Goal: Task Accomplishment & Management: Manage account settings

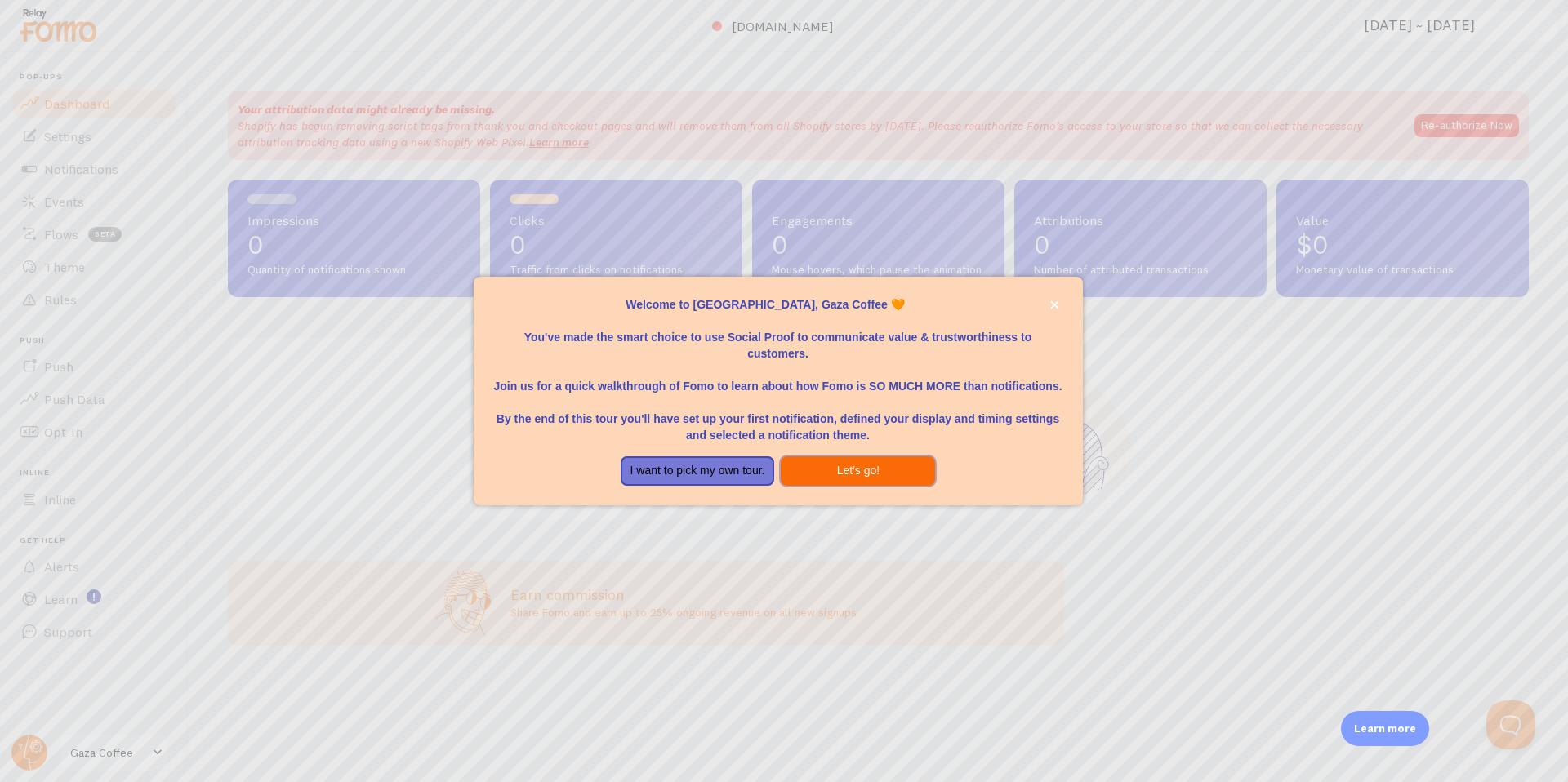
click at [816, 475] on button "Let's go!" at bounding box center [858, 471] width 154 height 29
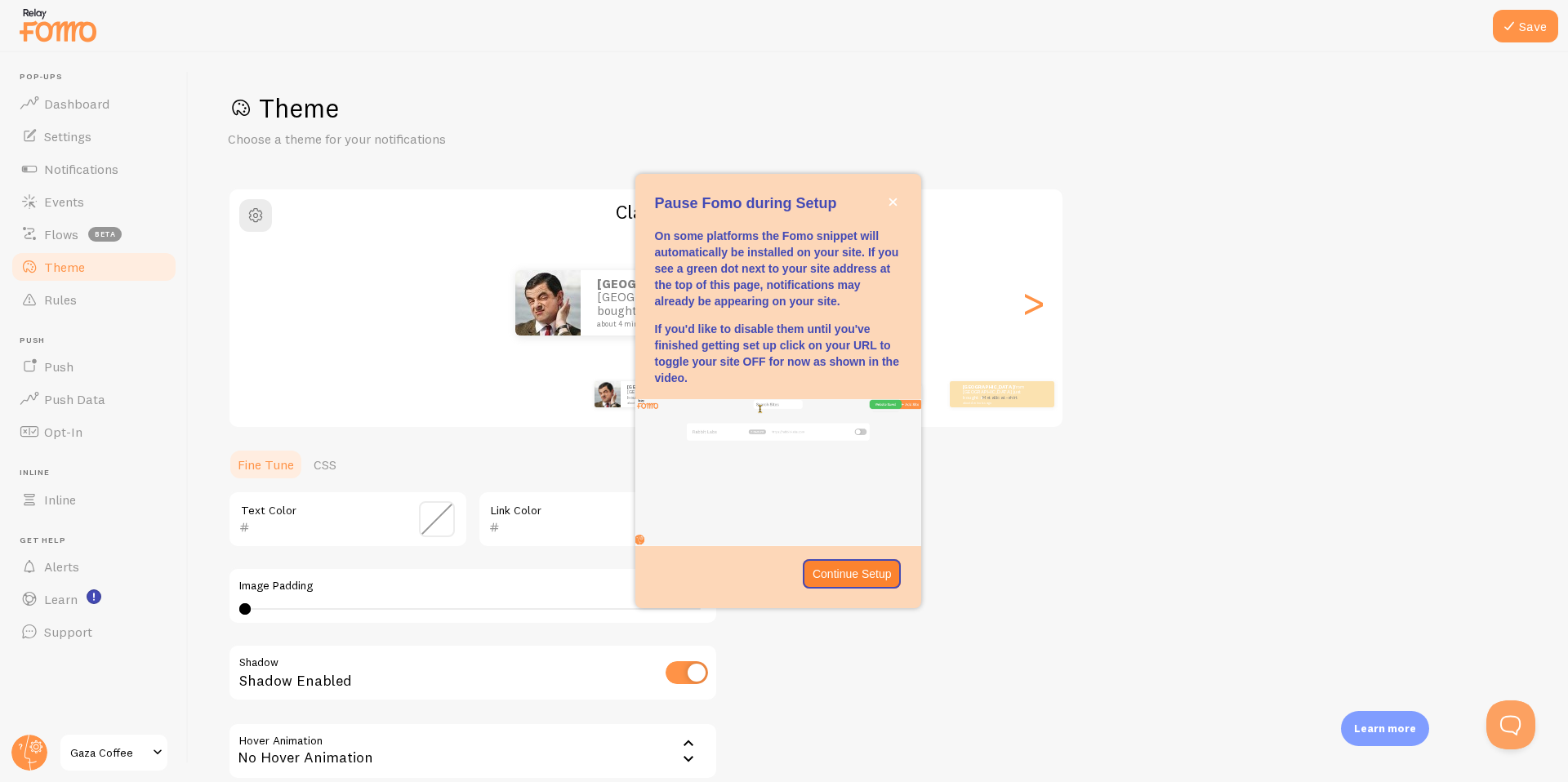
click at [882, 204] on p "Pause Fomo during Setup" at bounding box center [778, 204] width 246 height 22
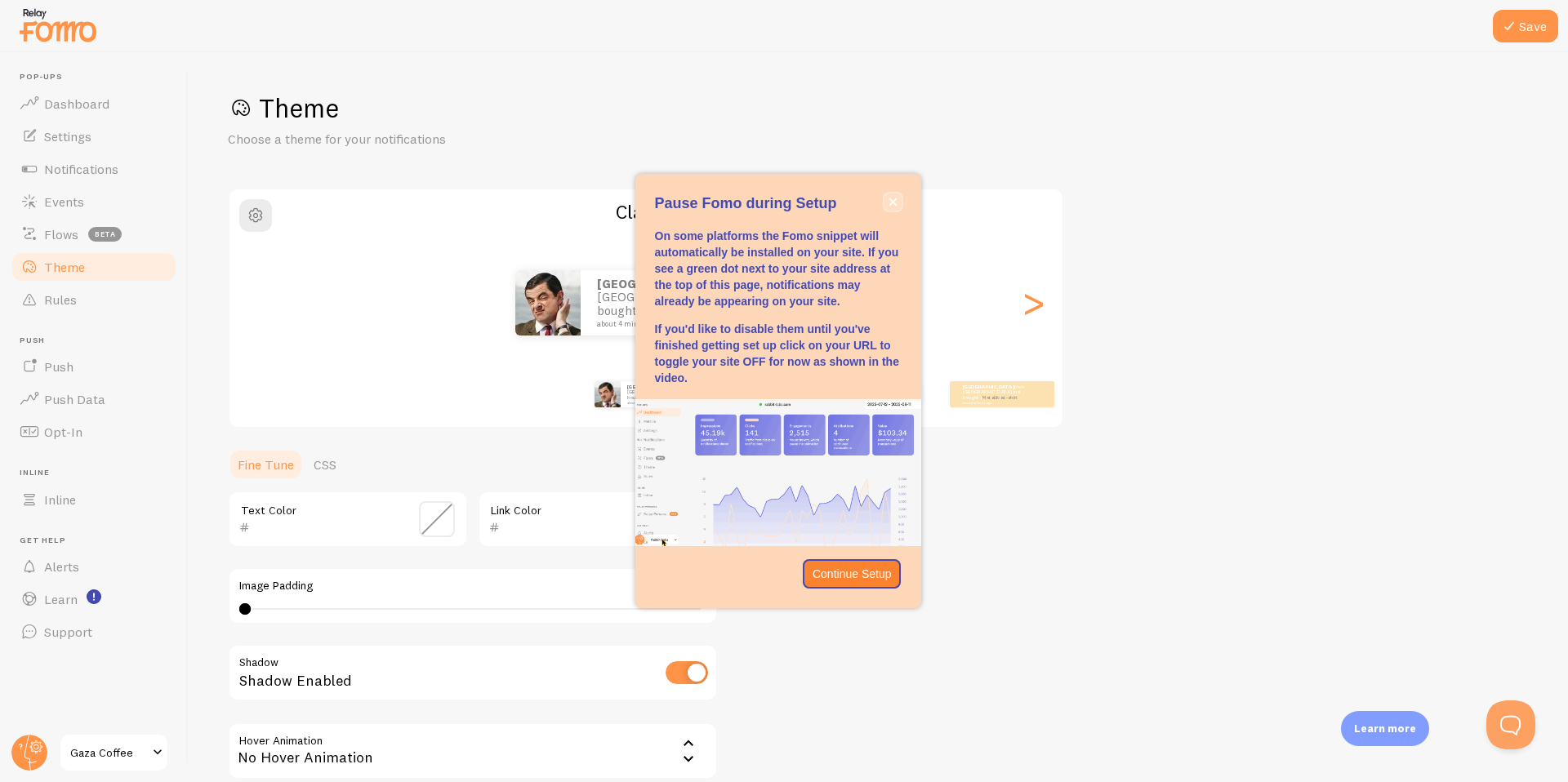
click at [896, 203] on button "close," at bounding box center [893, 202] width 18 height 18
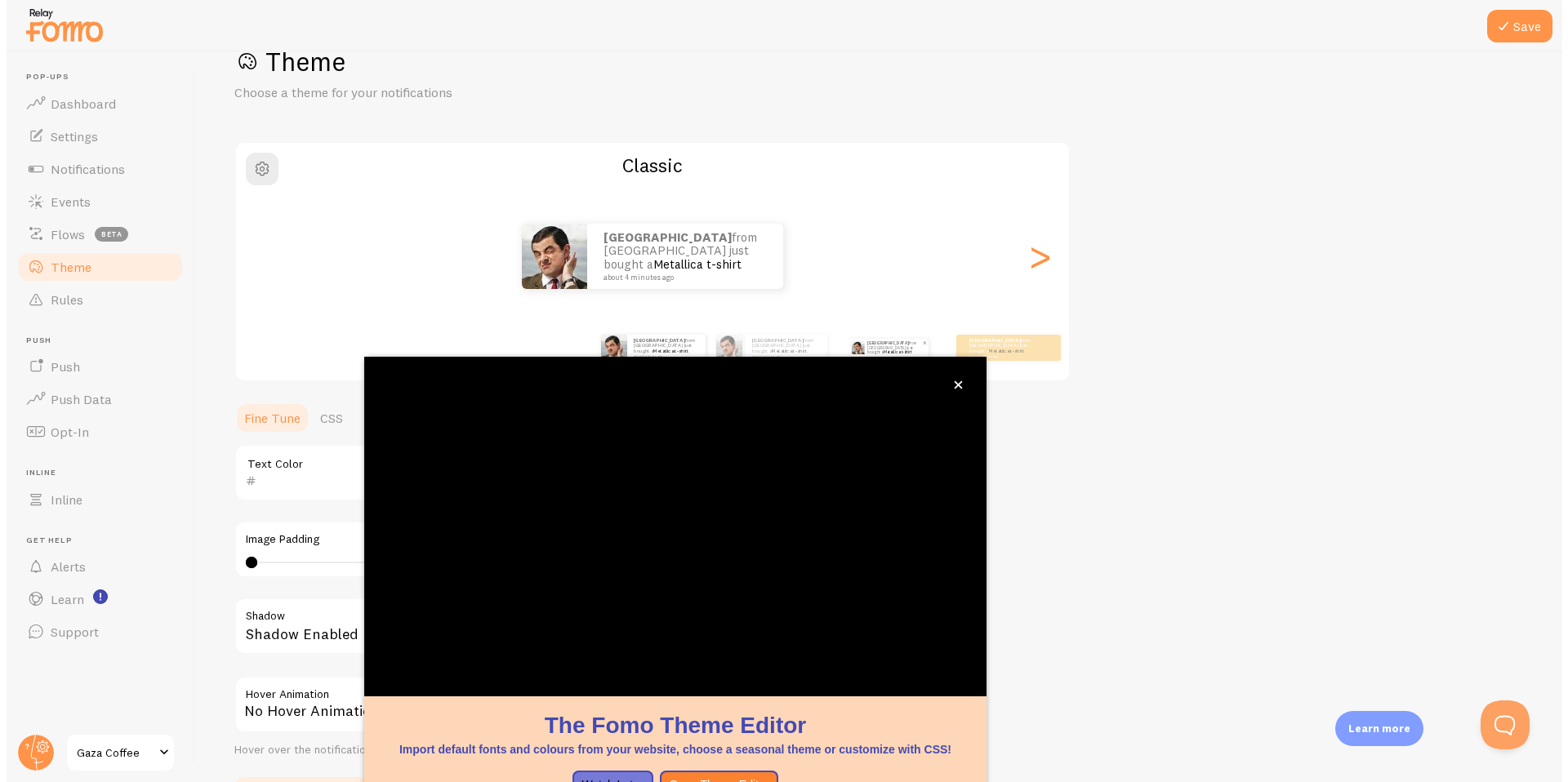
scroll to position [47, 0]
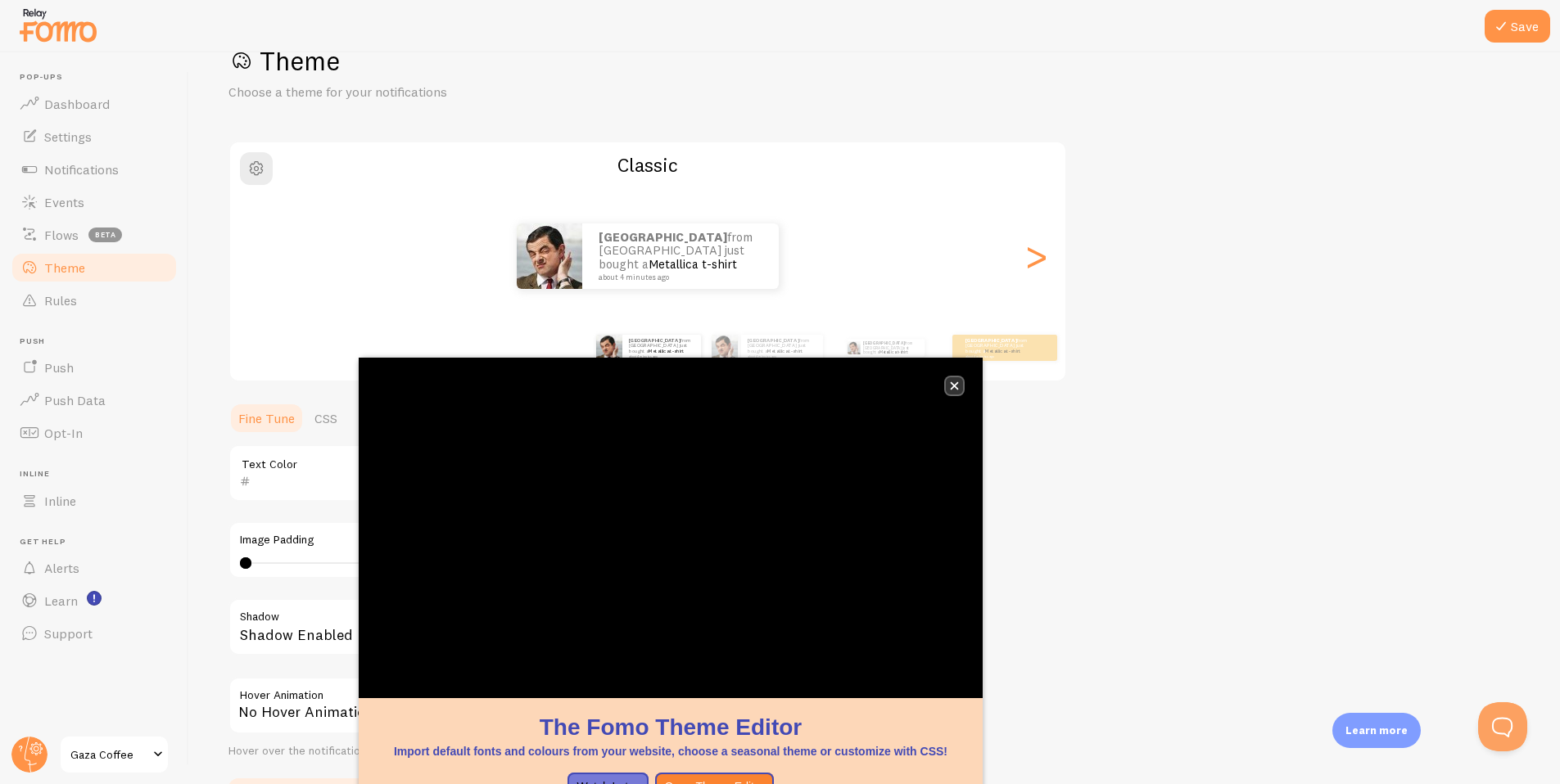
click at [955, 387] on icon "close," at bounding box center [955, 386] width 8 height 8
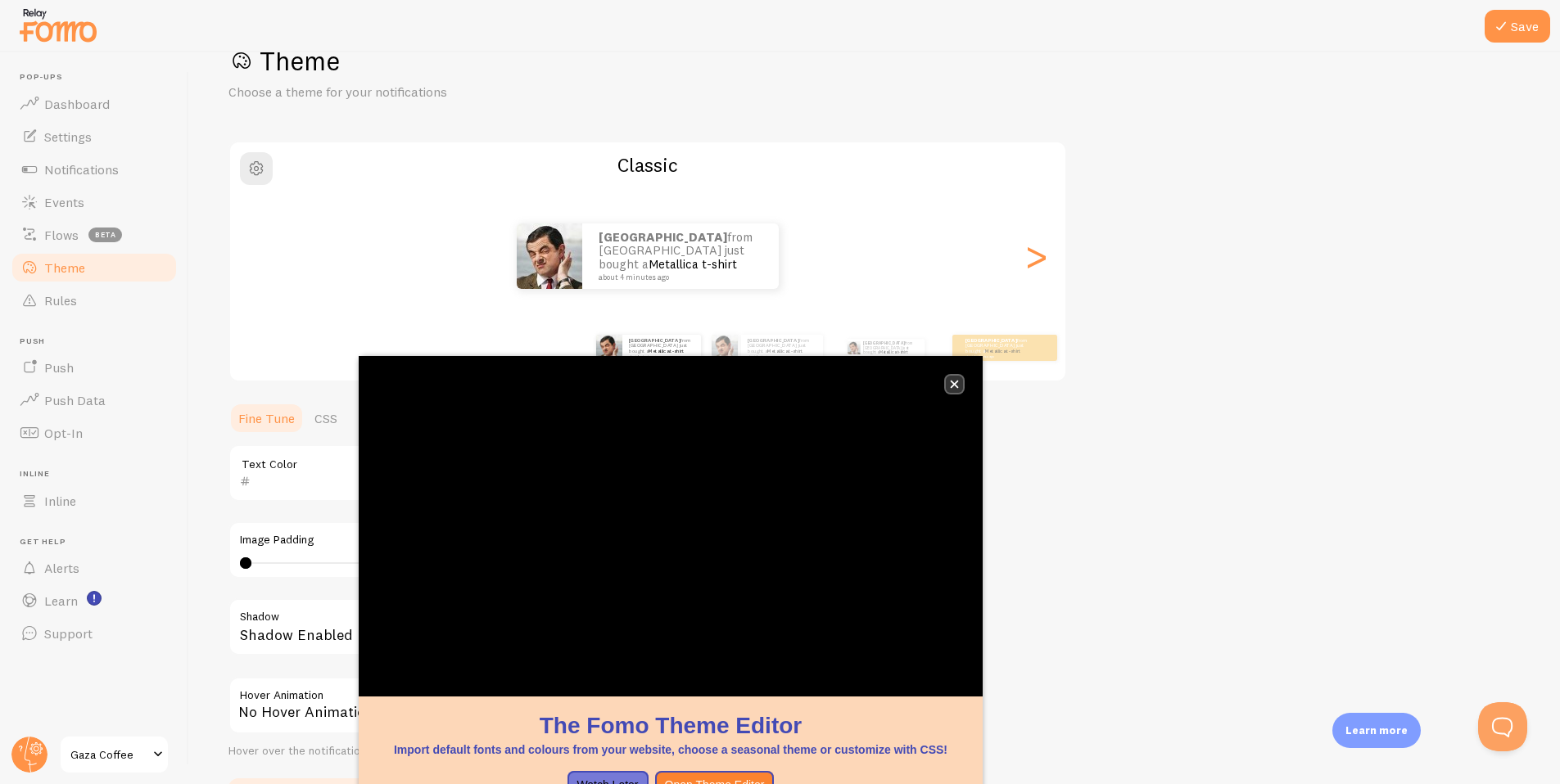
click at [947, 388] on button "close," at bounding box center [955, 384] width 18 height 18
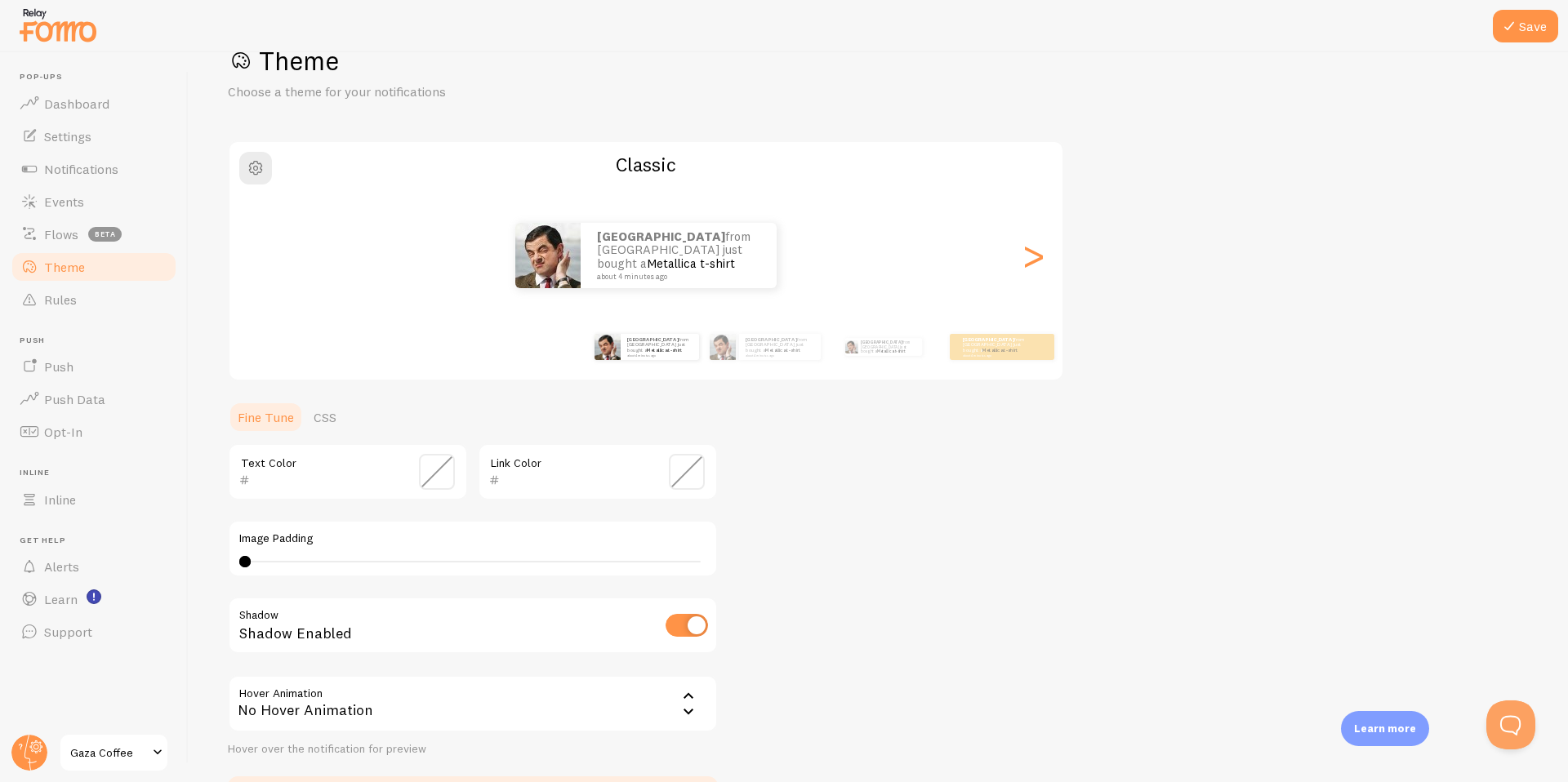
click at [339, 491] on div "Text Color" at bounding box center [348, 472] width 240 height 57
click at [339, 473] on input "text" at bounding box center [325, 480] width 150 height 20
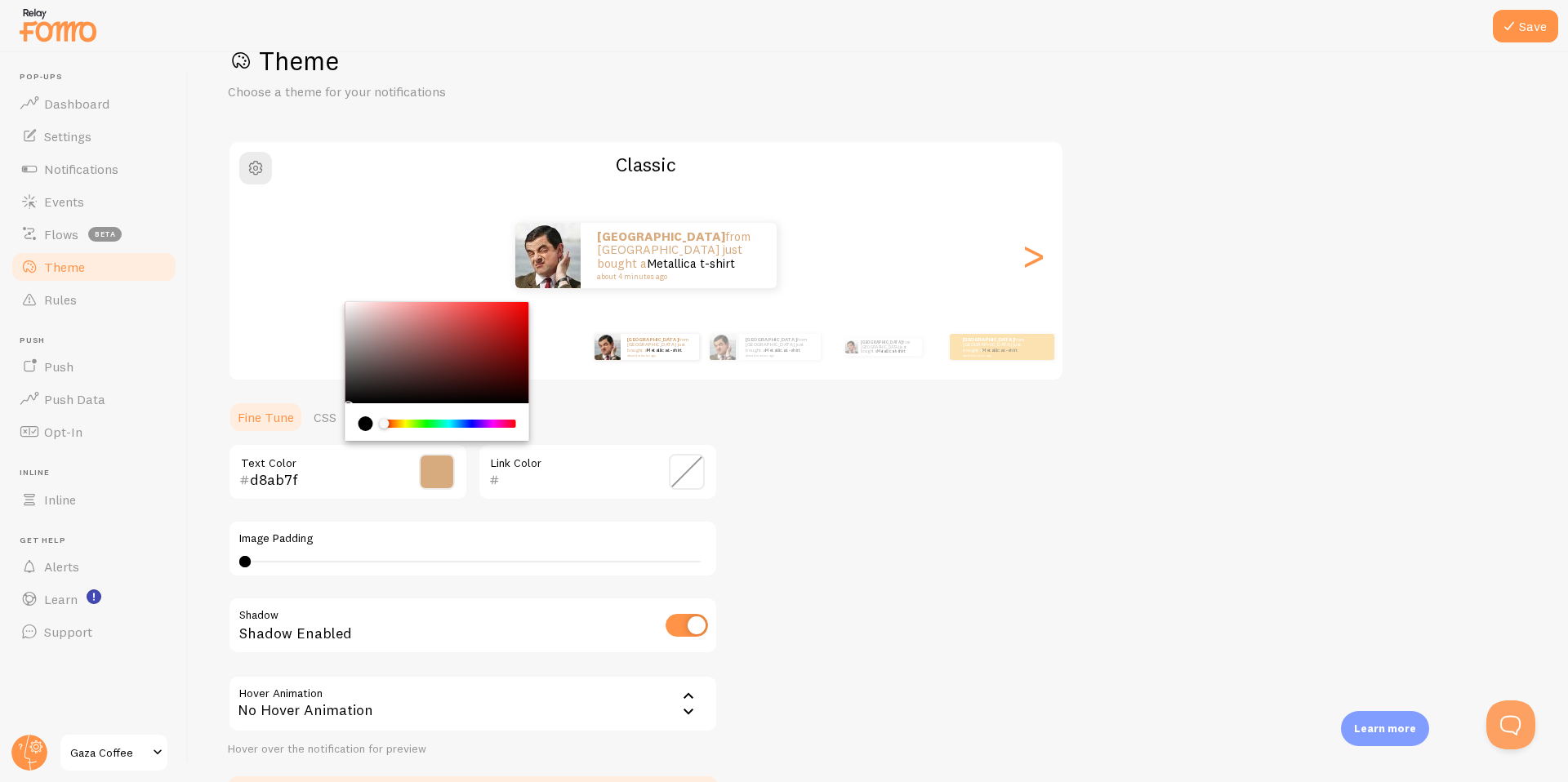
type input "d8ab7f"
click at [520, 477] on input "text" at bounding box center [574, 480] width 150 height 20
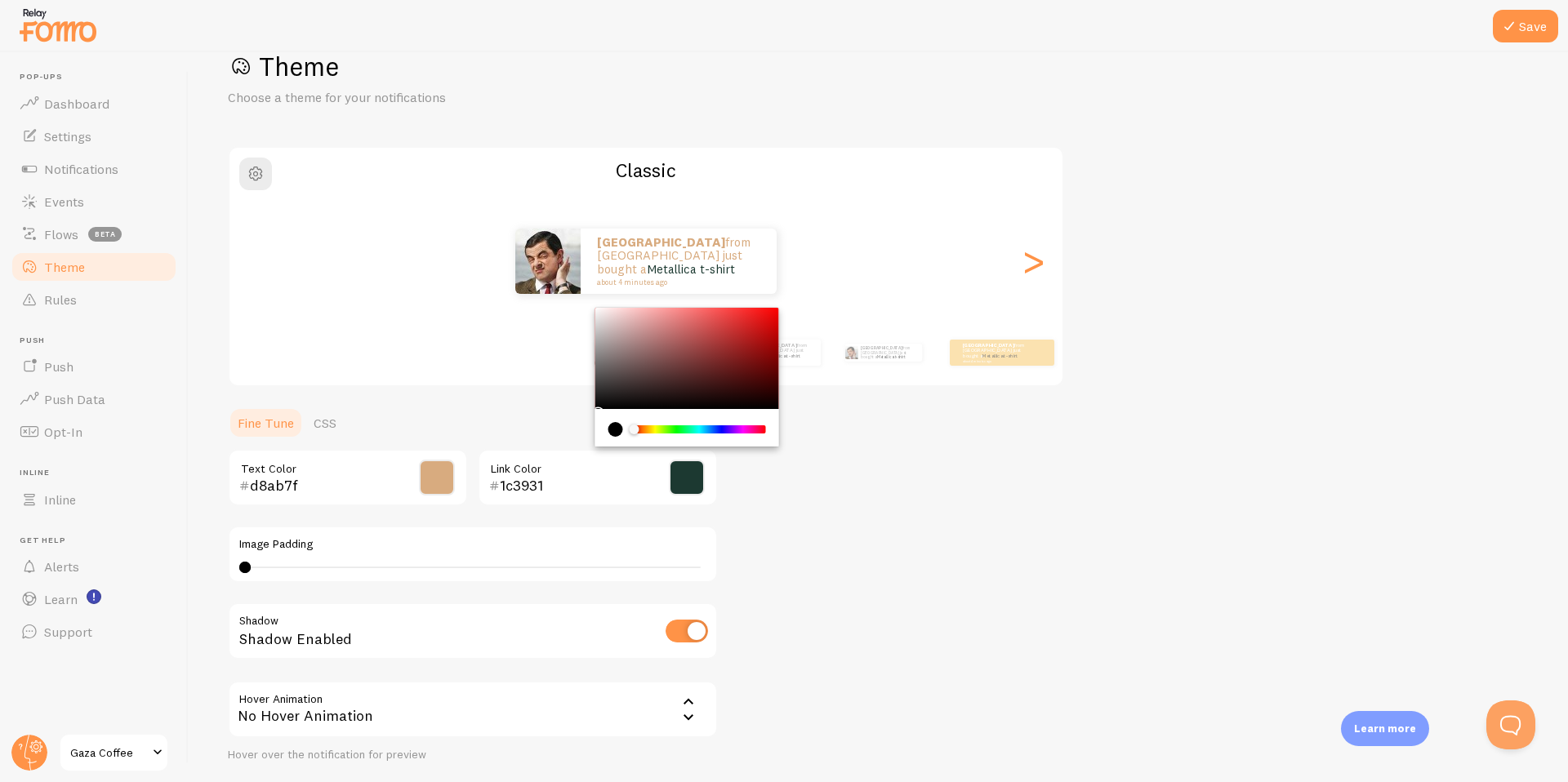
scroll to position [0, 0]
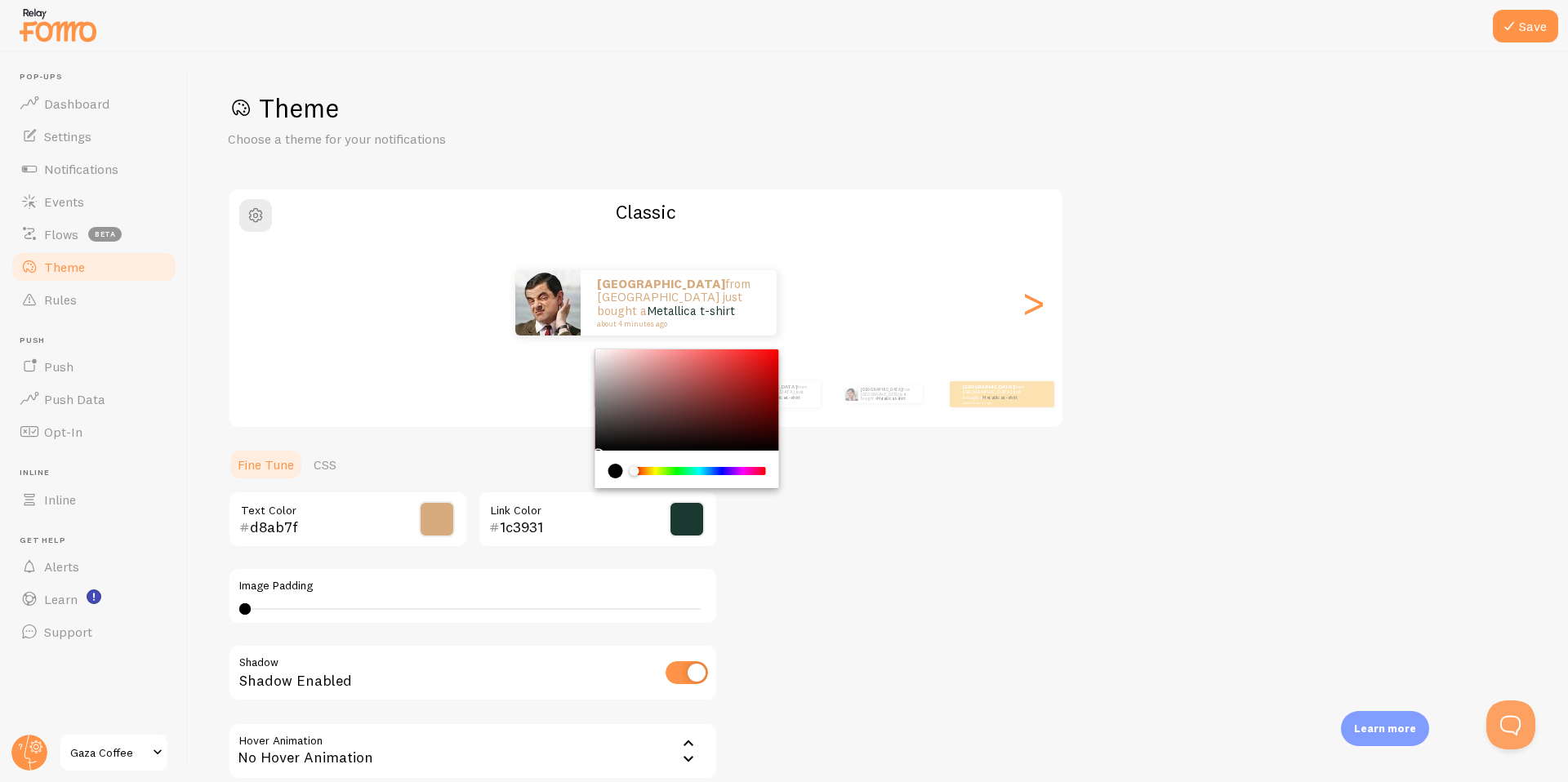
type input "1c3931"
click at [936, 633] on div "Theme Choose a theme for your notifications Classic Gaza from [GEOGRAPHIC_DATA]…" at bounding box center [878, 479] width 1301 height 775
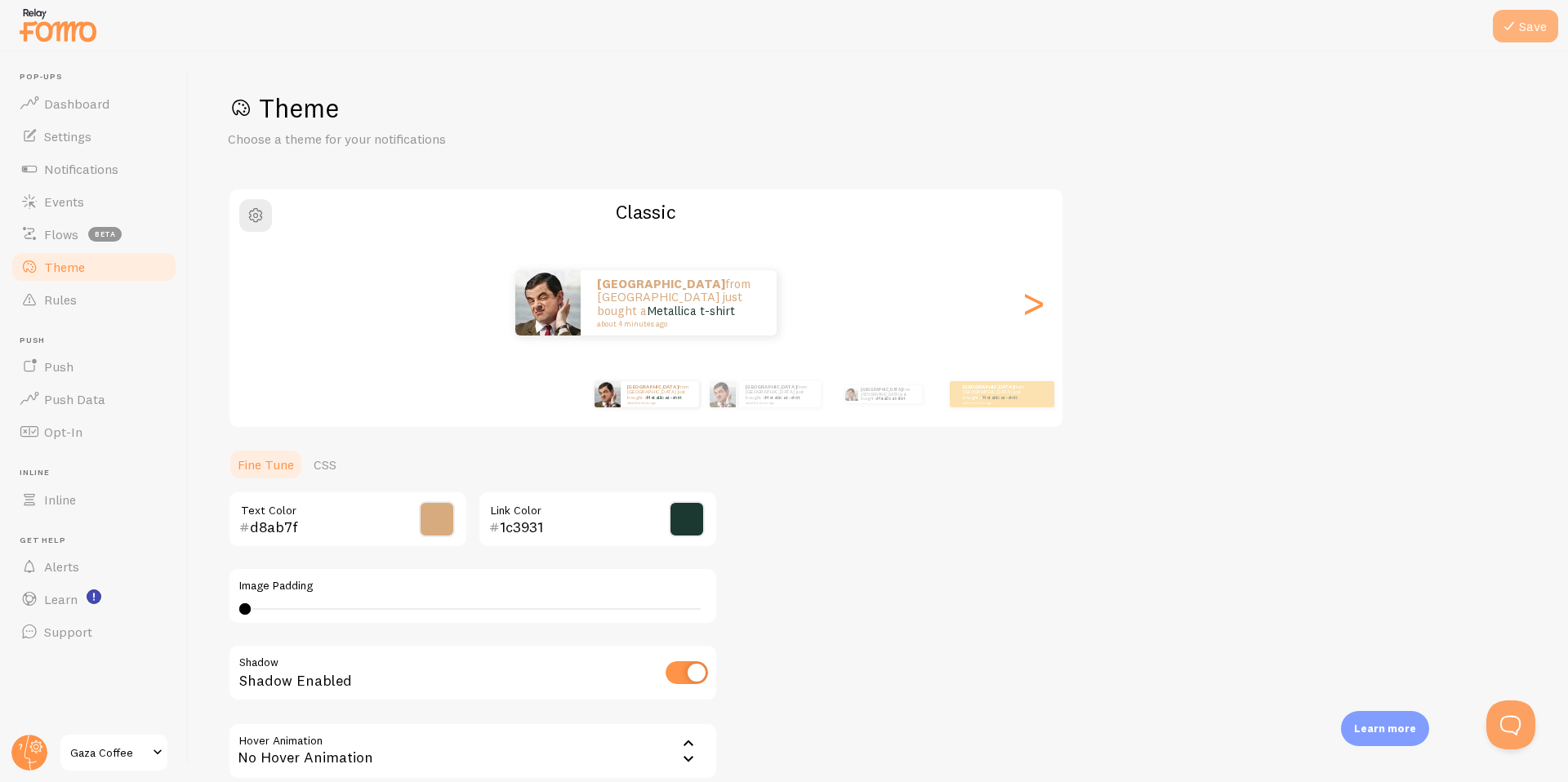
click at [1526, 32] on button "Save" at bounding box center [1525, 25] width 65 height 32
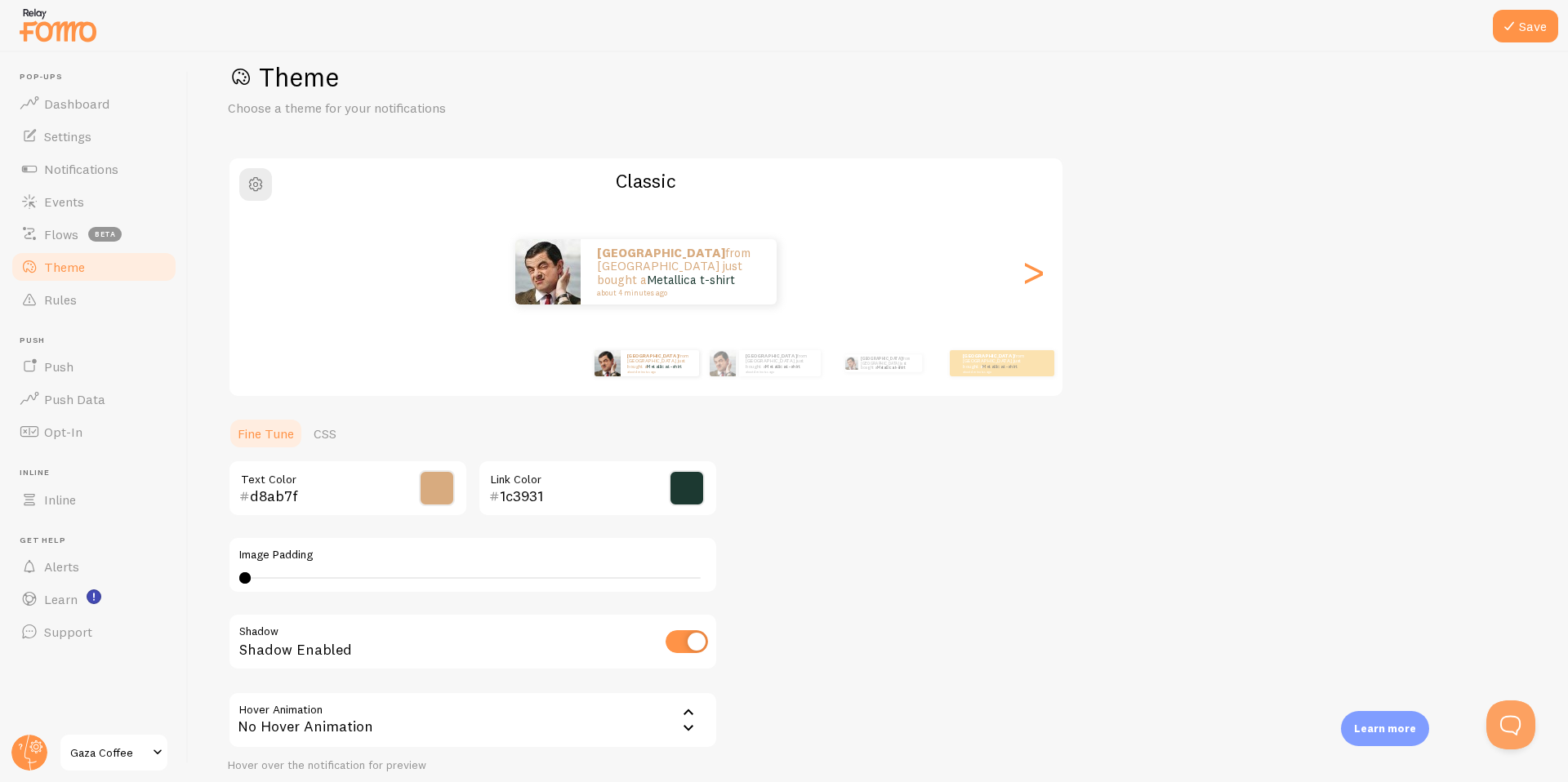
scroll to position [162, 0]
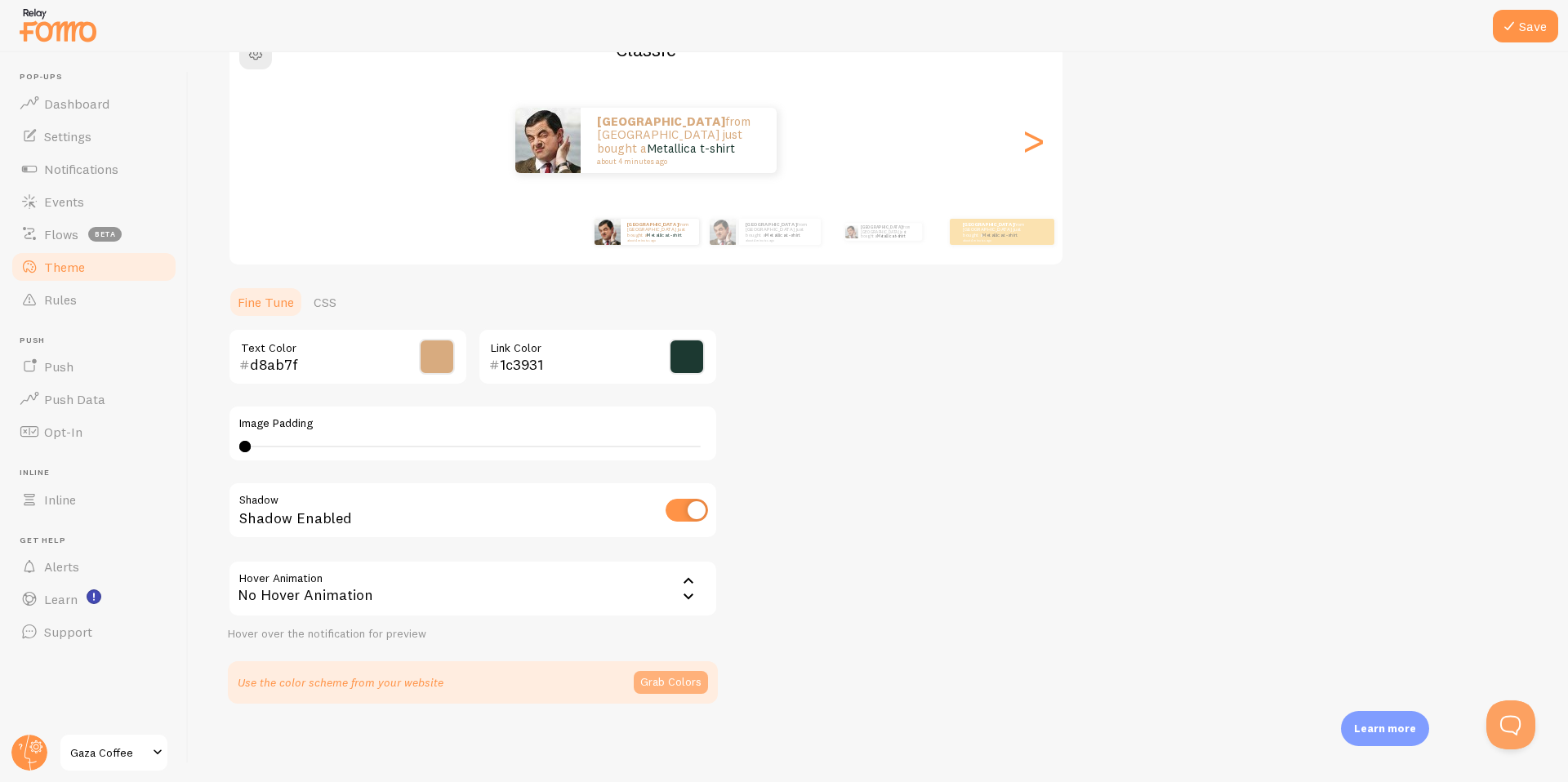
click at [652, 686] on button "Grab Colors" at bounding box center [671, 682] width 74 height 22
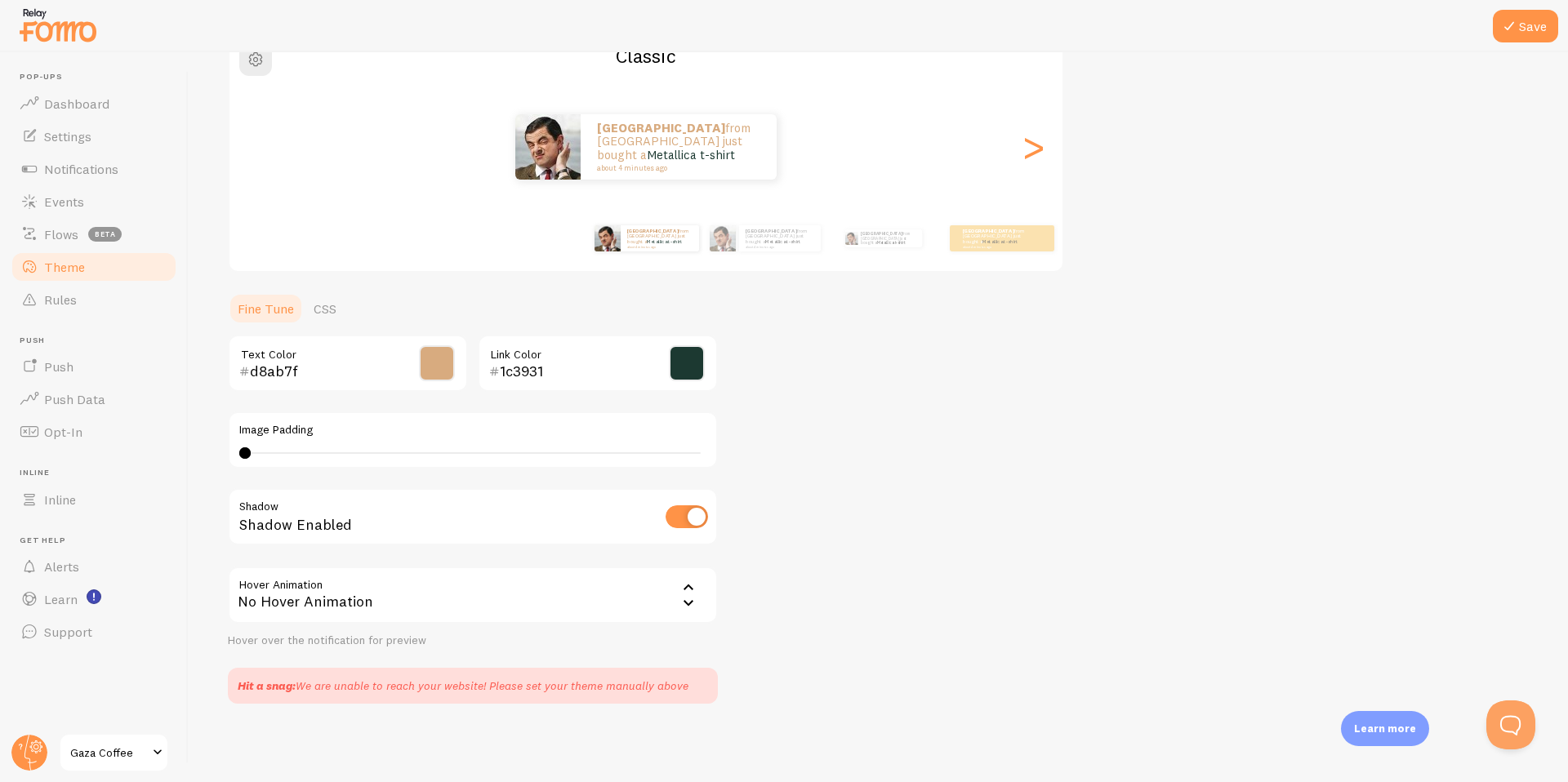
scroll to position [156, 0]
click at [116, 759] on span "Gaza Coffee" at bounding box center [109, 753] width 77 height 20
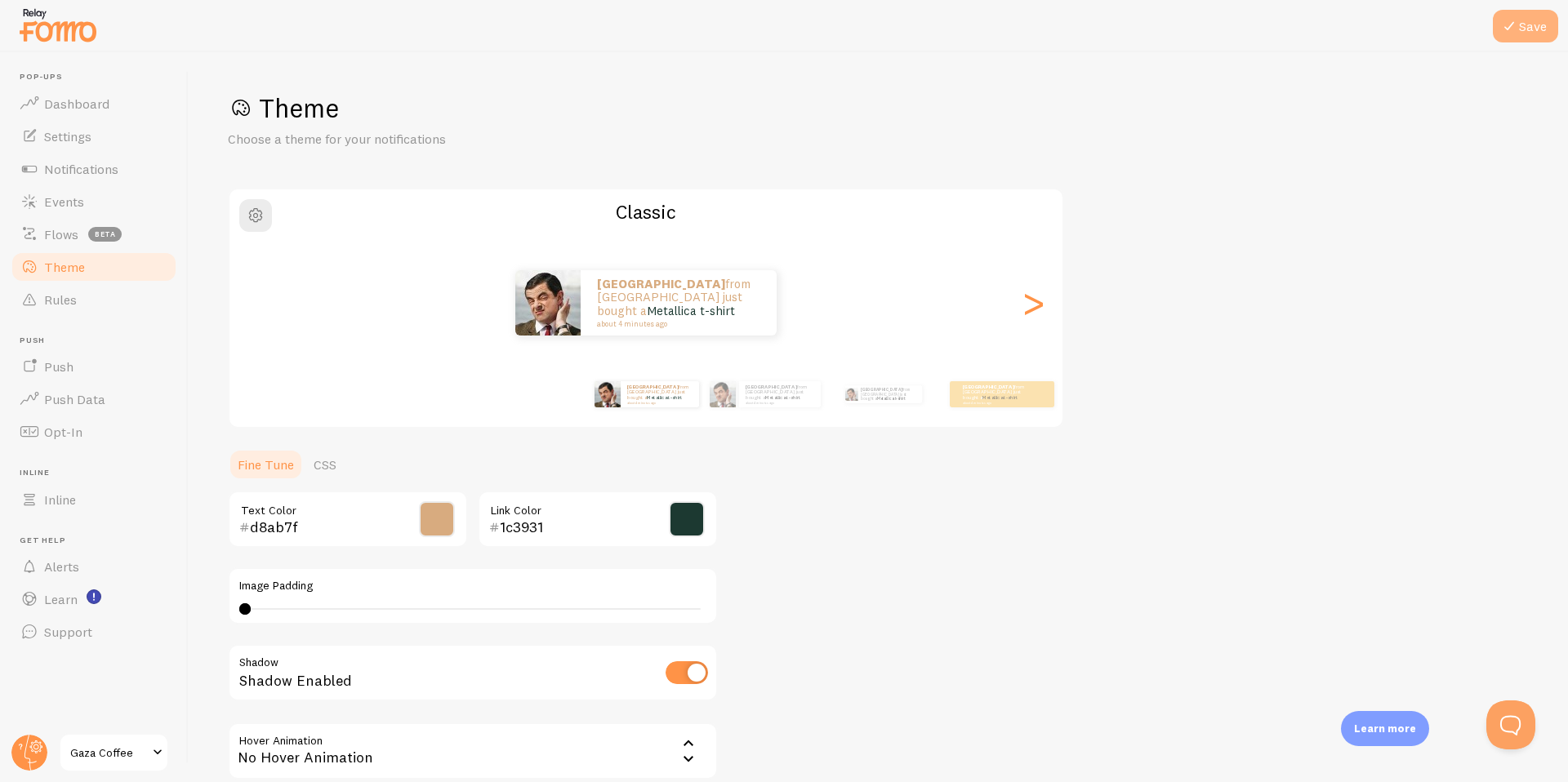
click at [1502, 27] on icon at bounding box center [1509, 26] width 20 height 20
click at [1029, 312] on div ">" at bounding box center [1033, 303] width 20 height 117
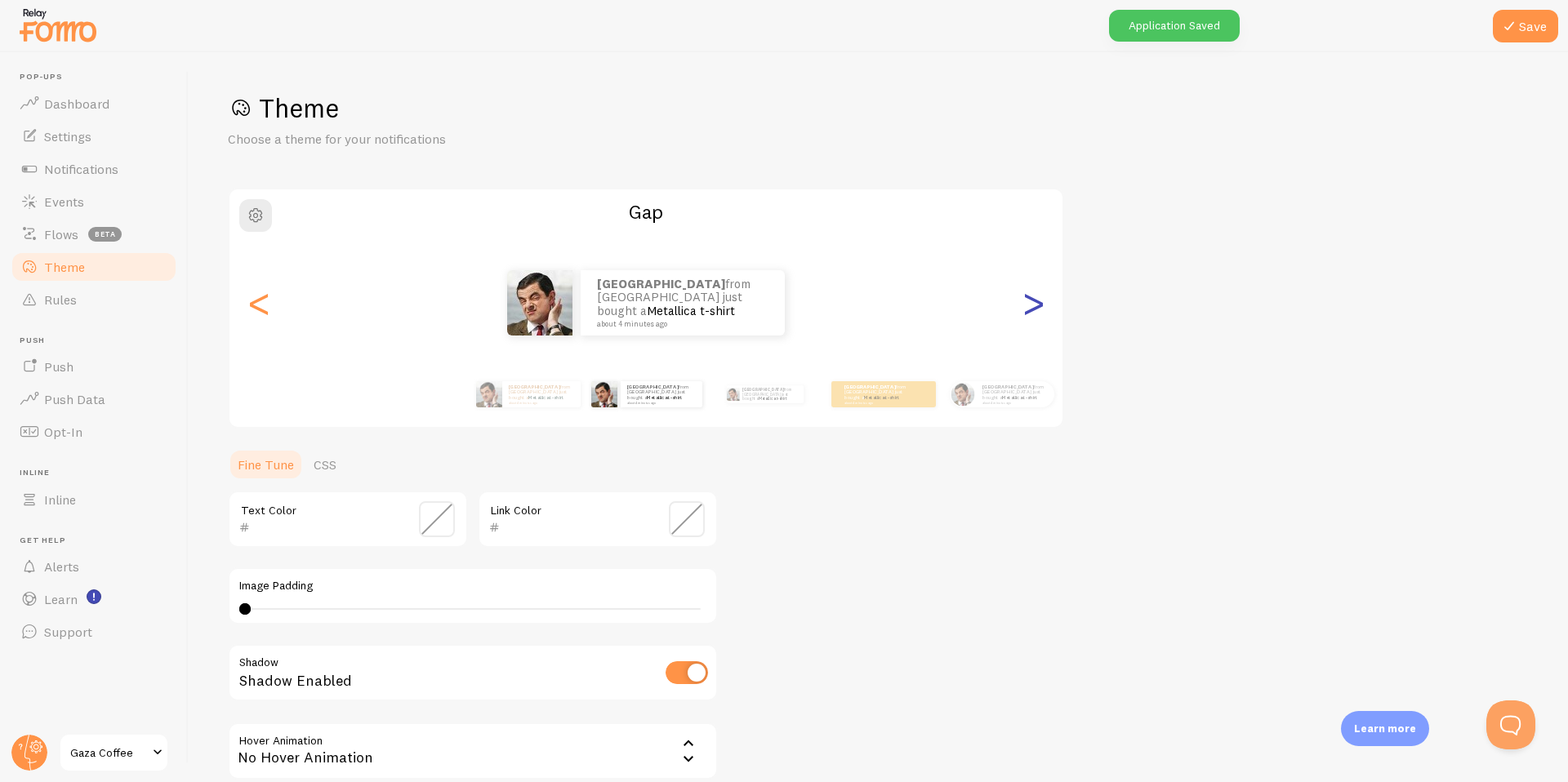
click at [1029, 312] on div ">" at bounding box center [1033, 303] width 20 height 117
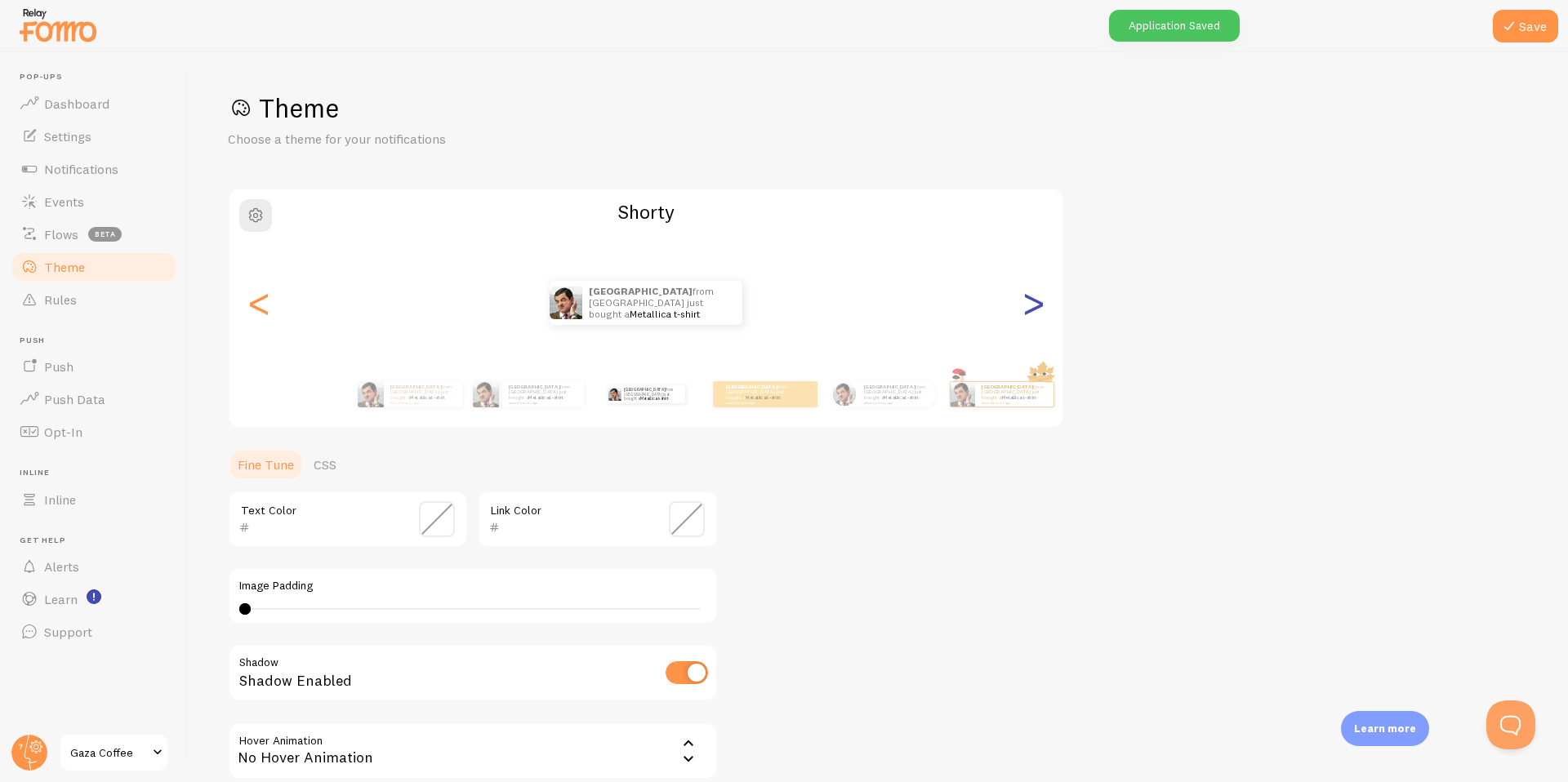
click at [1029, 312] on div ">" at bounding box center [1033, 303] width 20 height 117
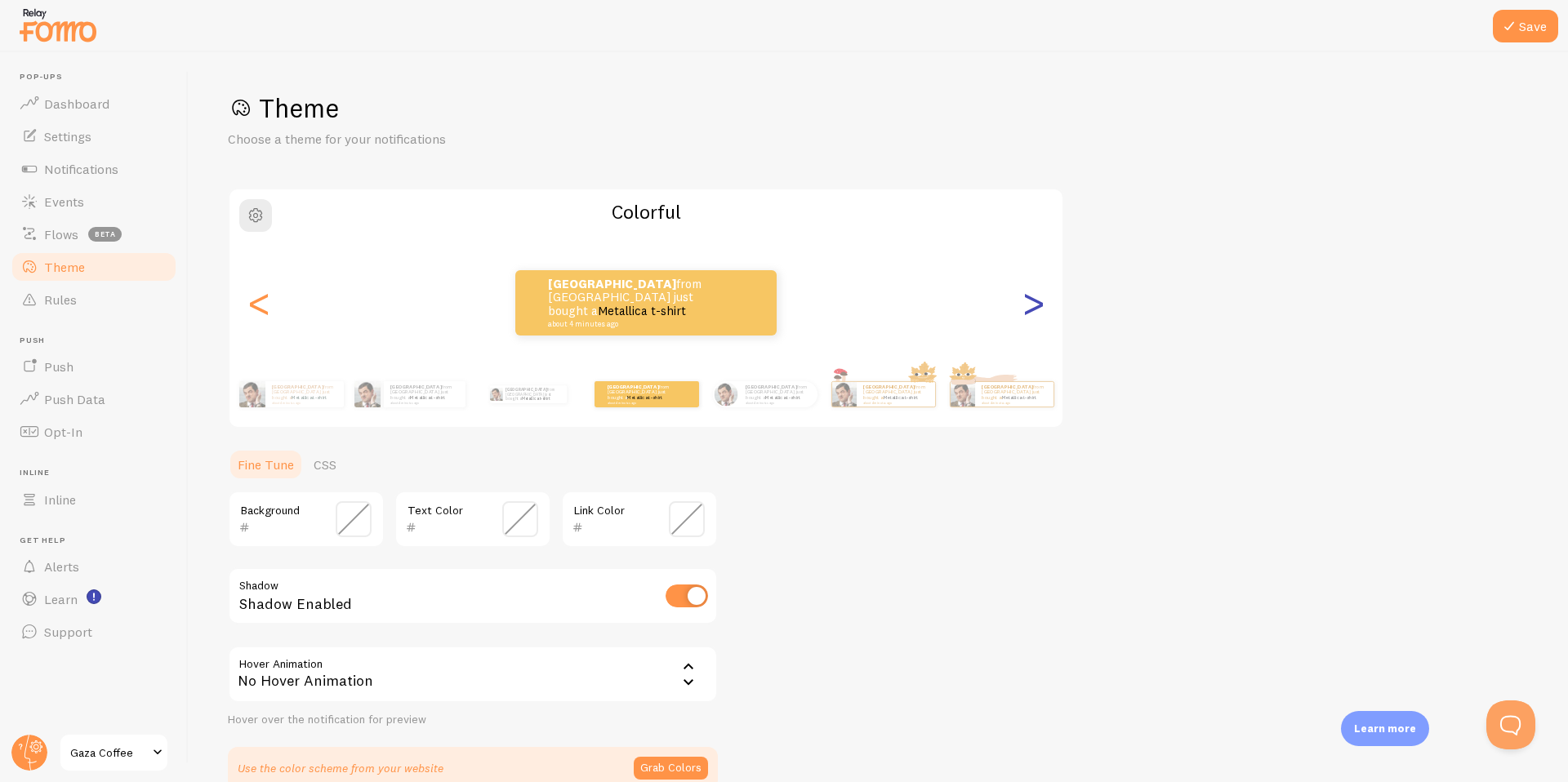
click at [1029, 312] on div ">" at bounding box center [1033, 303] width 20 height 117
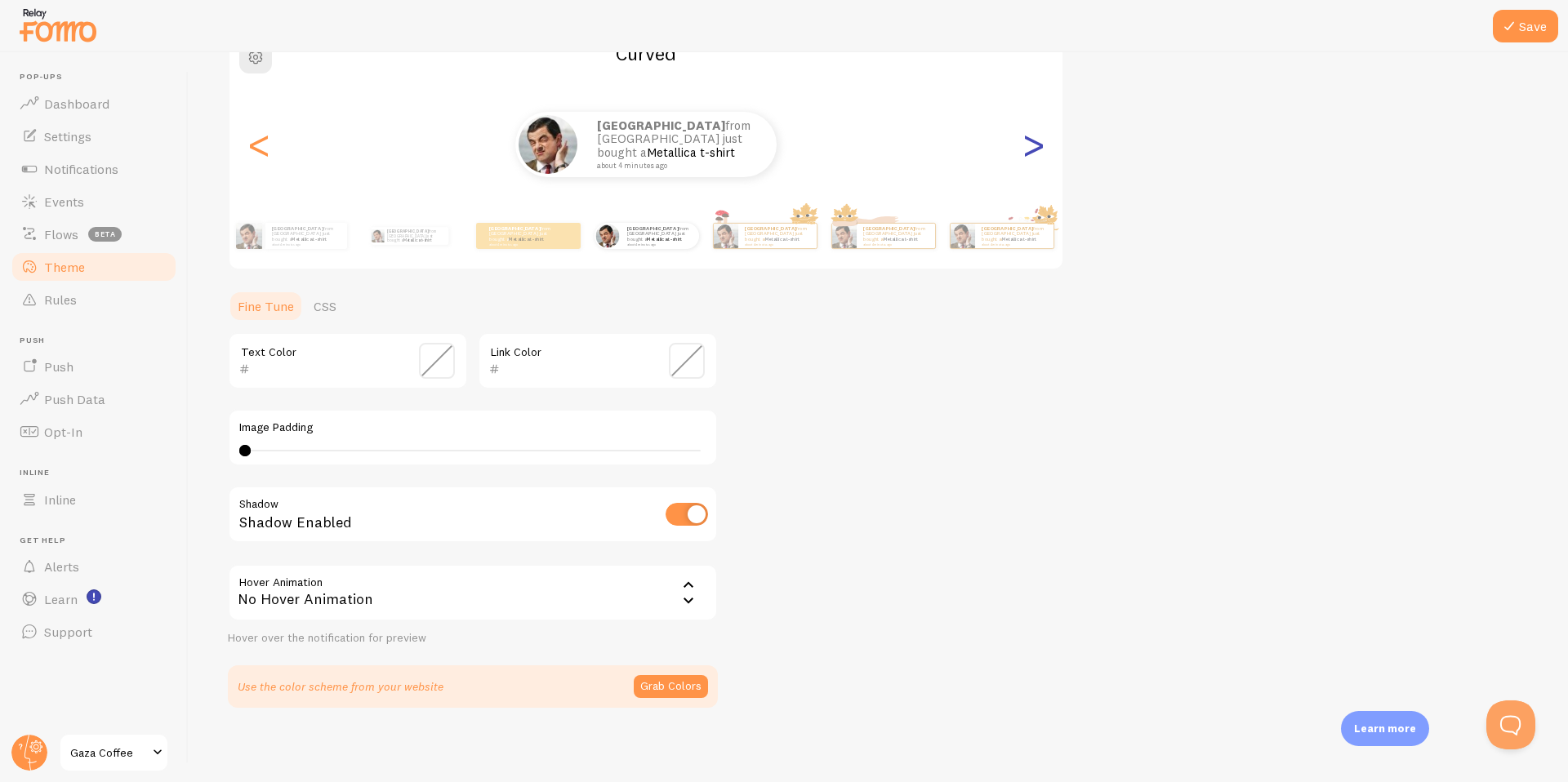
scroll to position [162, 0]
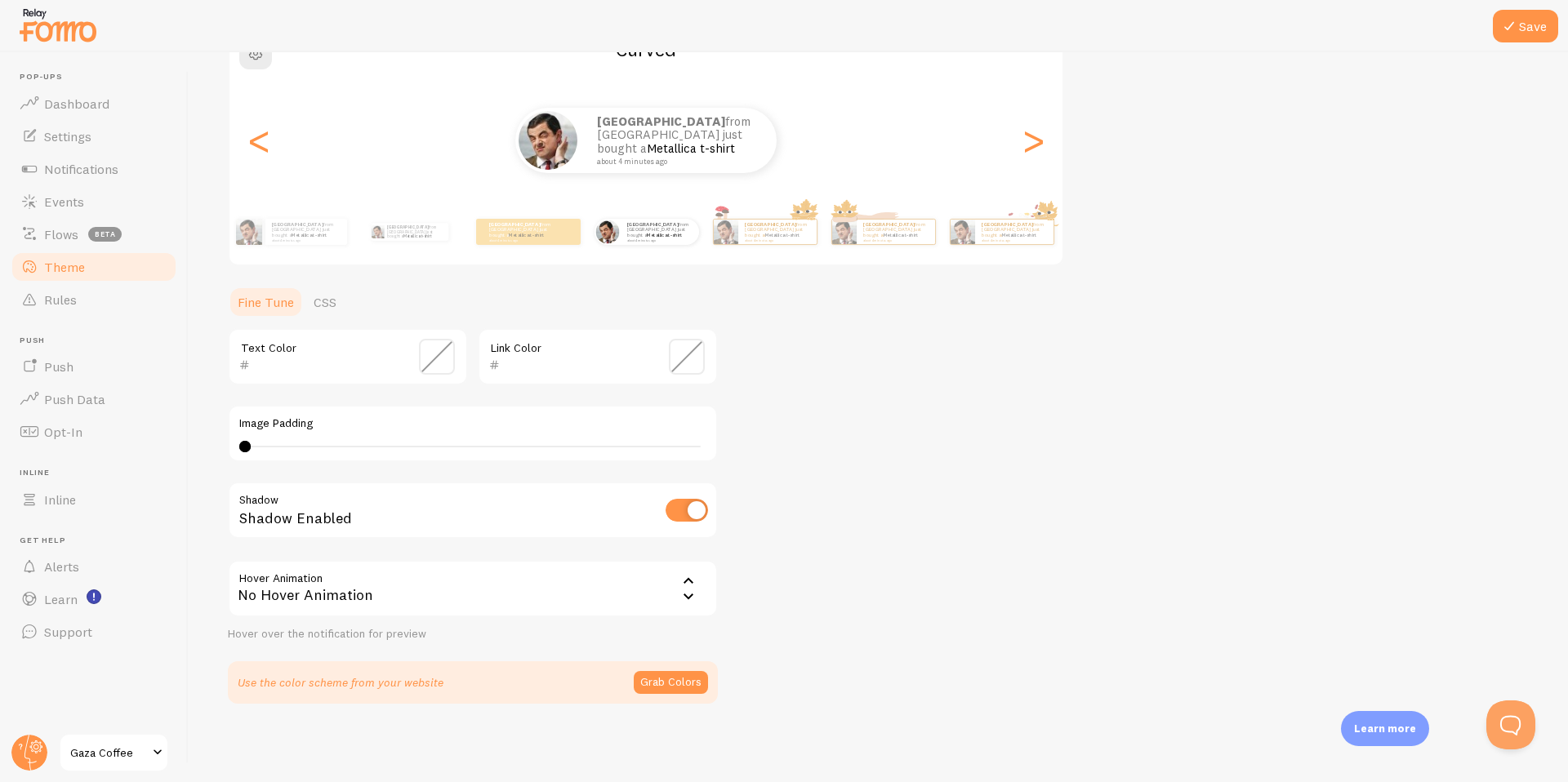
click at [327, 363] on input "text" at bounding box center [325, 365] width 150 height 20
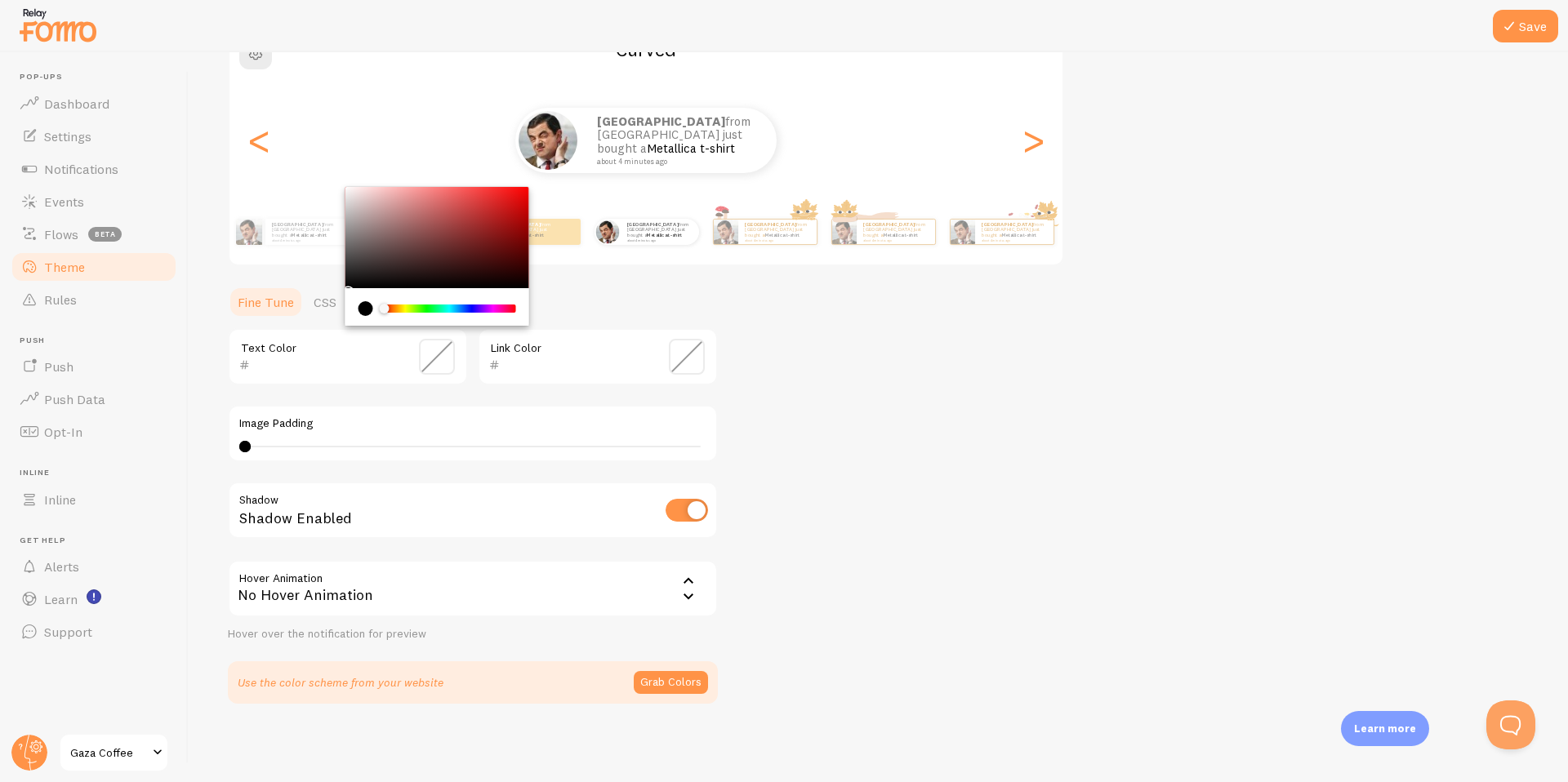
click at [547, 362] on input "text" at bounding box center [574, 365] width 150 height 20
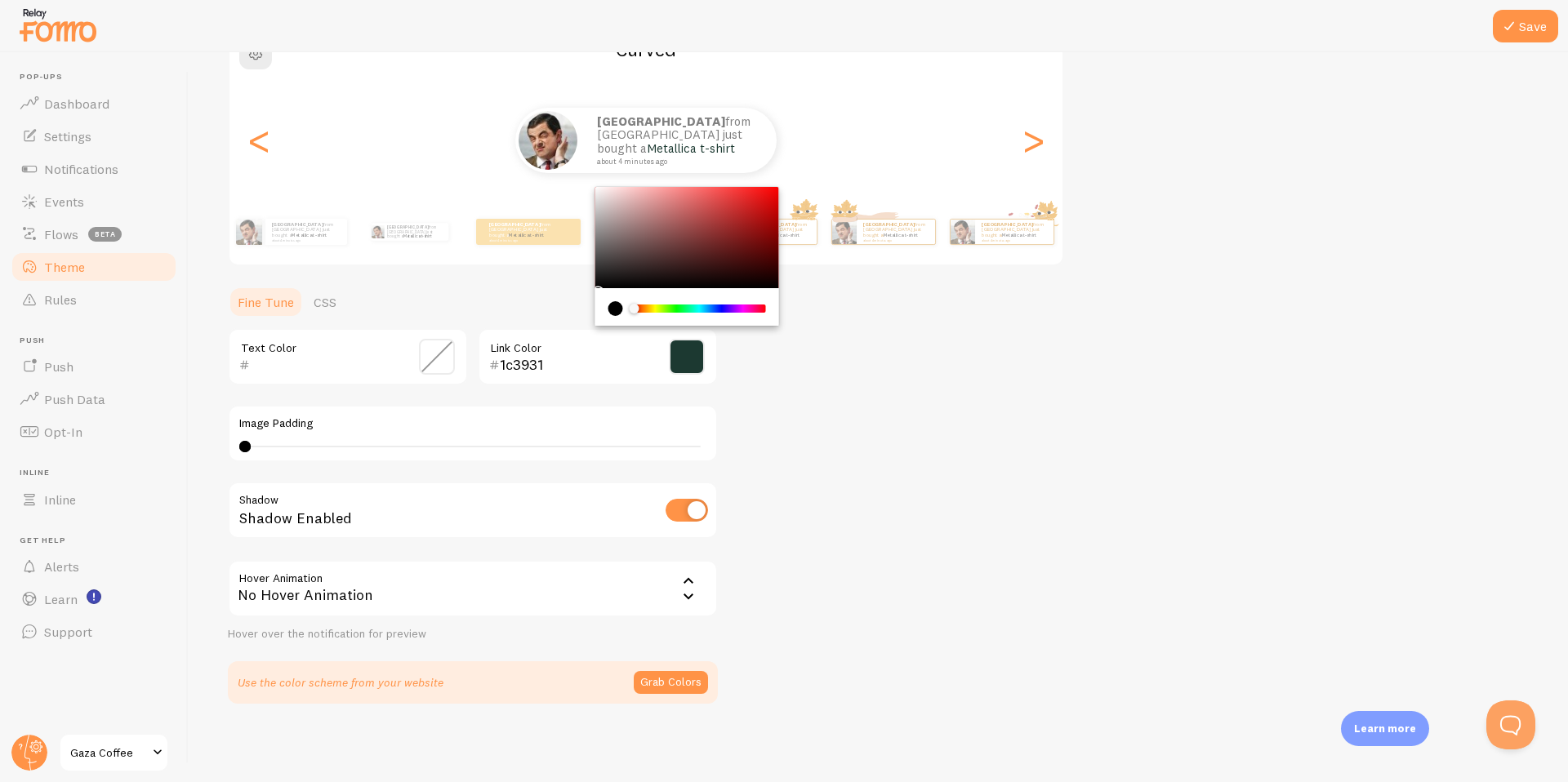
type input "1c3931"
click at [285, 371] on input "text" at bounding box center [325, 365] width 150 height 20
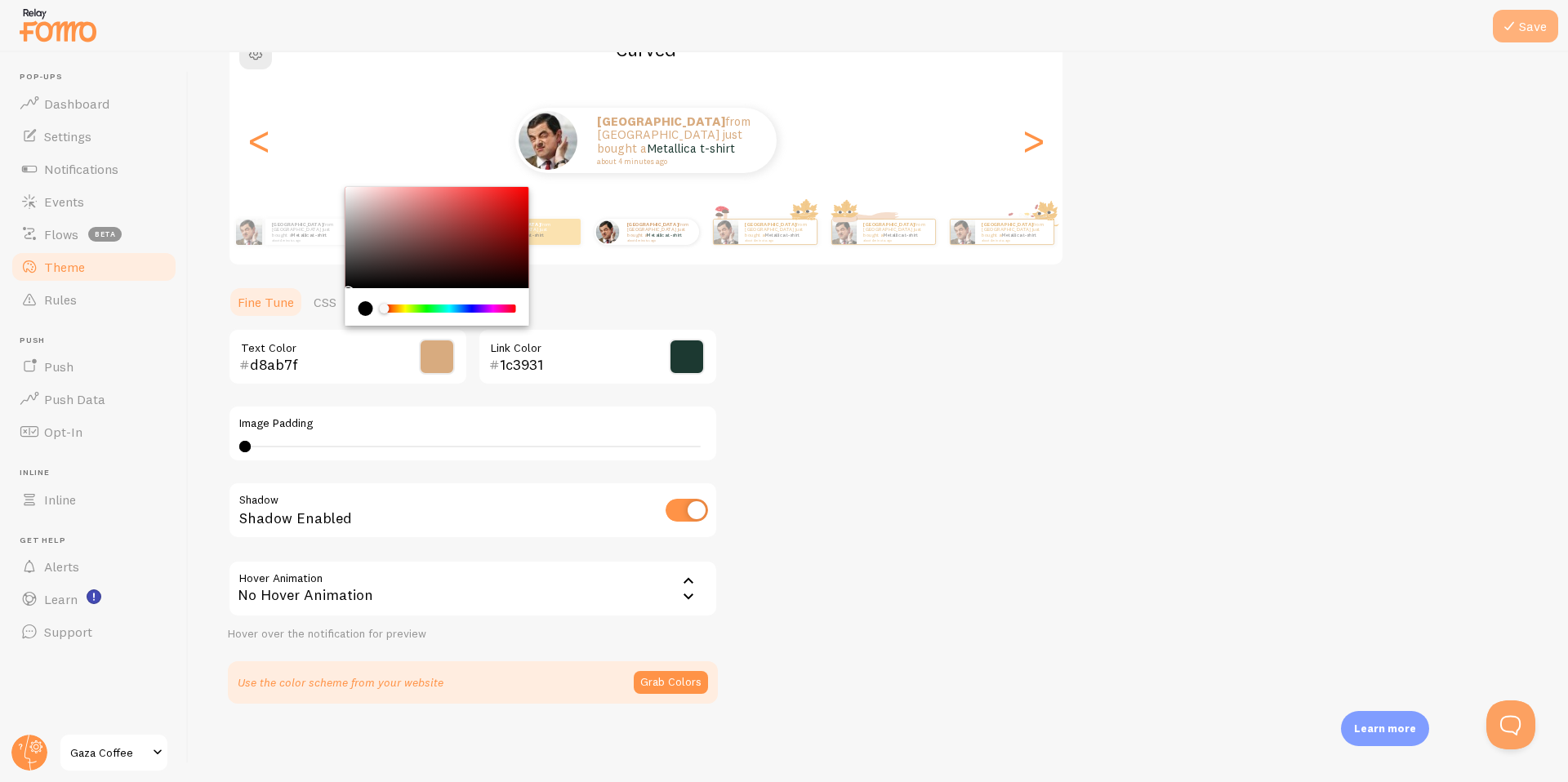
type input "d8ab7f"
click at [1540, 27] on button "Save" at bounding box center [1525, 25] width 65 height 32
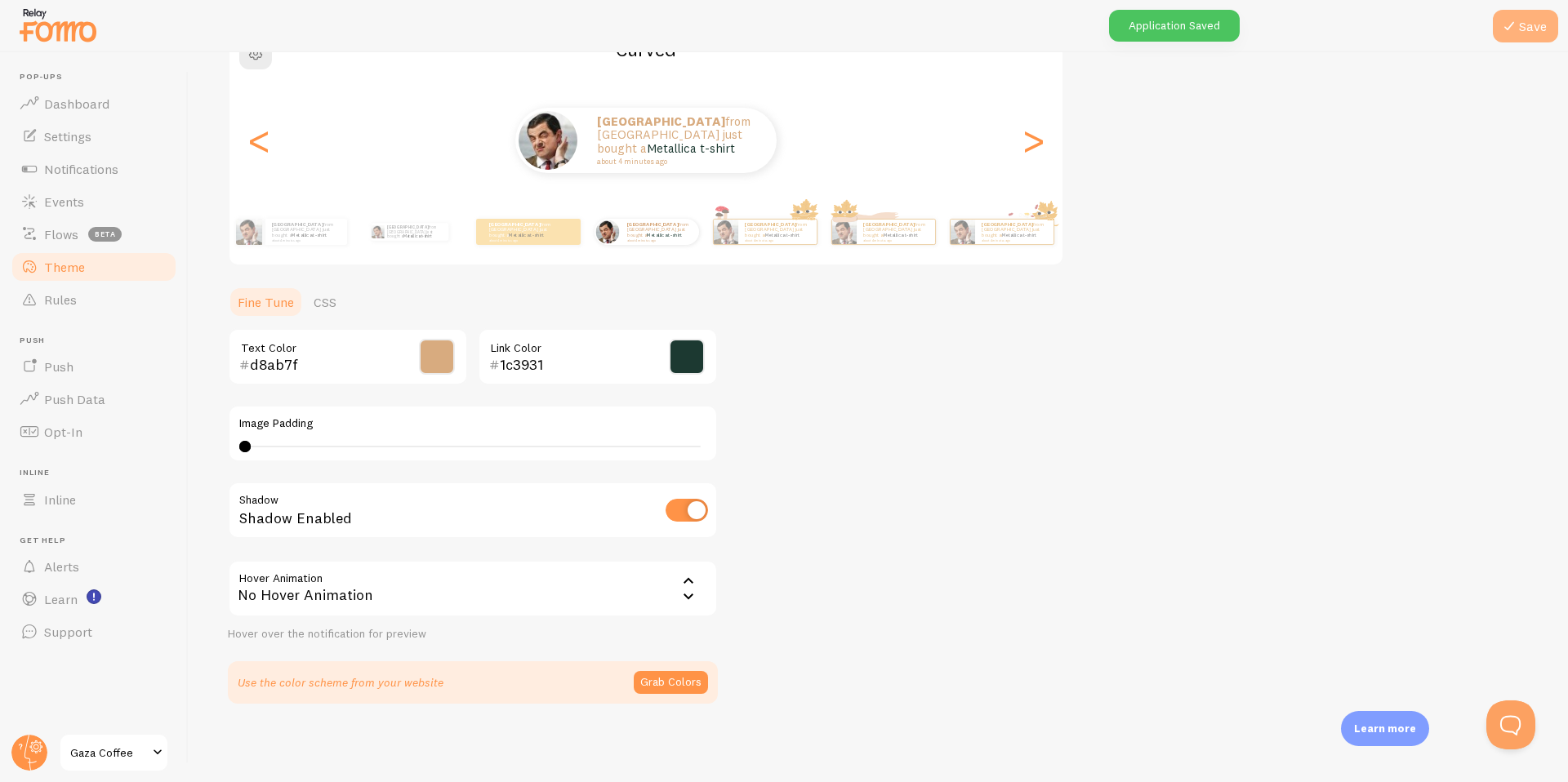
click at [1534, 22] on button "Save" at bounding box center [1525, 25] width 65 height 32
click at [47, 171] on span "Notifications" at bounding box center [81, 169] width 74 height 17
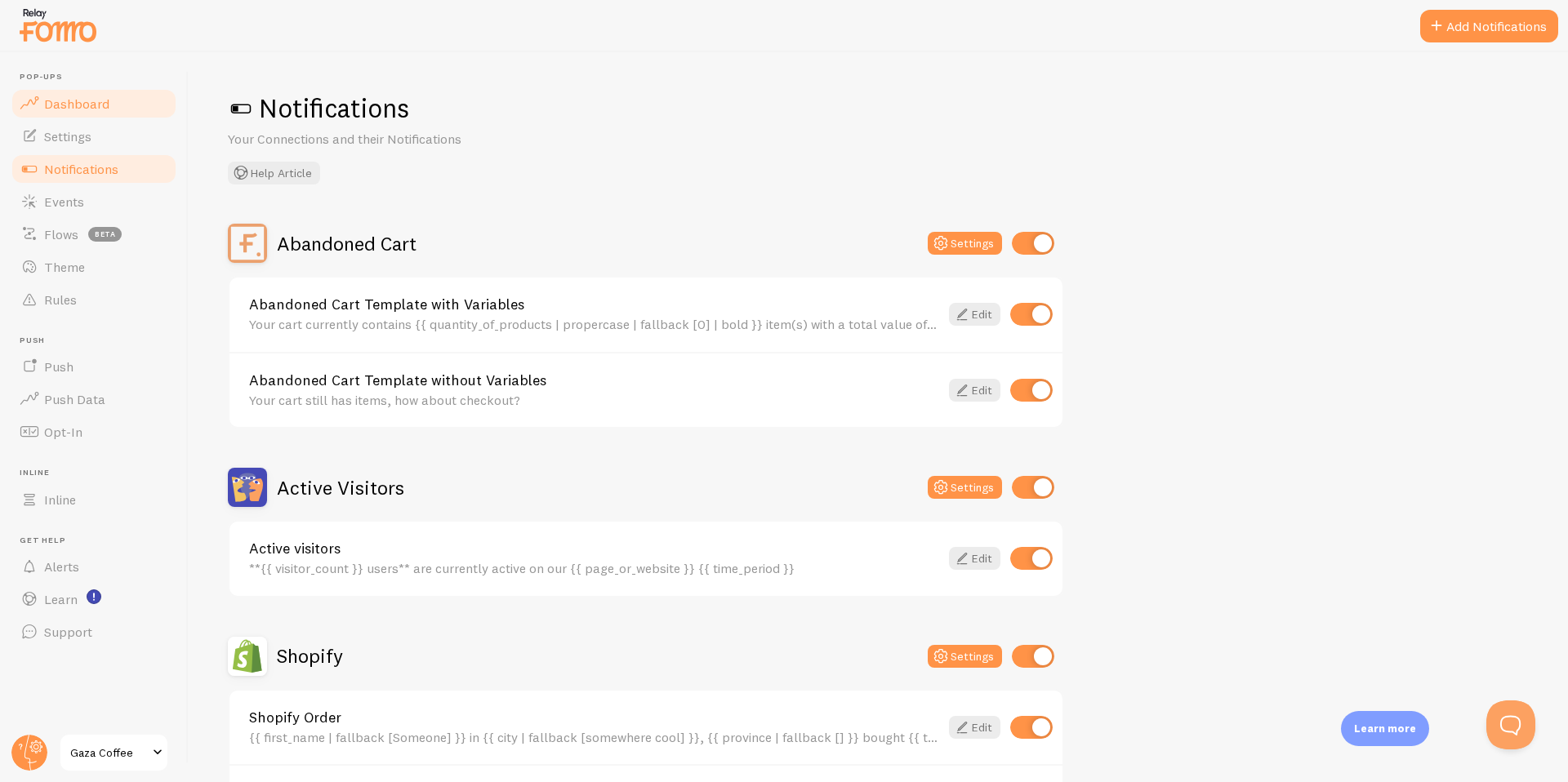
click at [68, 109] on span "Dashboard" at bounding box center [76, 104] width 65 height 17
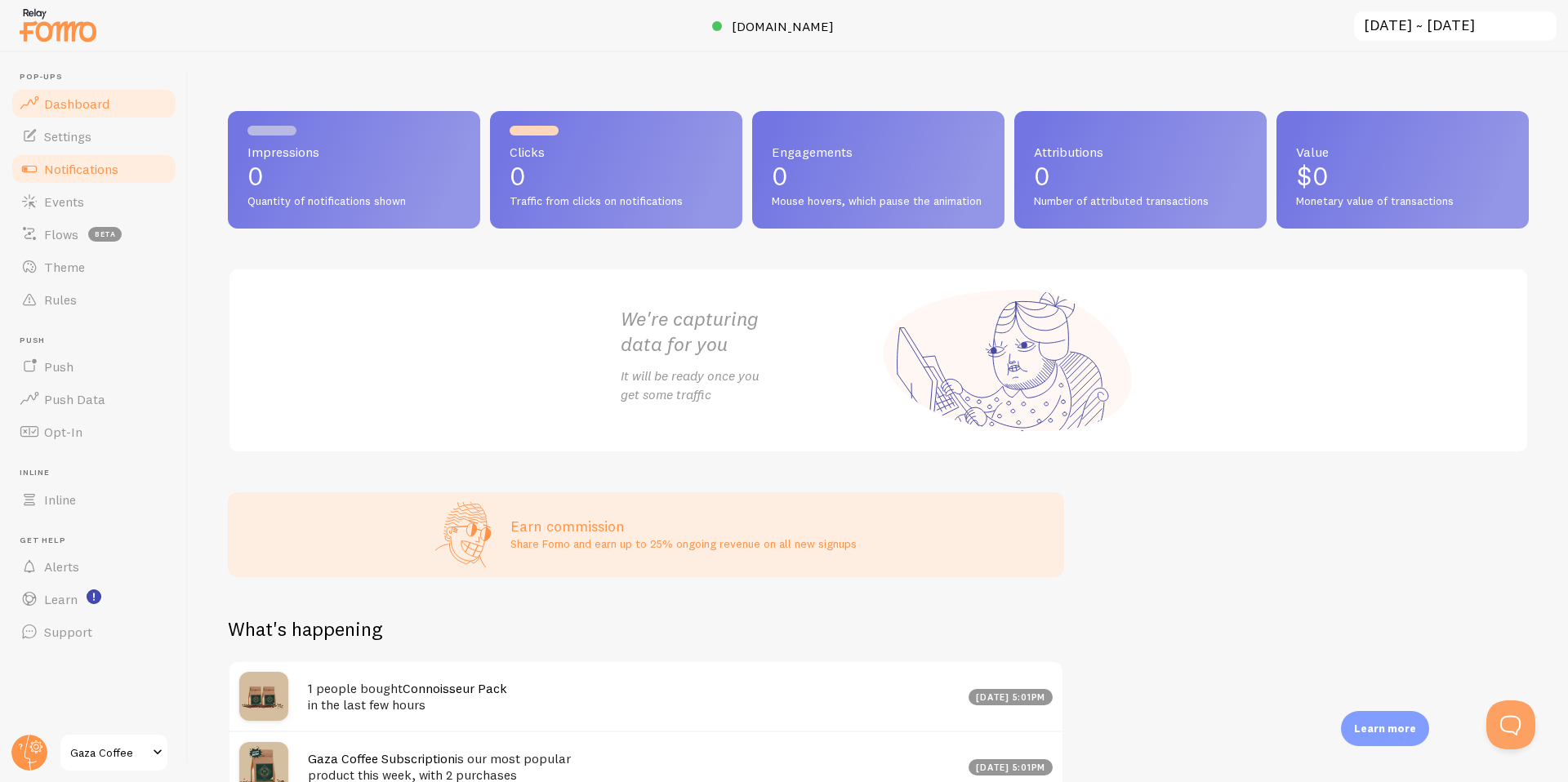
click at [123, 178] on link "Notifications" at bounding box center [94, 168] width 168 height 32
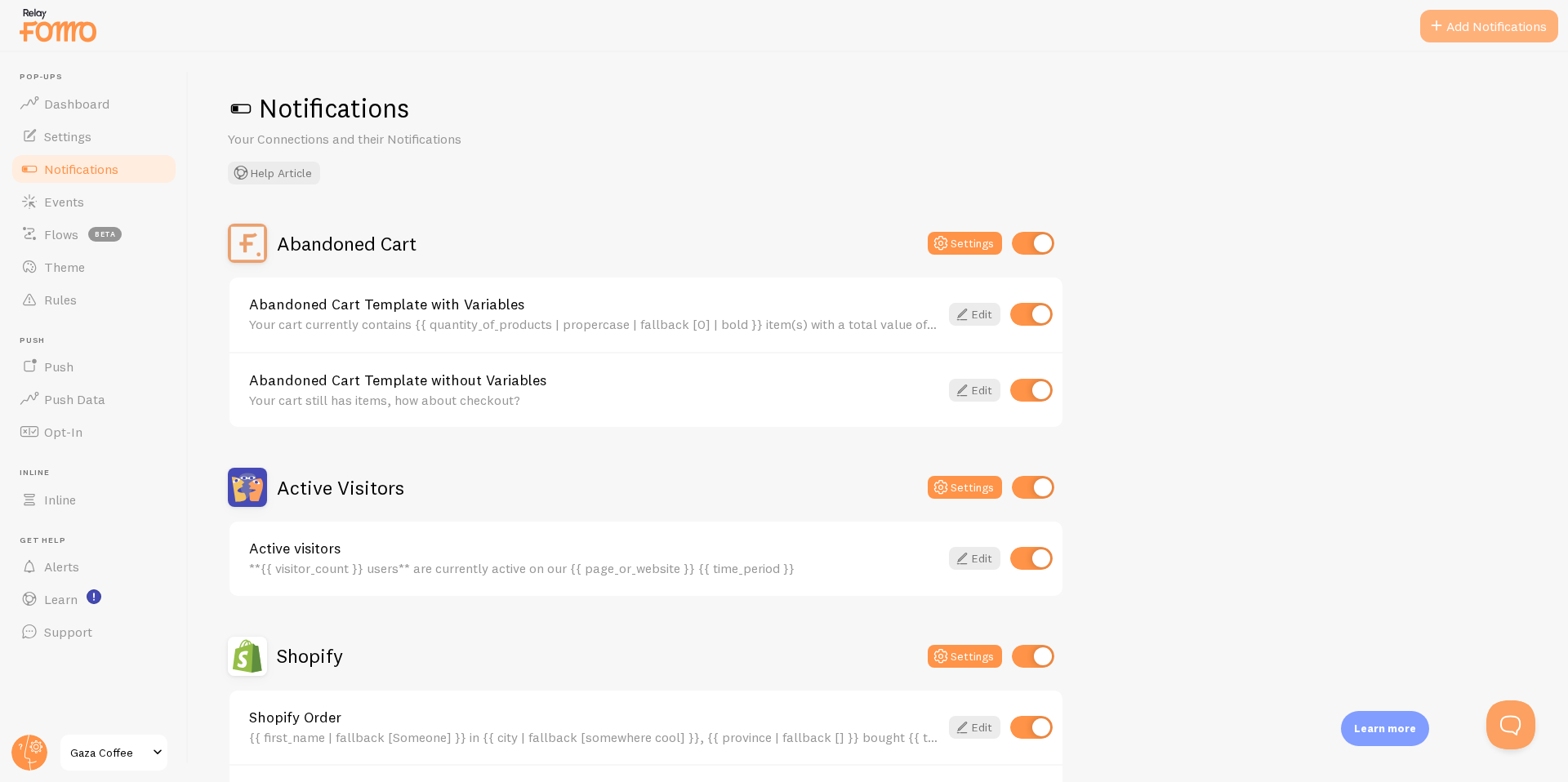
click at [1476, 22] on button "Add Notifications" at bounding box center [1489, 25] width 138 height 32
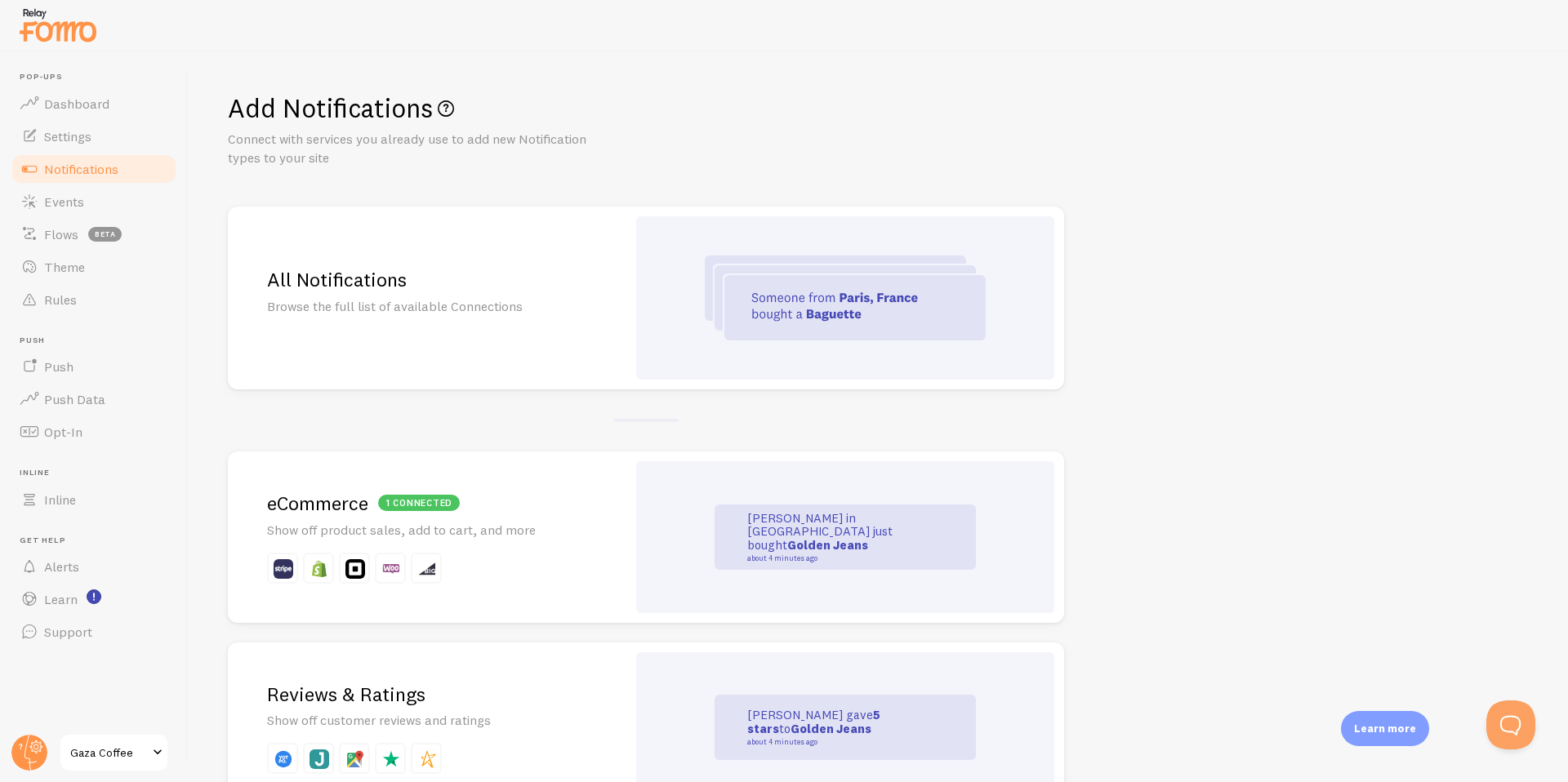
click at [124, 183] on link "Notifications" at bounding box center [94, 168] width 168 height 32
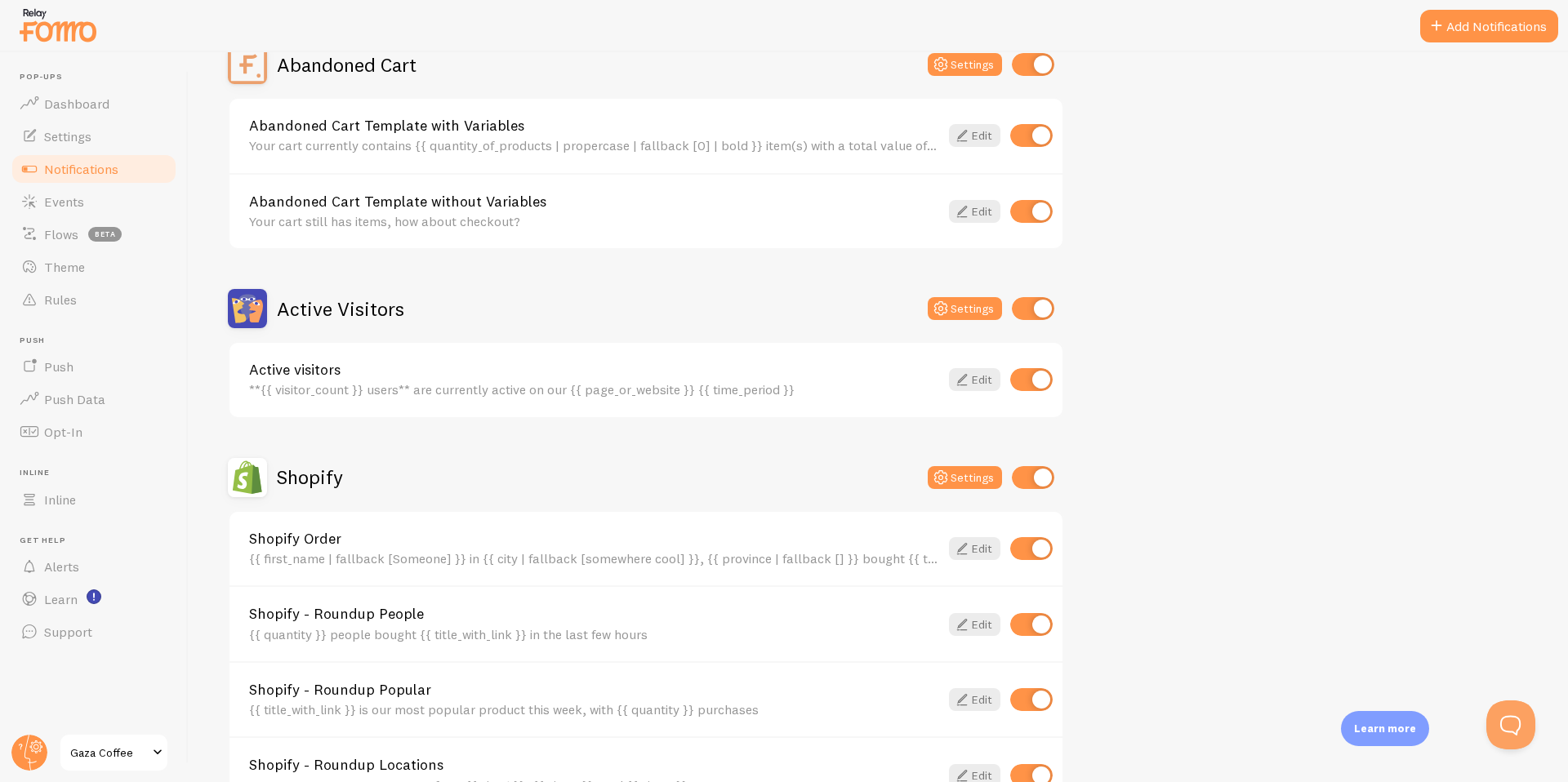
scroll to position [185, 0]
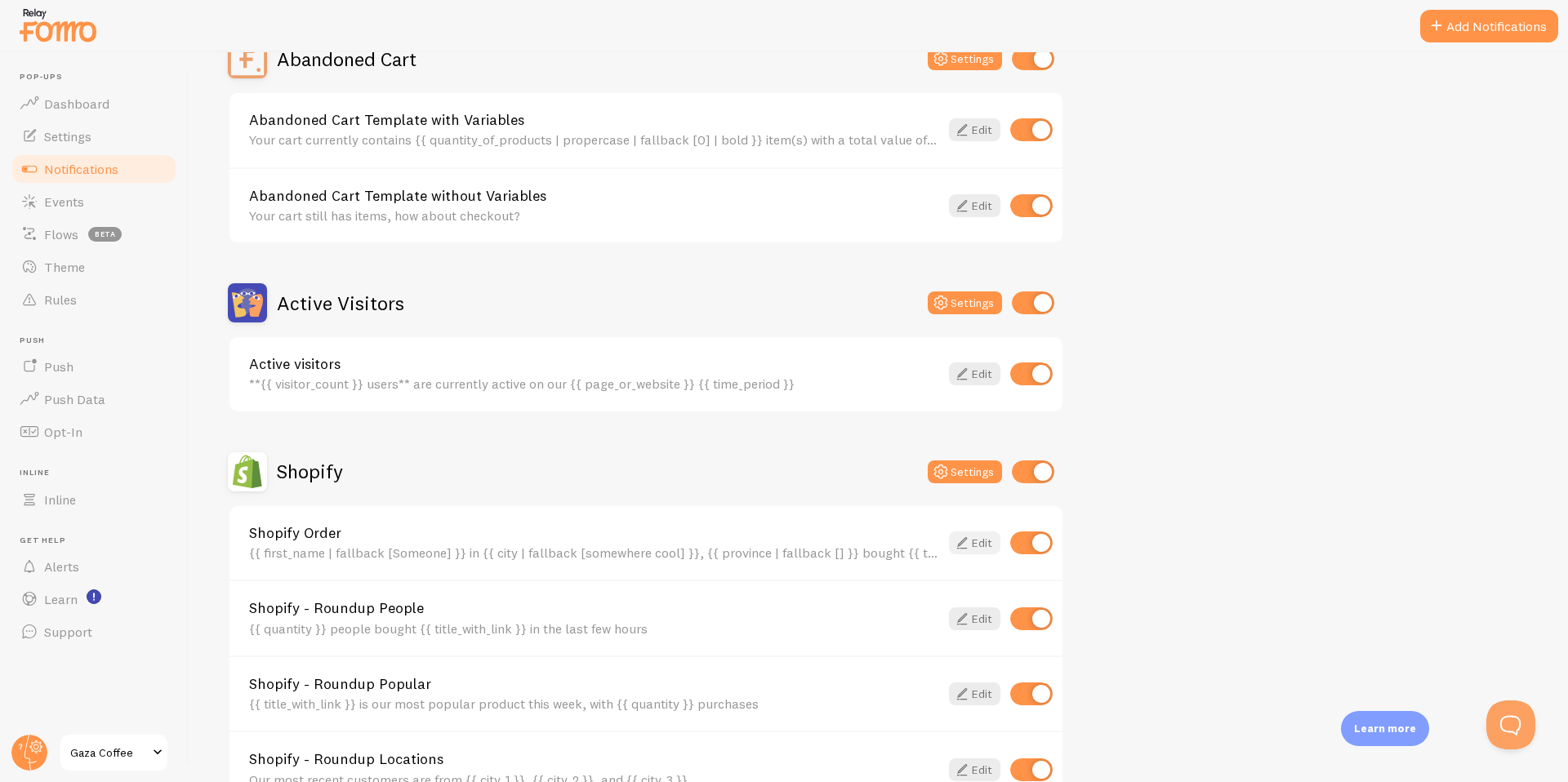
click at [972, 549] on link "Edit" at bounding box center [975, 543] width 52 height 22
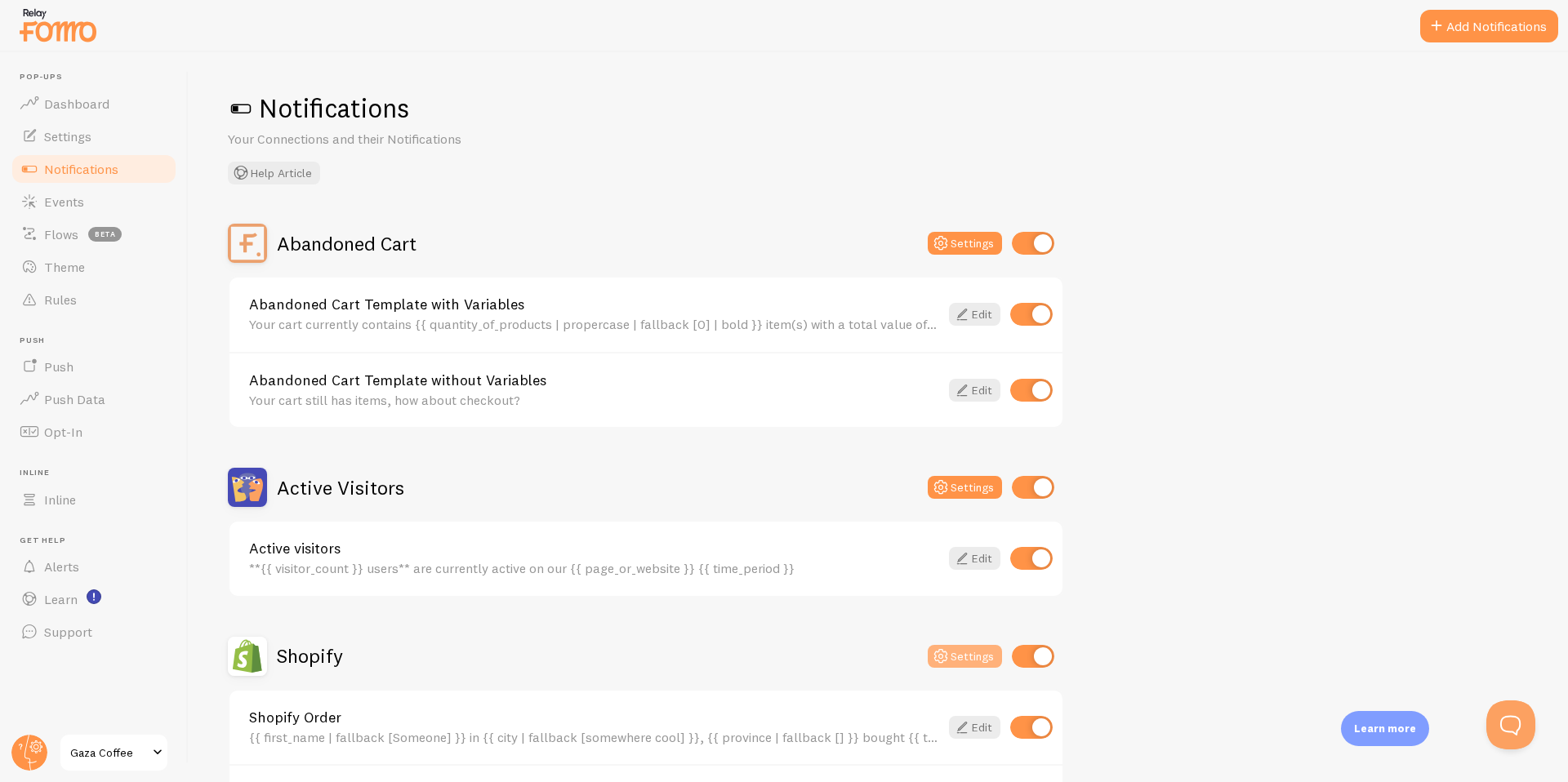
click at [943, 659] on icon at bounding box center [940, 657] width 20 height 20
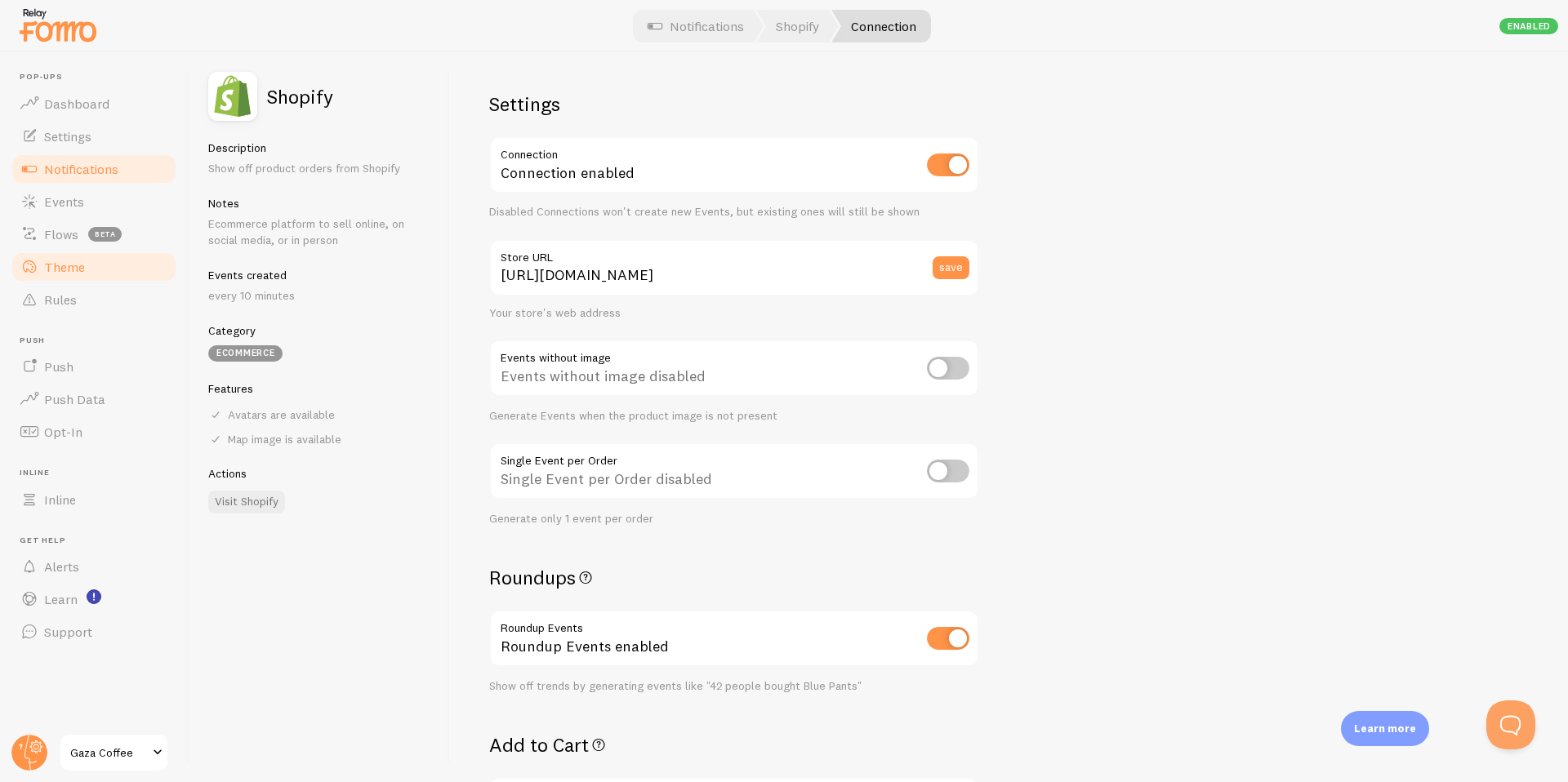
click at [91, 277] on link "Theme" at bounding box center [94, 266] width 168 height 32
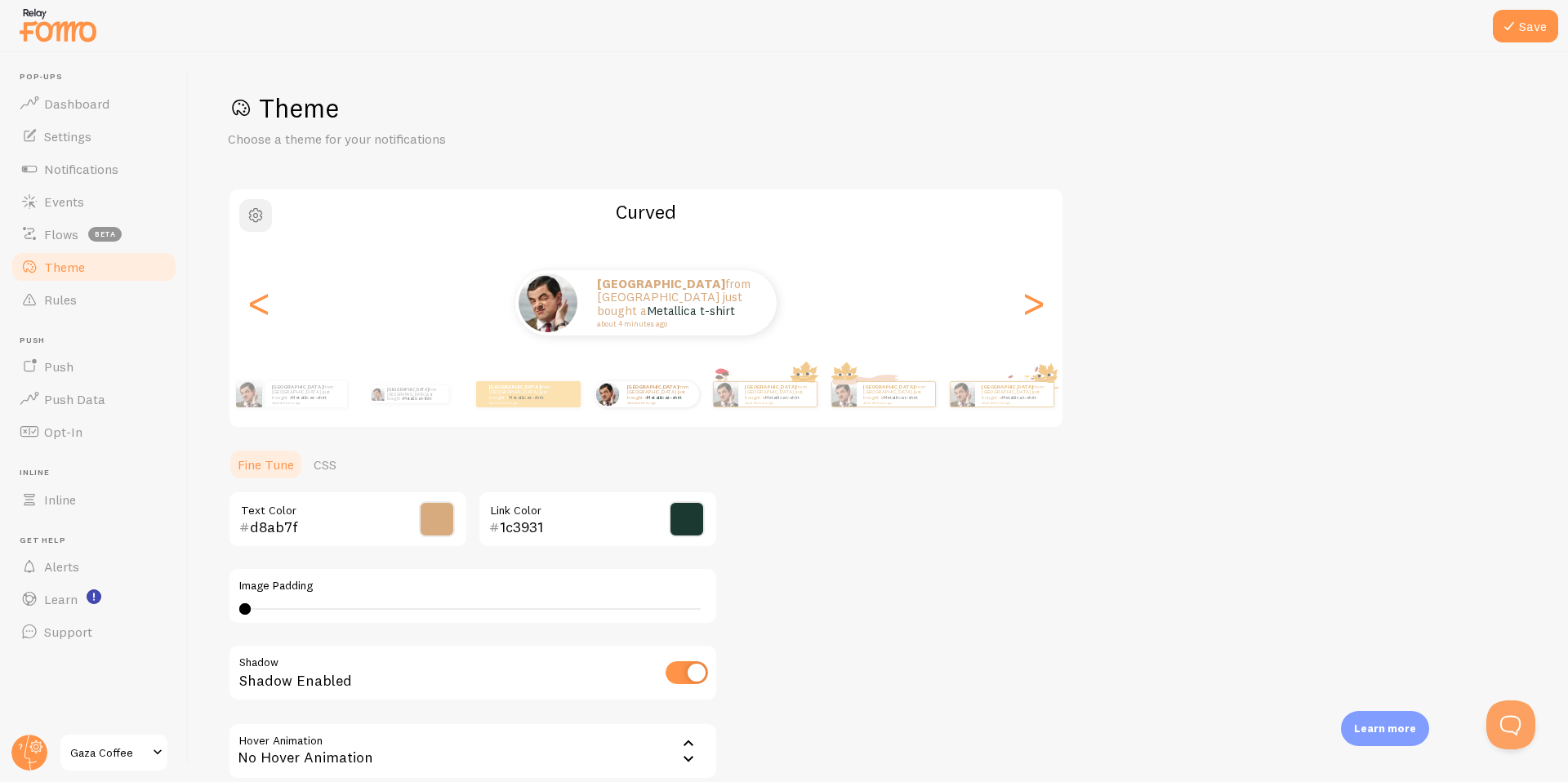
click at [254, 222] on span "button" at bounding box center [255, 215] width 20 height 20
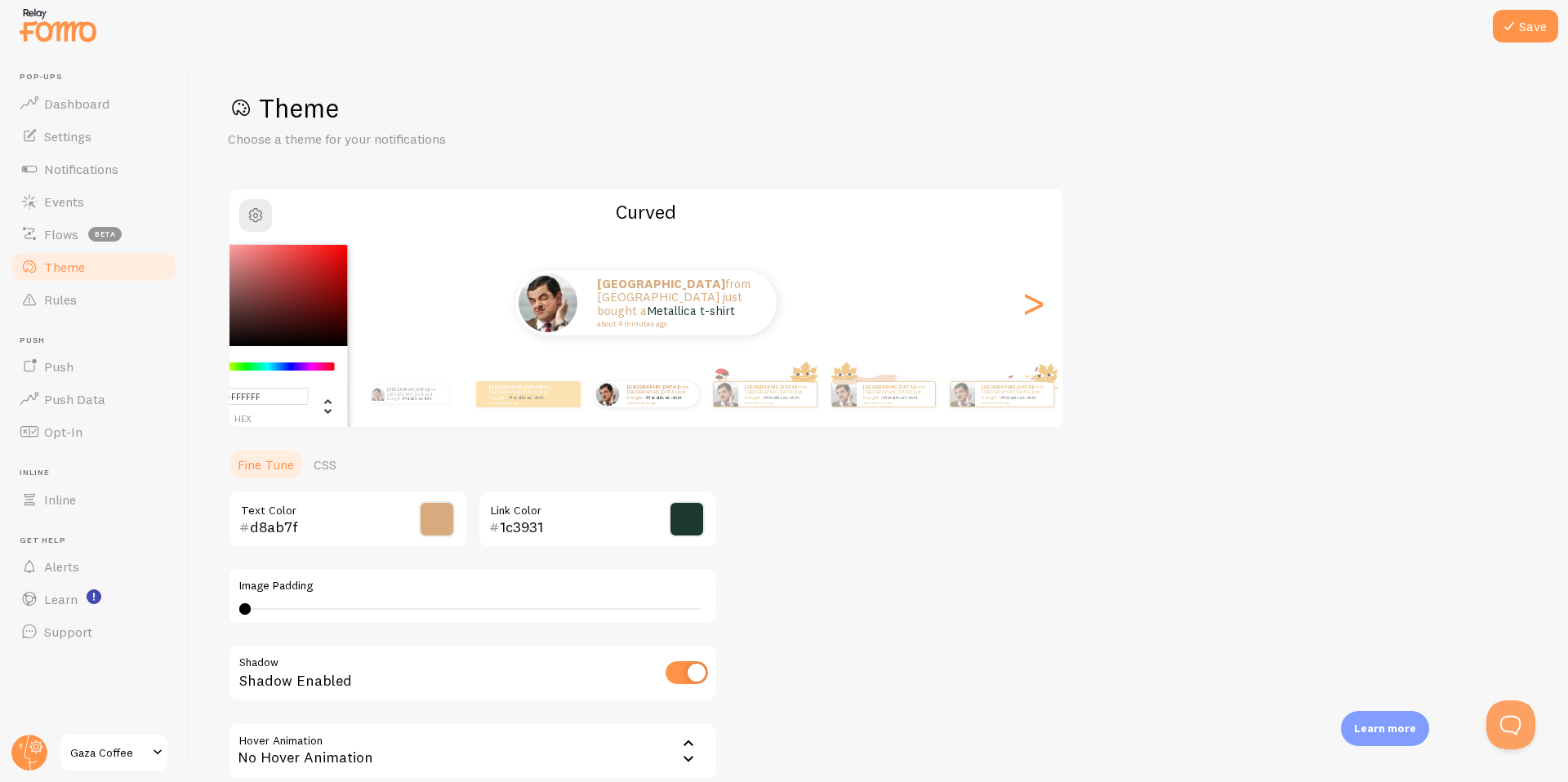
click at [483, 161] on div "Theme Choose a theme for your notifications #FFFFFF hex 255 r 255 g 255 b 0 h 0…" at bounding box center [878, 479] width 1301 height 775
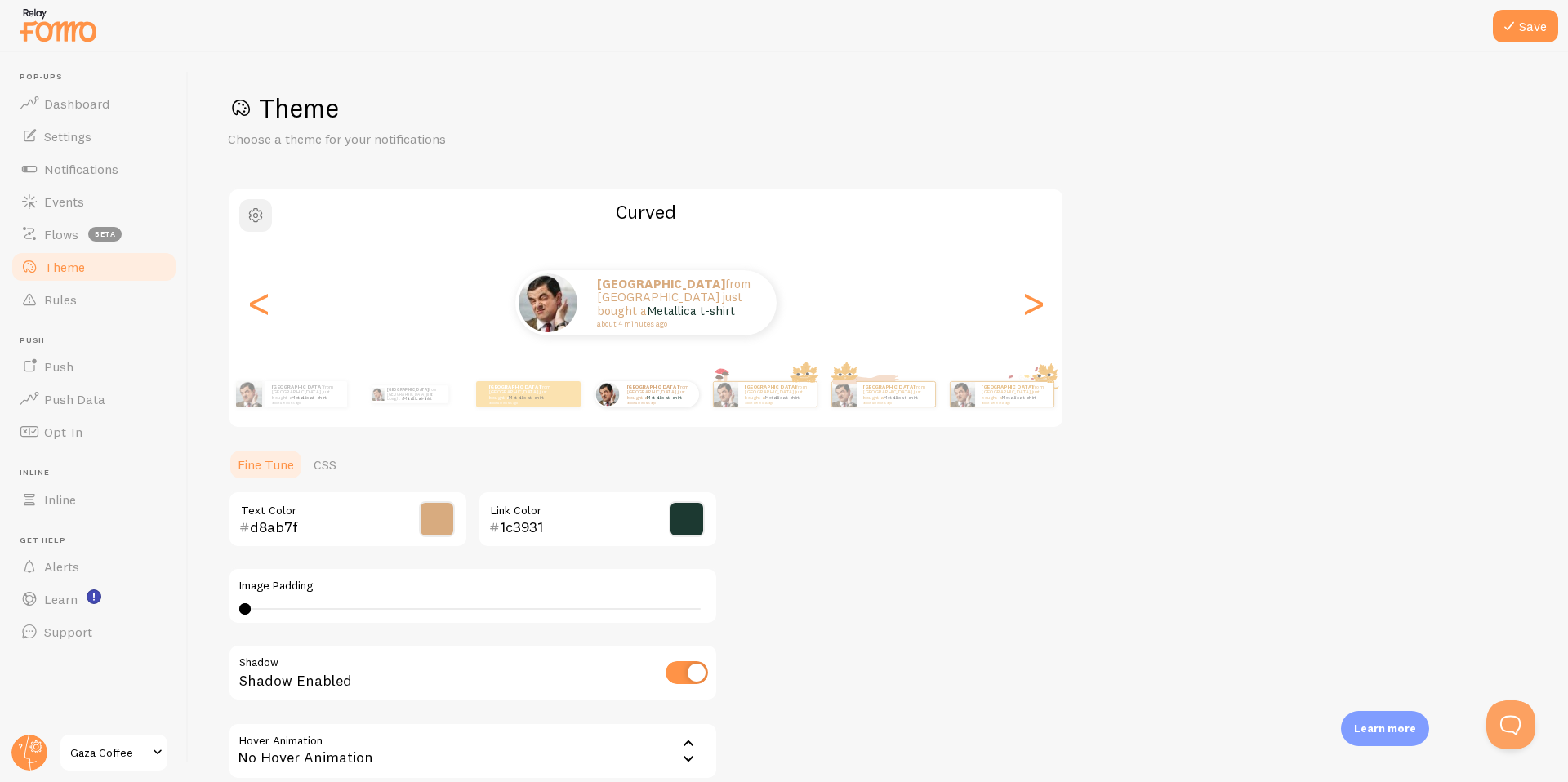
click at [260, 222] on span "button" at bounding box center [255, 215] width 20 height 20
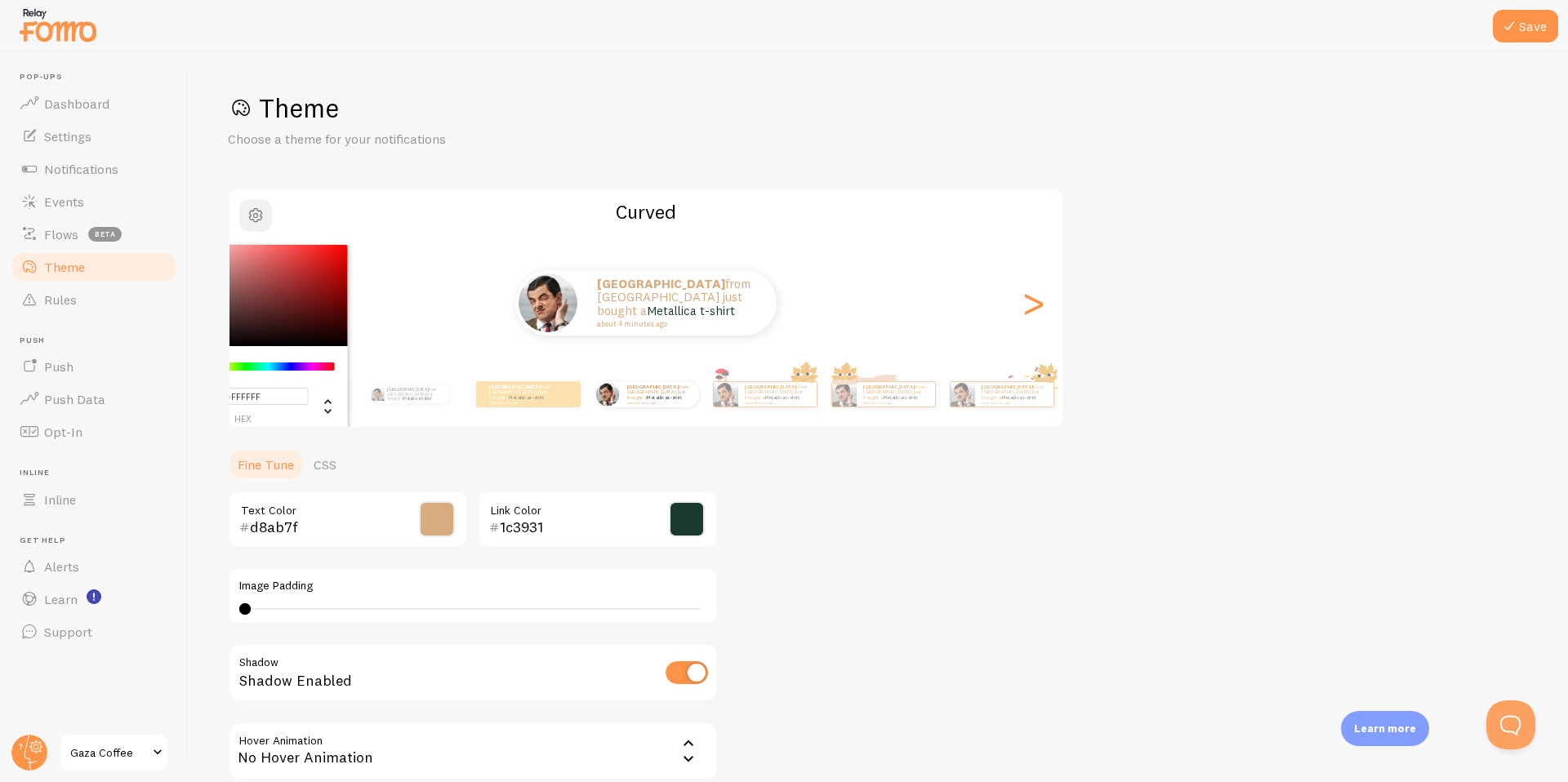
click at [260, 222] on span "button" at bounding box center [255, 215] width 20 height 20
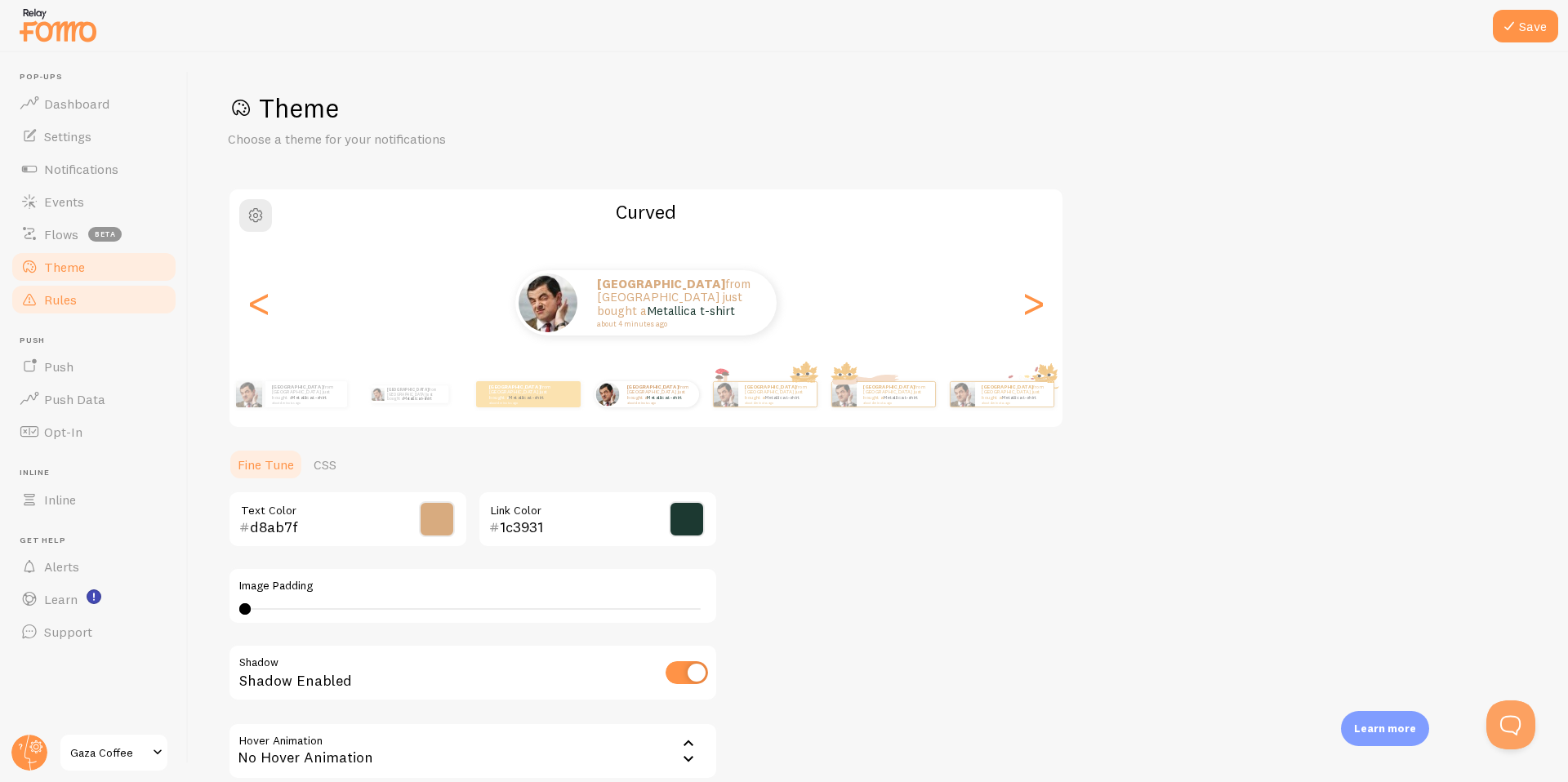
click at [66, 310] on link "Rules" at bounding box center [94, 299] width 168 height 32
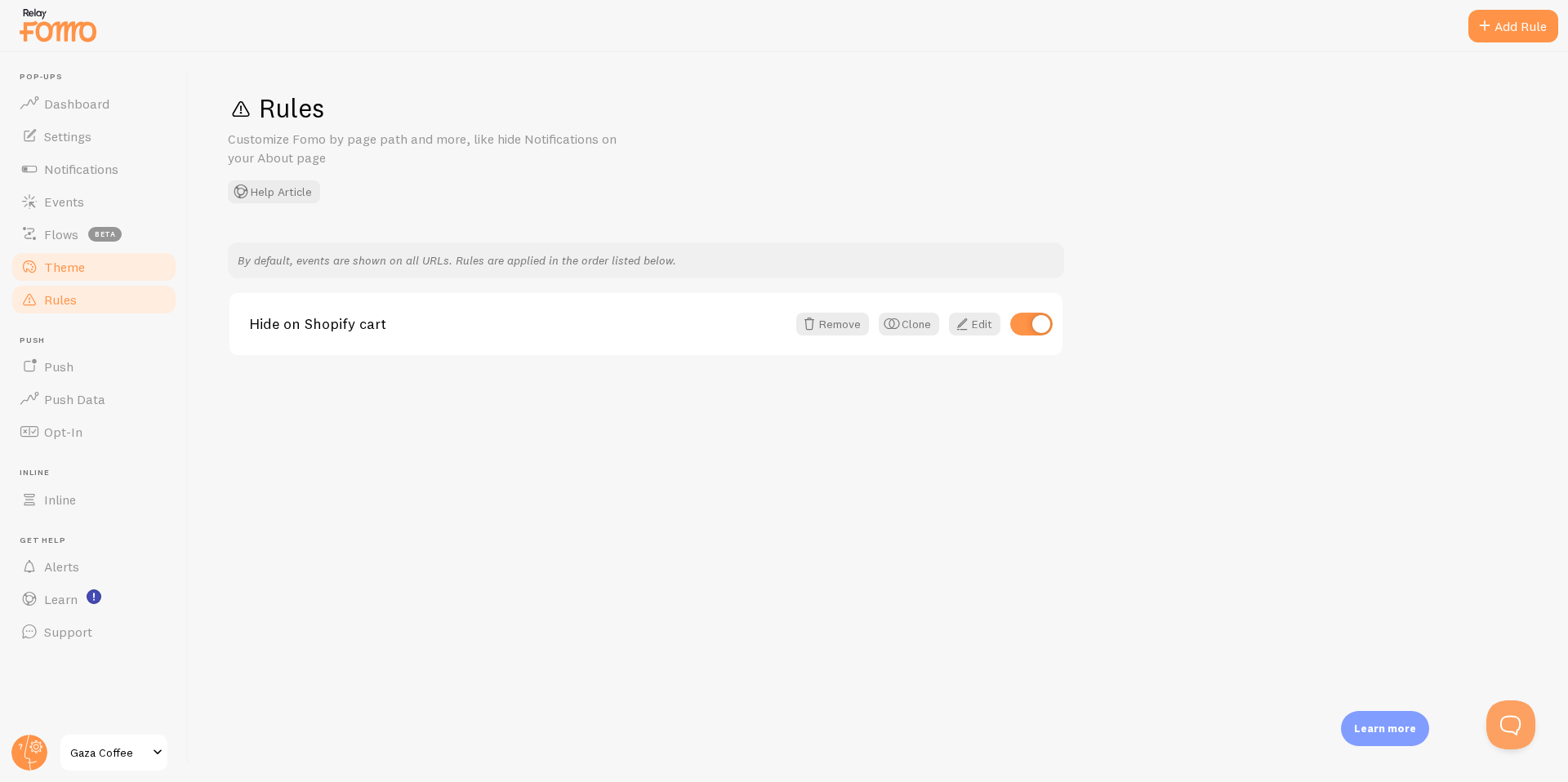
click at [84, 280] on link "Theme" at bounding box center [94, 266] width 168 height 32
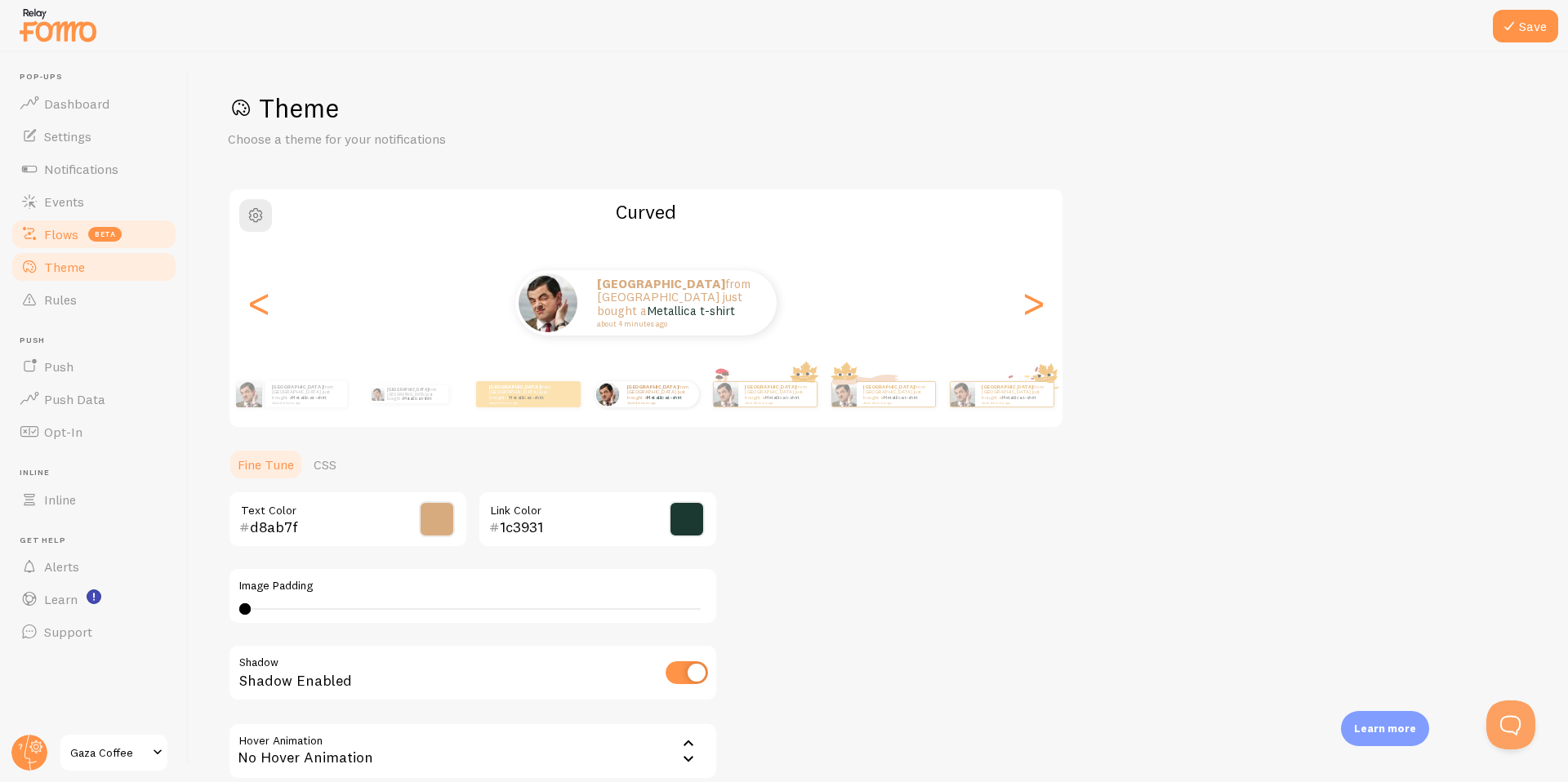
click at [64, 245] on link "Flows beta" at bounding box center [94, 234] width 168 height 32
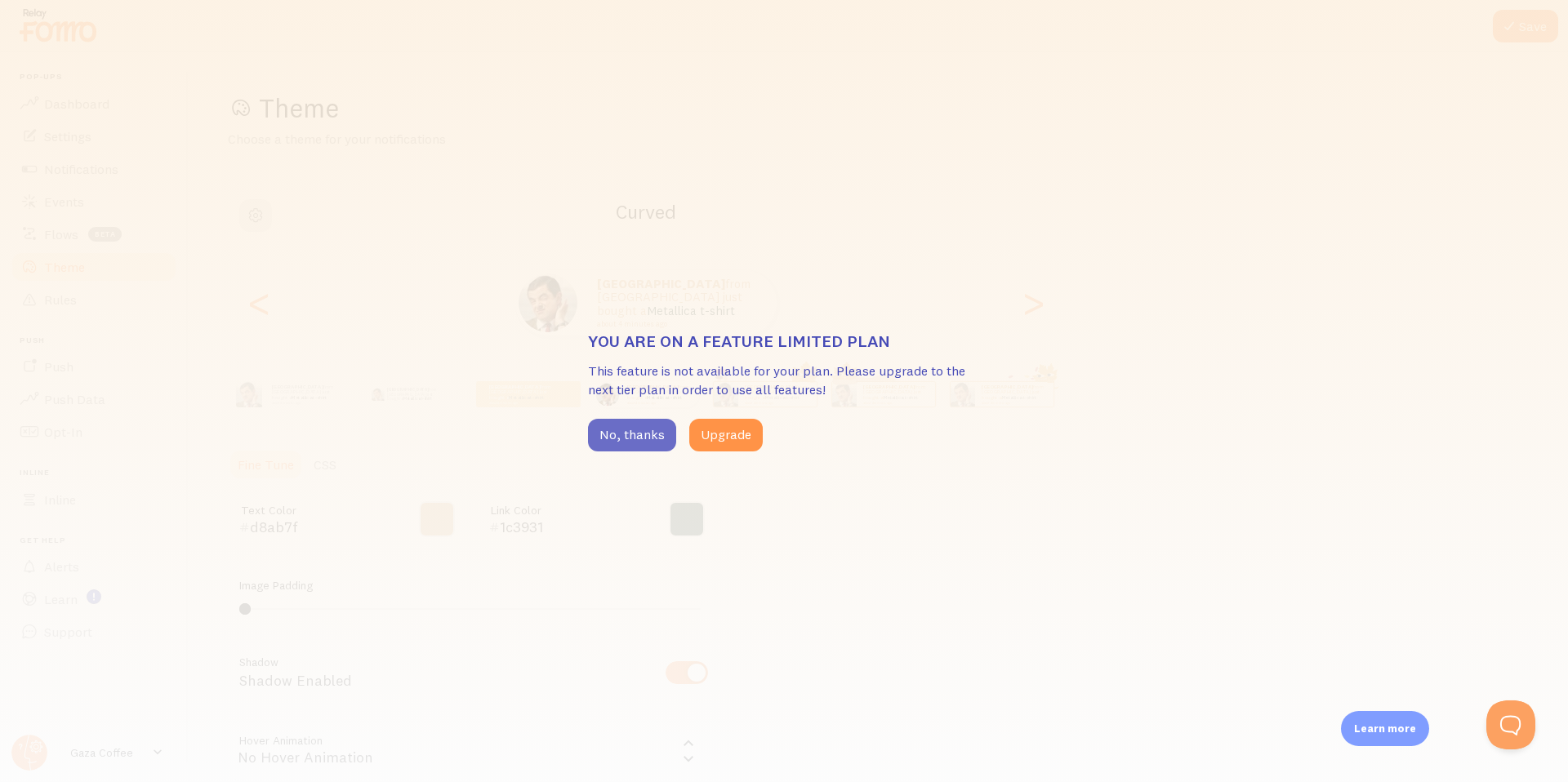
click at [605, 437] on button "No, thanks" at bounding box center [632, 435] width 88 height 32
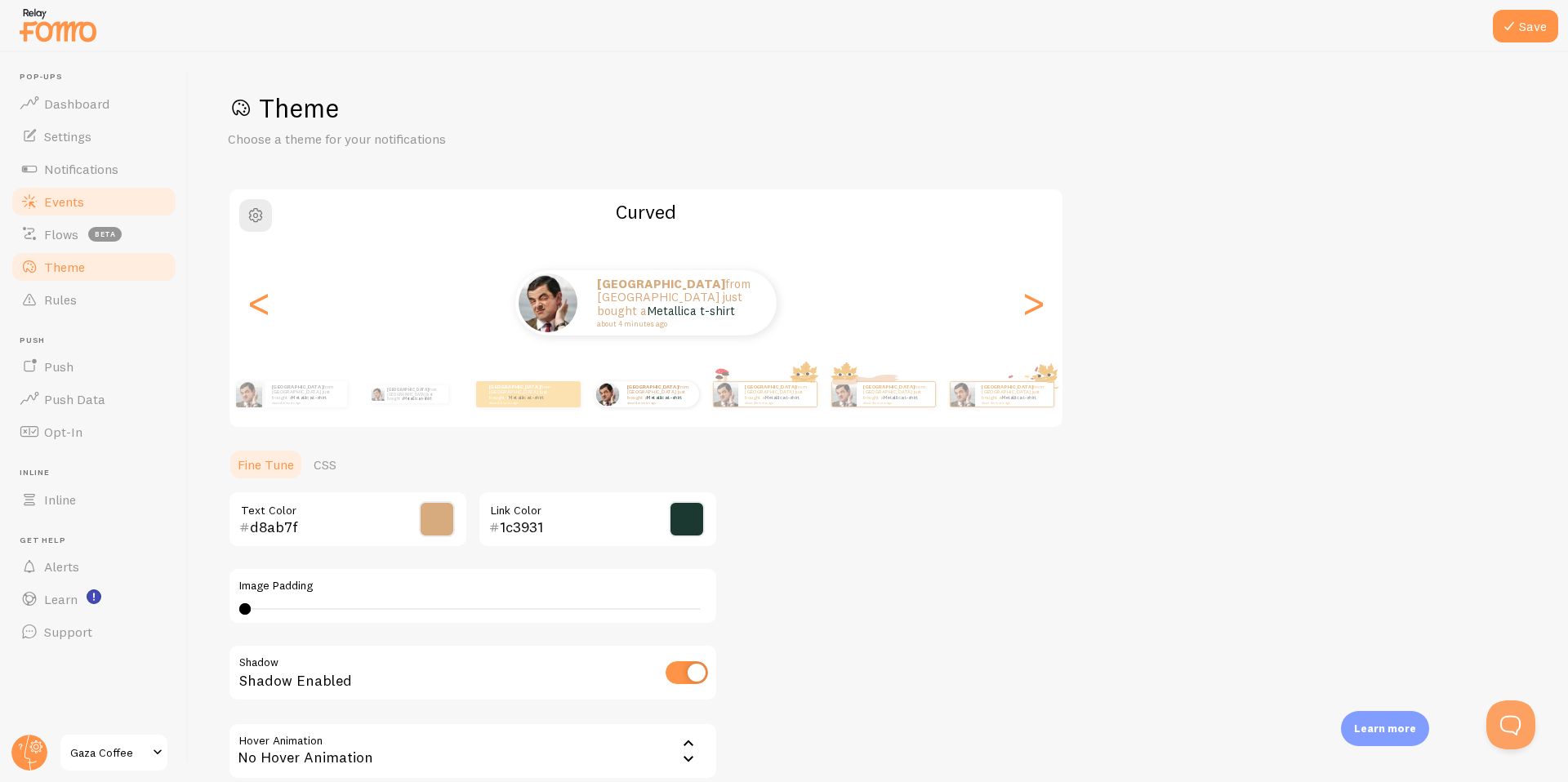
click at [48, 204] on span "Events" at bounding box center [64, 201] width 40 height 17
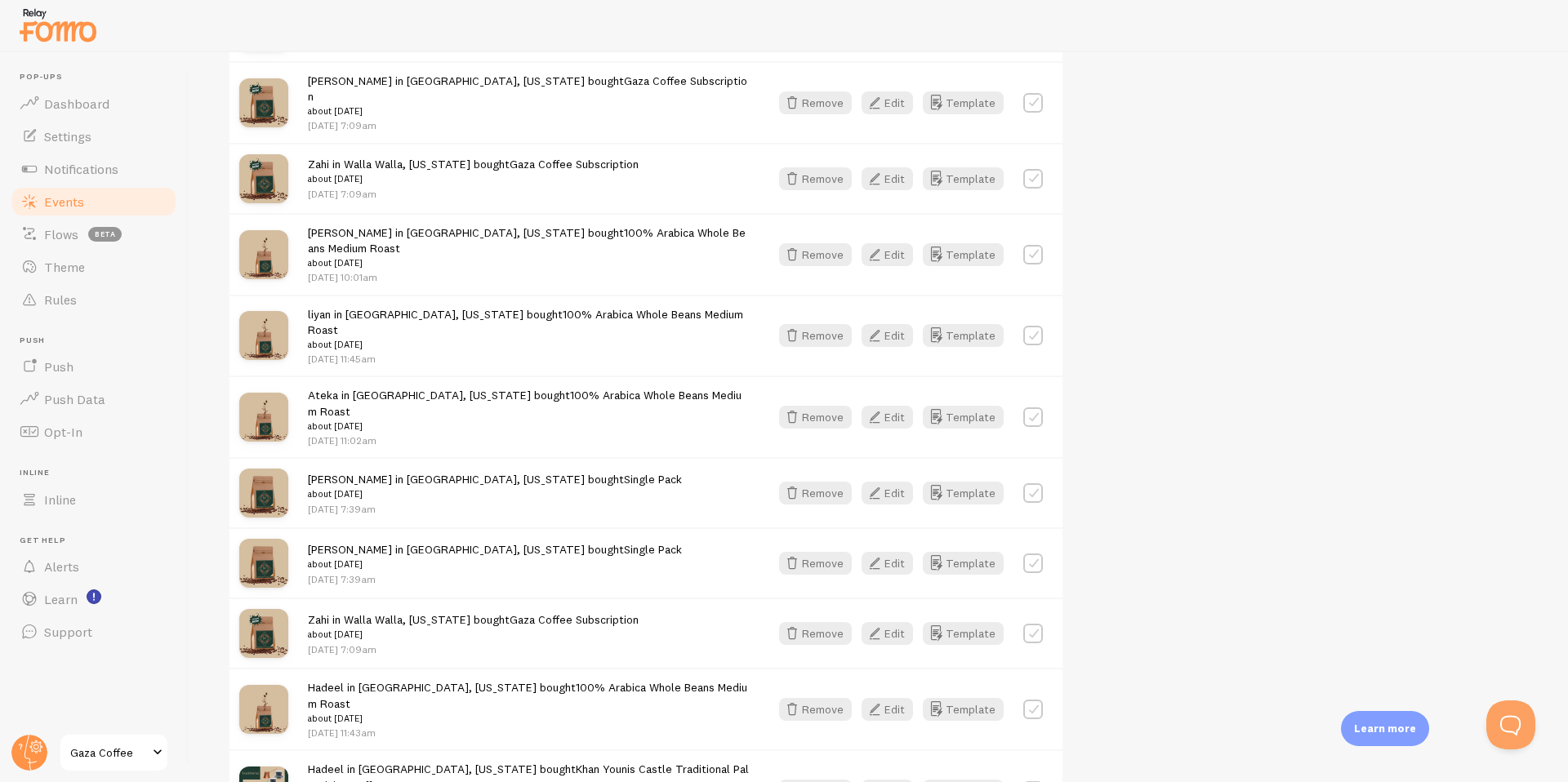
scroll to position [1509, 0]
click at [101, 176] on span "Notifications" at bounding box center [81, 169] width 74 height 17
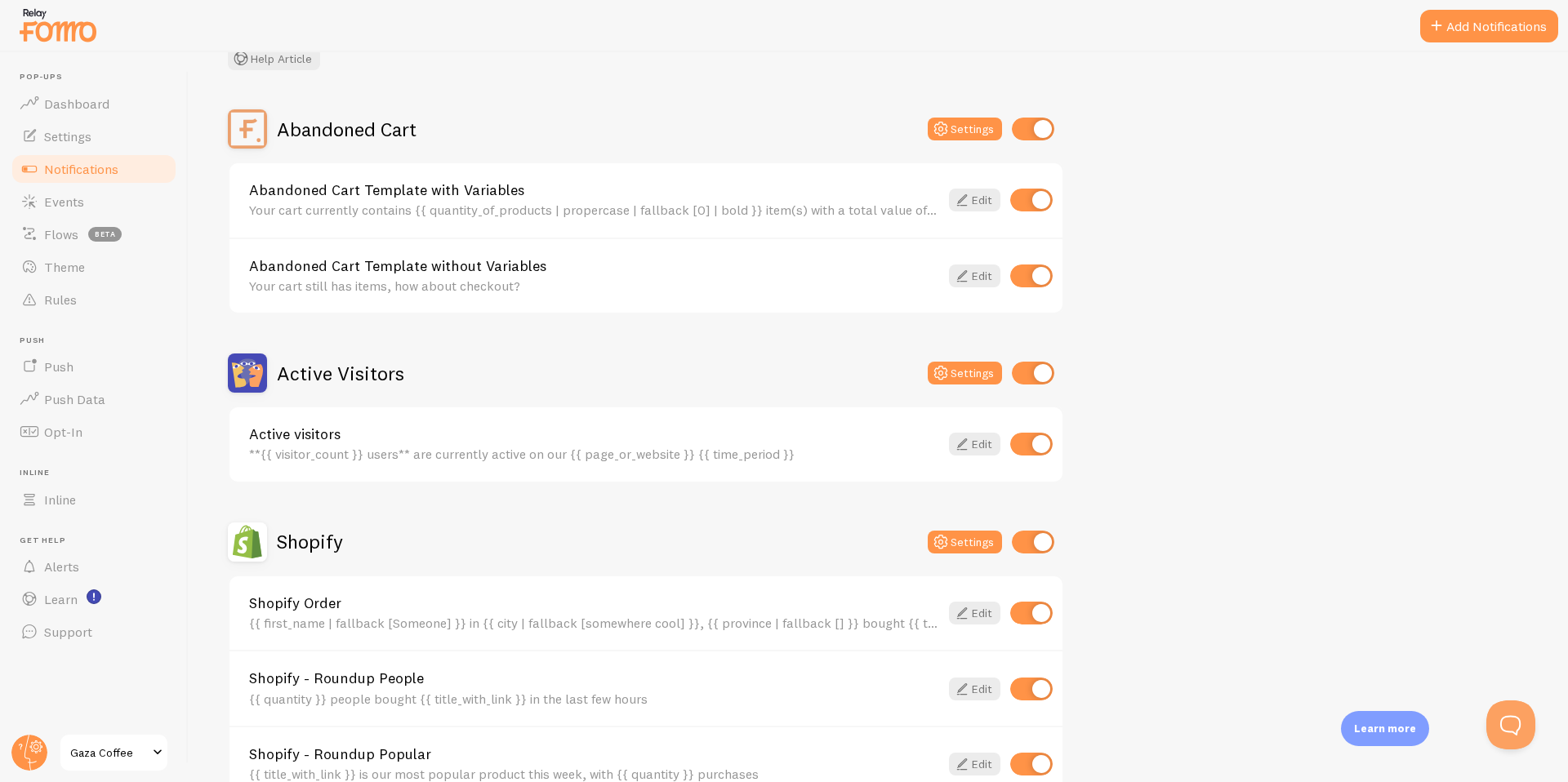
scroll to position [209, 0]
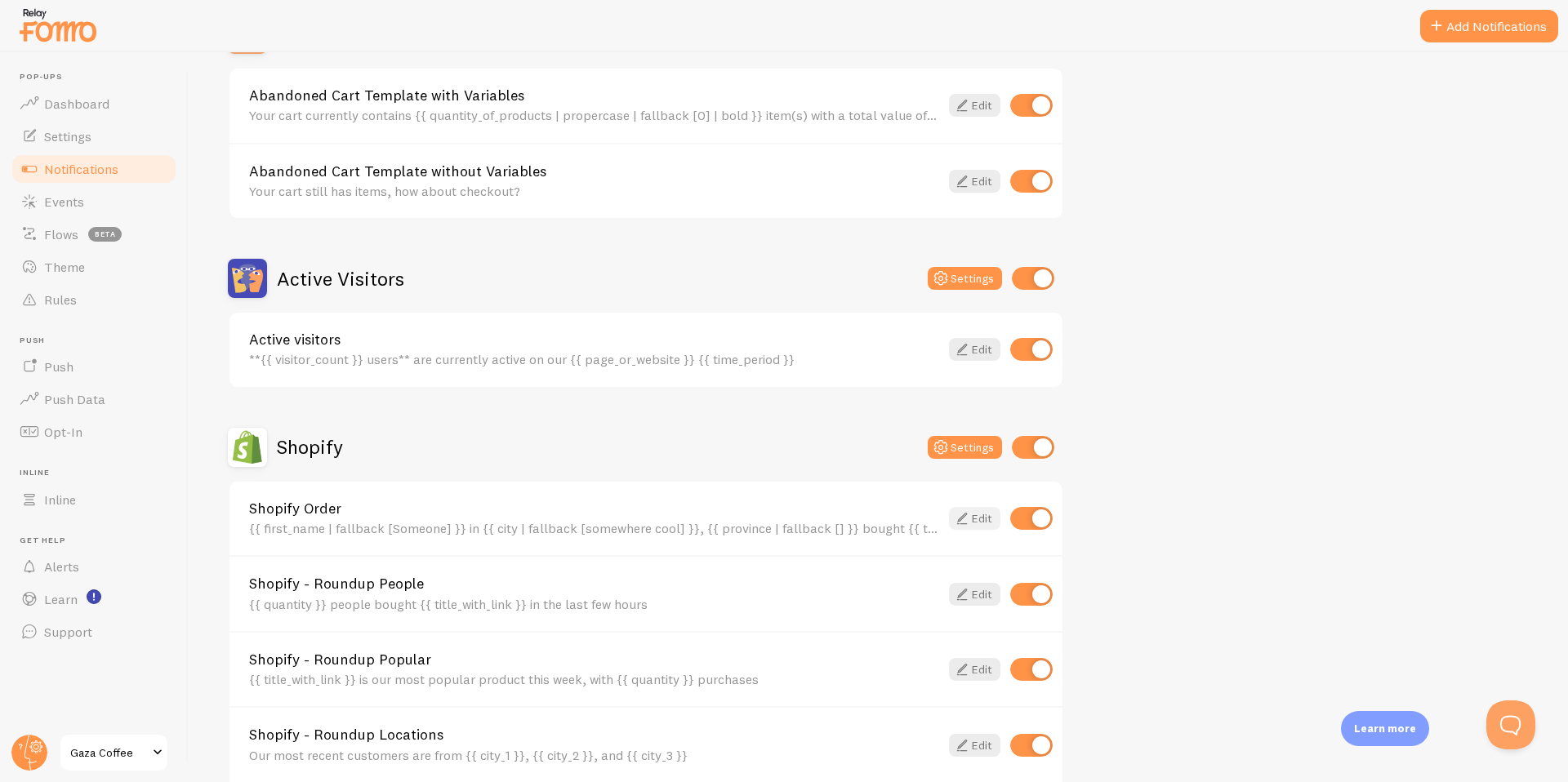
click at [985, 518] on link "Edit" at bounding box center [975, 518] width 52 height 22
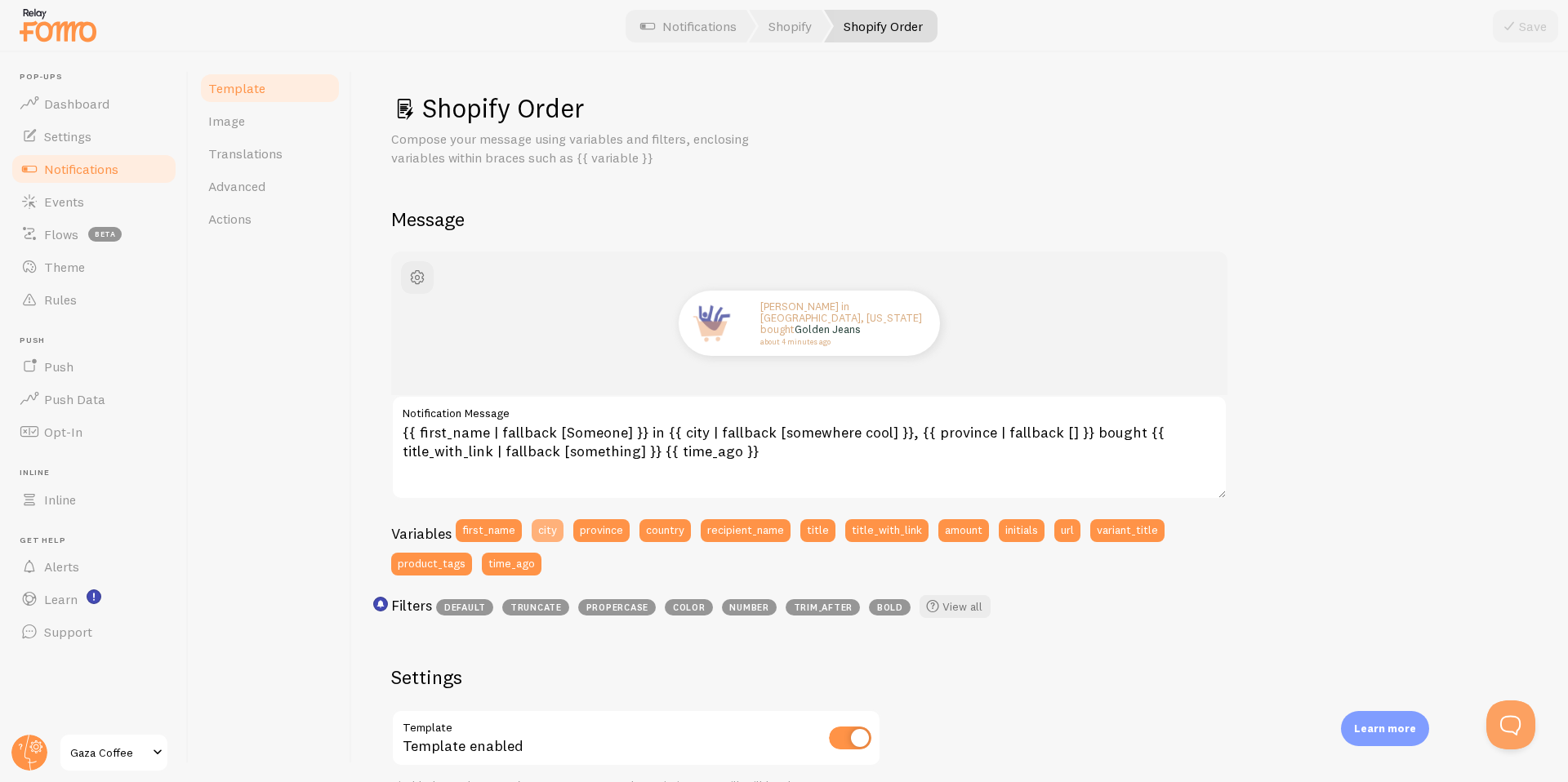
click at [541, 533] on button "city" at bounding box center [547, 530] width 32 height 22
drag, startPoint x: 563, startPoint y: 534, endPoint x: 570, endPoint y: 563, distance: 29.8
click at [570, 563] on div "Variables first_name city province country recipient_name title title_with_link…" at bounding box center [808, 552] width 836 height 66
click at [583, 564] on div "Variables first_name city province country recipient_name title title_with_link…" at bounding box center [808, 552] width 836 height 66
click at [541, 537] on button "city" at bounding box center [547, 530] width 32 height 22
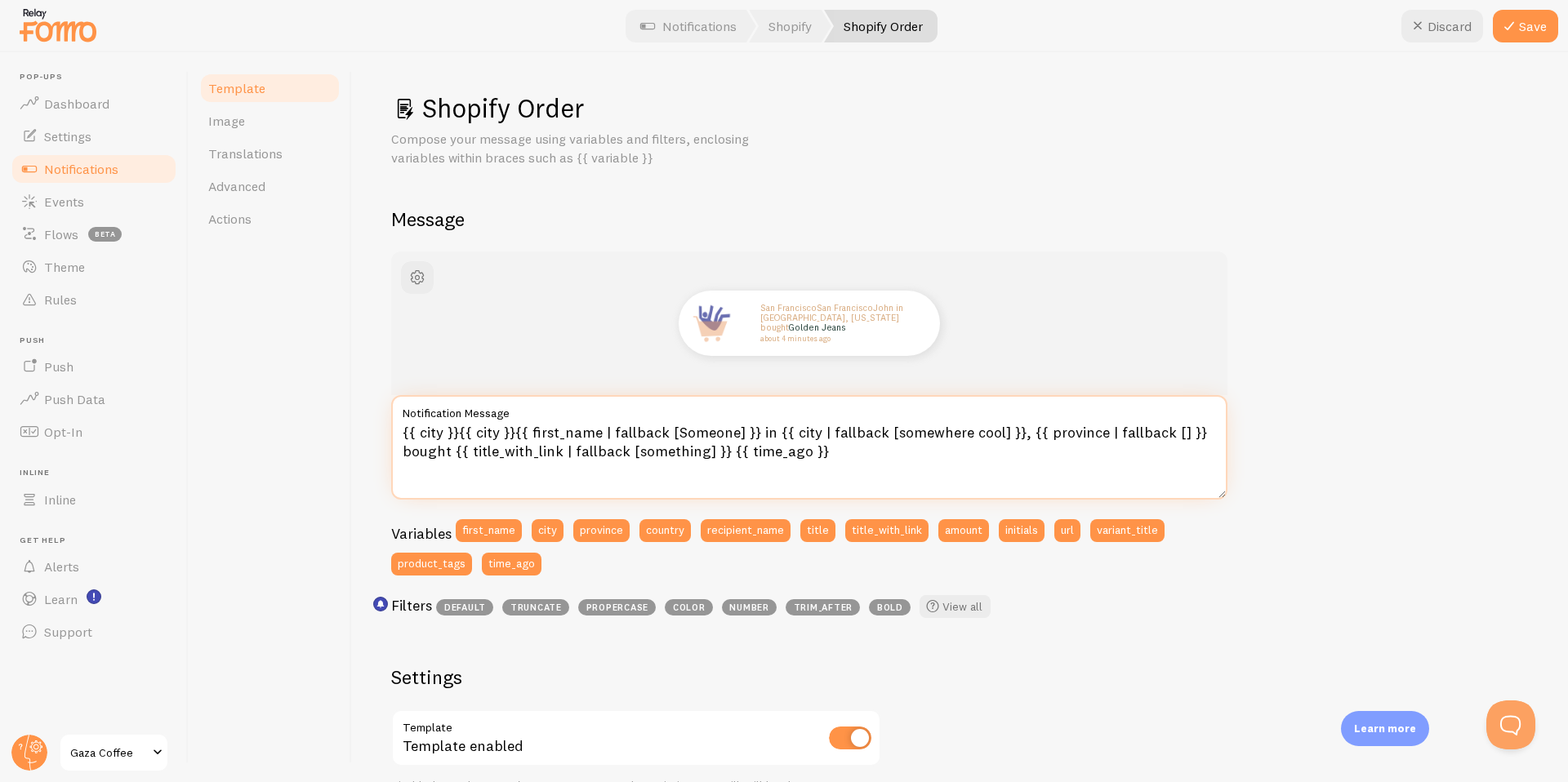
drag, startPoint x: 403, startPoint y: 434, endPoint x: 514, endPoint y: 439, distance: 111.1
click at [514, 439] on textarea "{{ city }}{{ city }}{{ first_name | fallback [Someone] }} in {{ city | fallback…" at bounding box center [808, 447] width 836 height 105
drag, startPoint x: 642, startPoint y: 432, endPoint x: 897, endPoint y: 436, distance: 255.0
click at [897, 436] on textarea "{{ first_name | fallback [Someone] }} in {{ city | fallback [somewhere cool] }}…" at bounding box center [808, 447] width 836 height 105
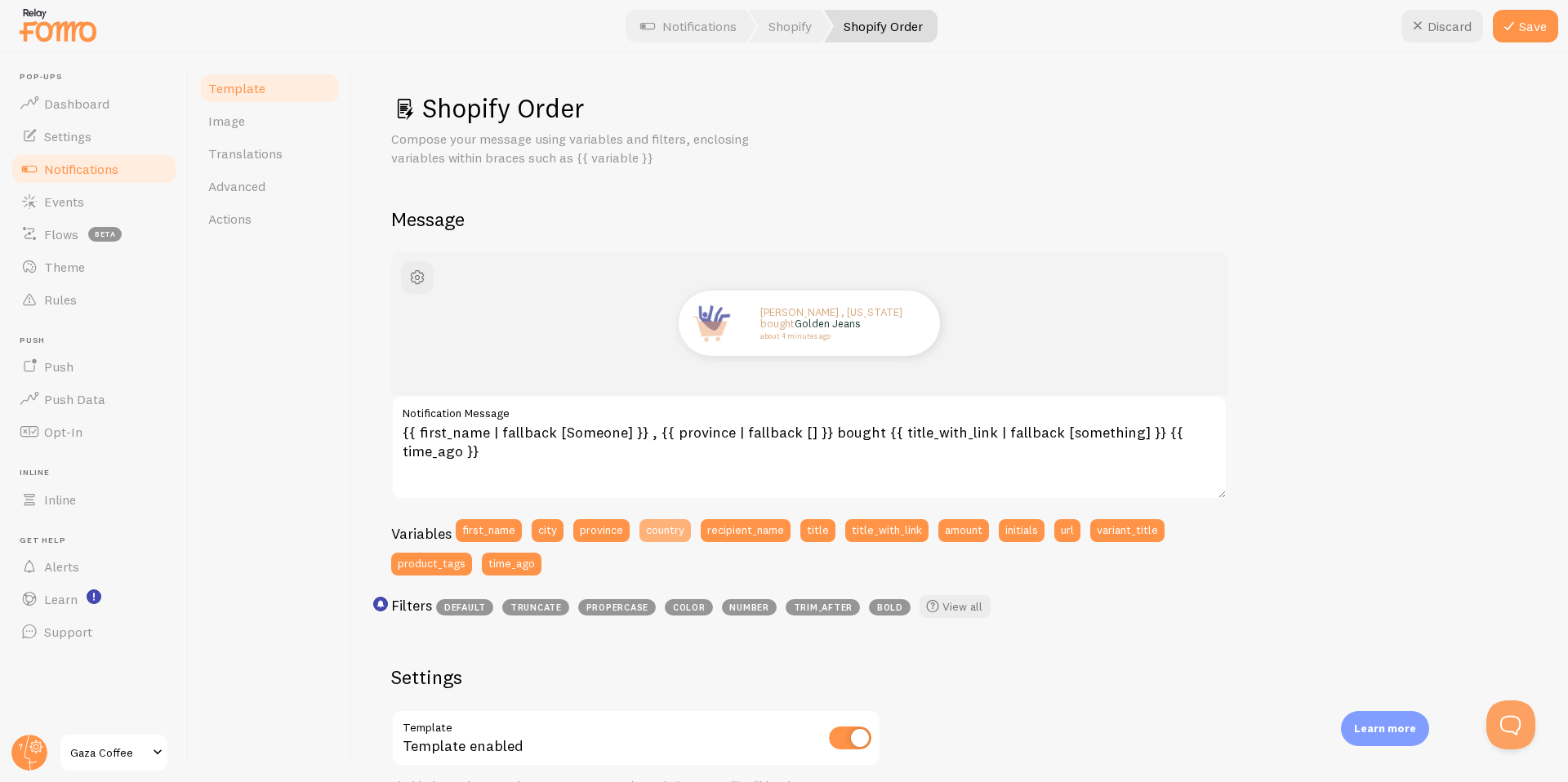
click at [652, 535] on button "country" at bounding box center [665, 530] width 52 height 22
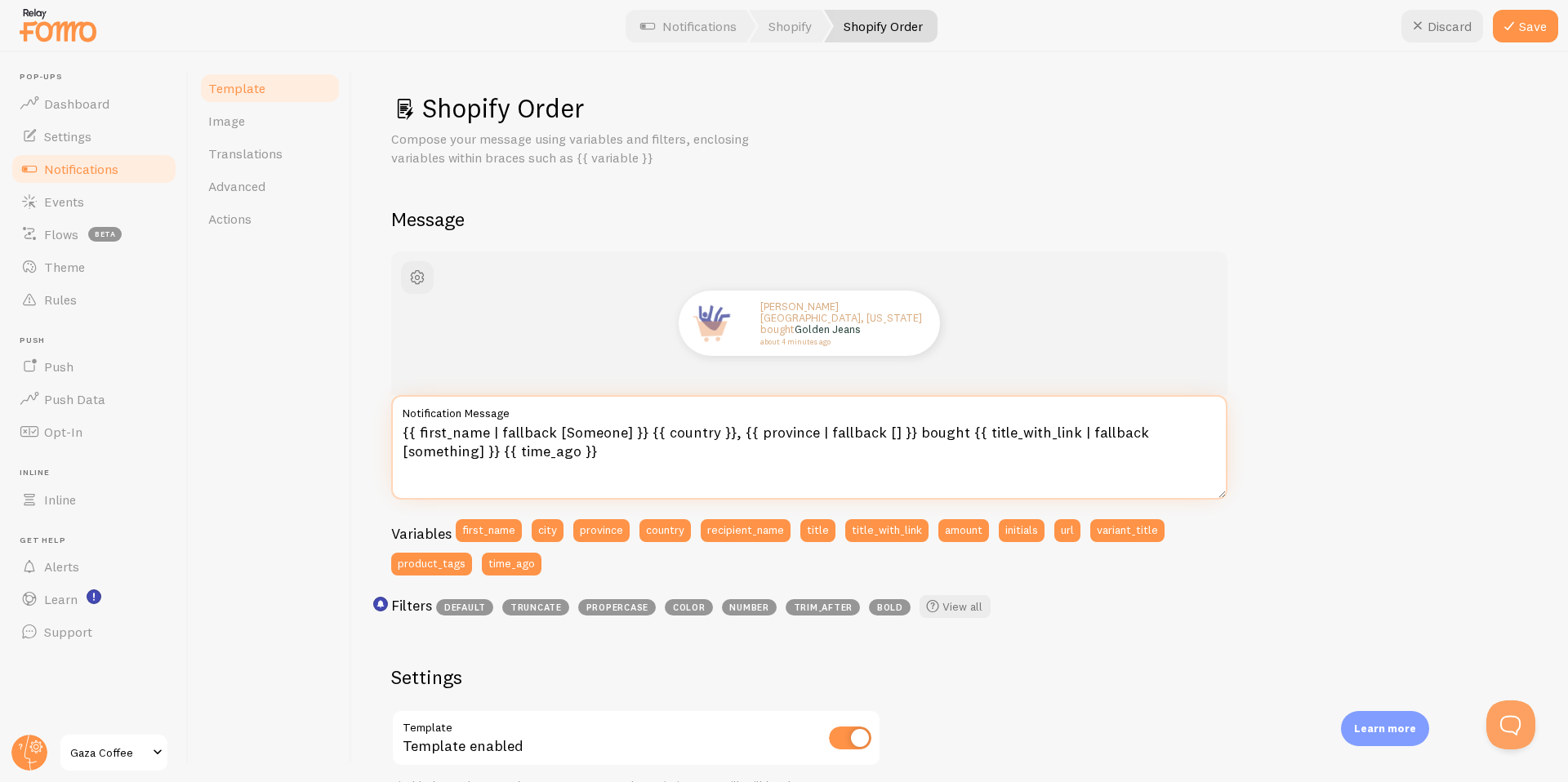
drag, startPoint x: 724, startPoint y: 432, endPoint x: 644, endPoint y: 438, distance: 80.2
click at [644, 438] on textarea "{{ first_name | fallback [Someone] }} {{ country }}, {{ province | fallback [] …" at bounding box center [808, 447] width 836 height 105
click at [652, 436] on textarea "{{ first_name | fallback [Someone] }} , {{ province | fallback [] }} bought {{ …" at bounding box center [808, 447] width 836 height 105
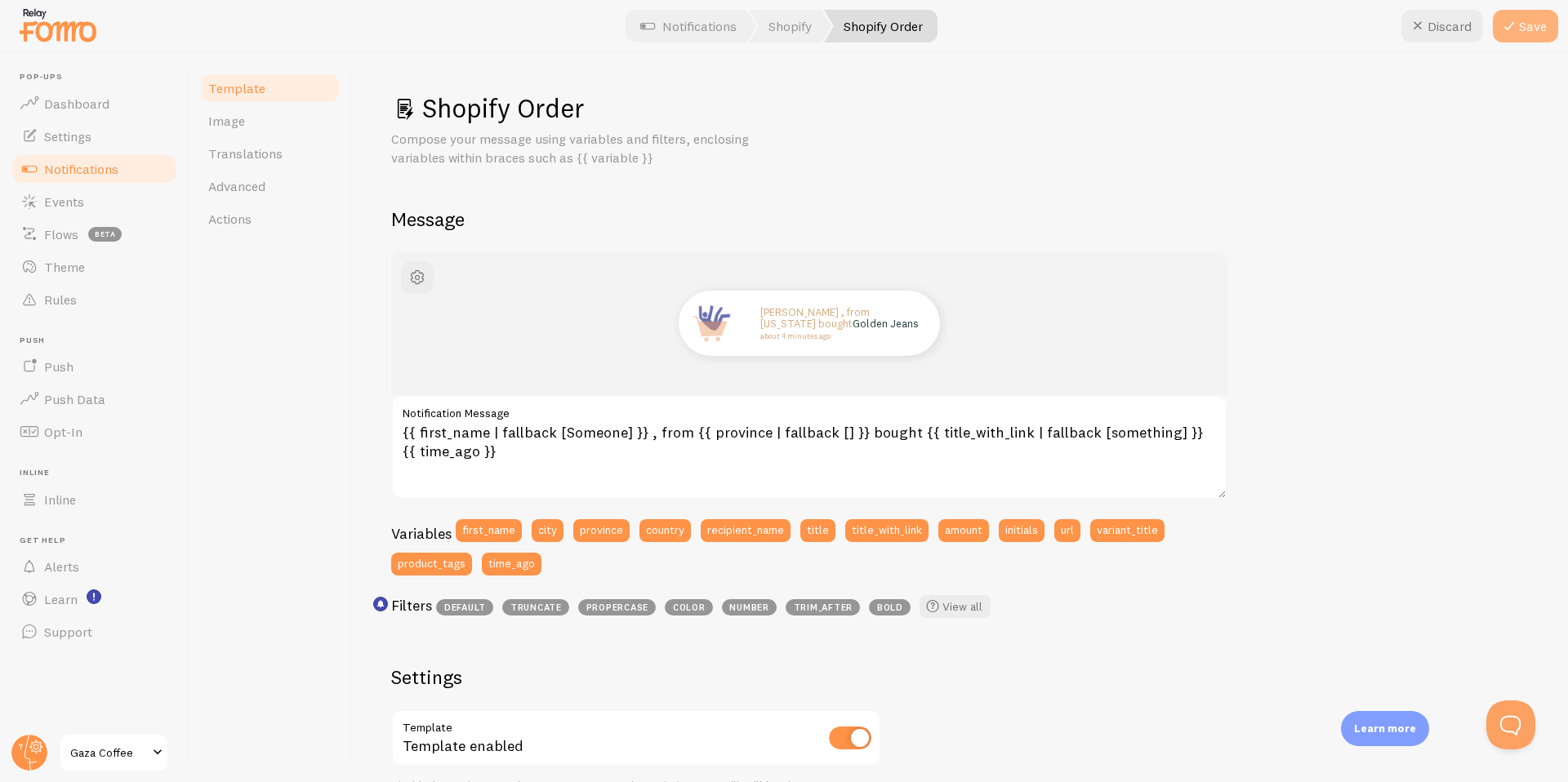
click at [1546, 30] on button "Save" at bounding box center [1525, 25] width 65 height 32
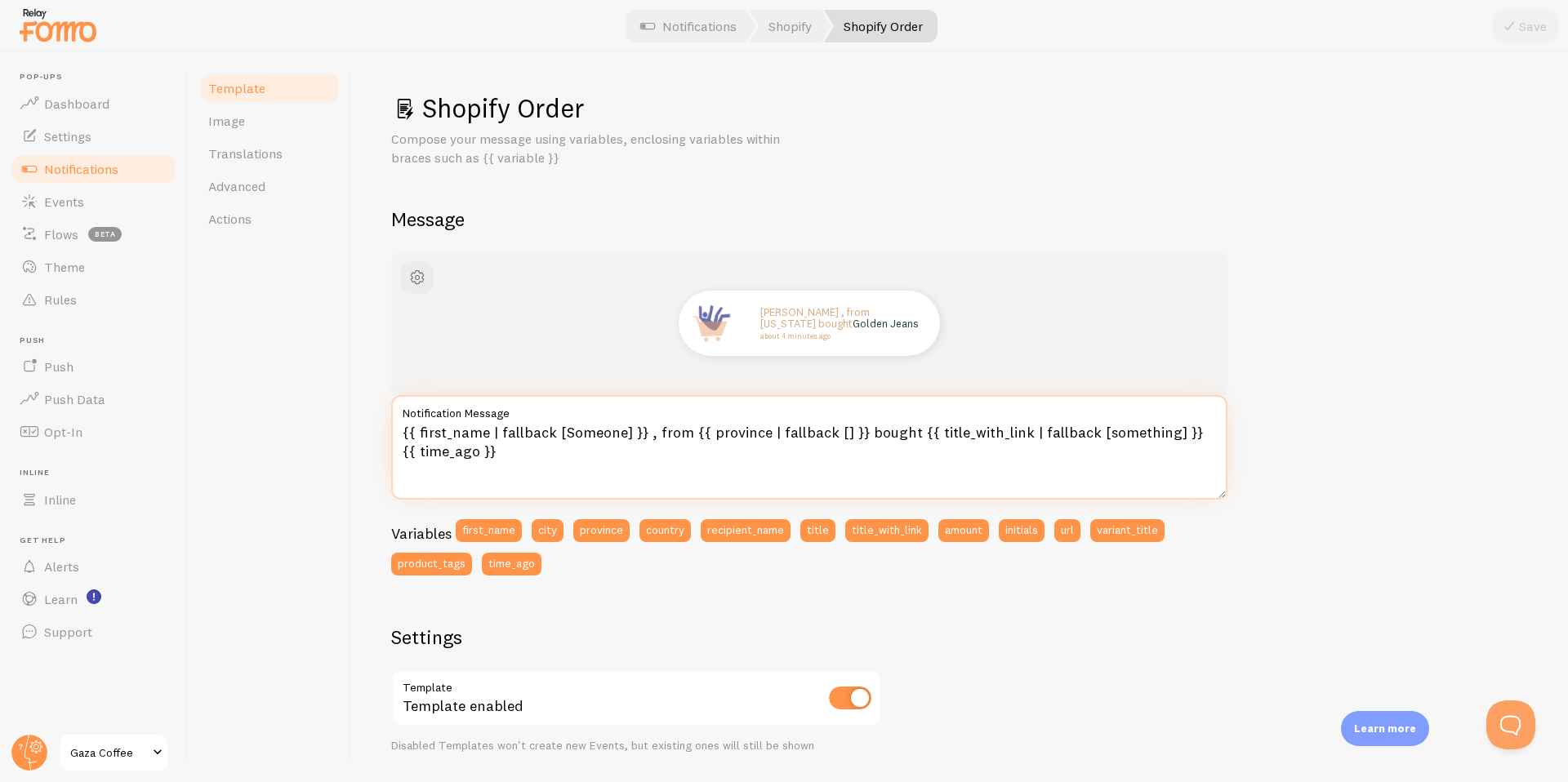
drag, startPoint x: 650, startPoint y: 435, endPoint x: 402, endPoint y: 434, distance: 248.0
click at [402, 434] on textarea "{{ first_name | fallback [Someone] }} , from {{ province | fallback [] }} bough…" at bounding box center [808, 447] width 836 height 105
type textarea "A customer from {{ province | fallback [] }} bought {{ title_with_link | fallba…"
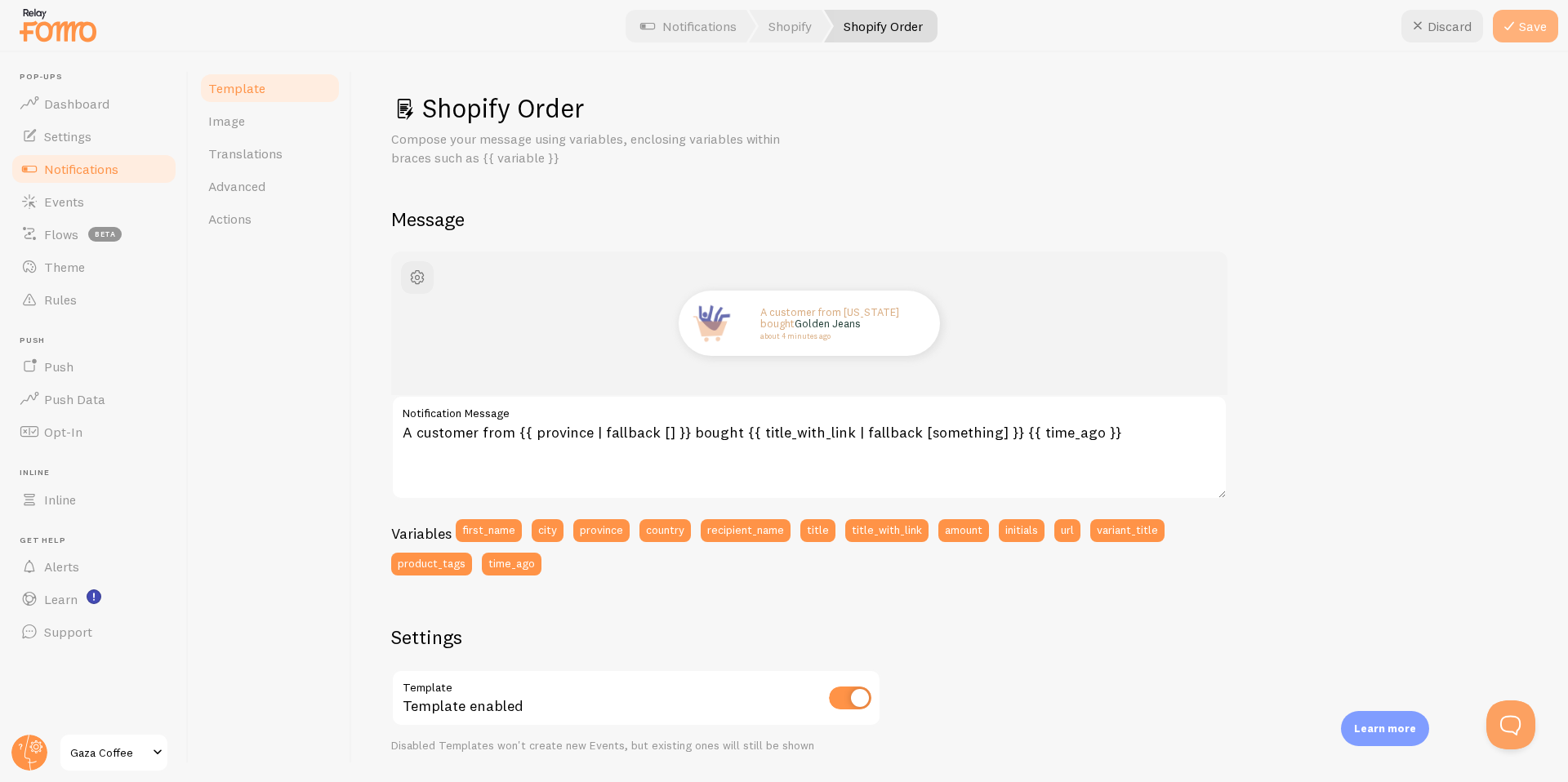
click at [1540, 26] on button "Save" at bounding box center [1525, 25] width 65 height 32
click at [349, 325] on div "Template Image Translations Advanced Actions" at bounding box center [270, 416] width 163 height 730
click at [708, 320] on img at bounding box center [711, 324] width 59 height 59
click at [423, 278] on span "button" at bounding box center [417, 278] width 20 height 20
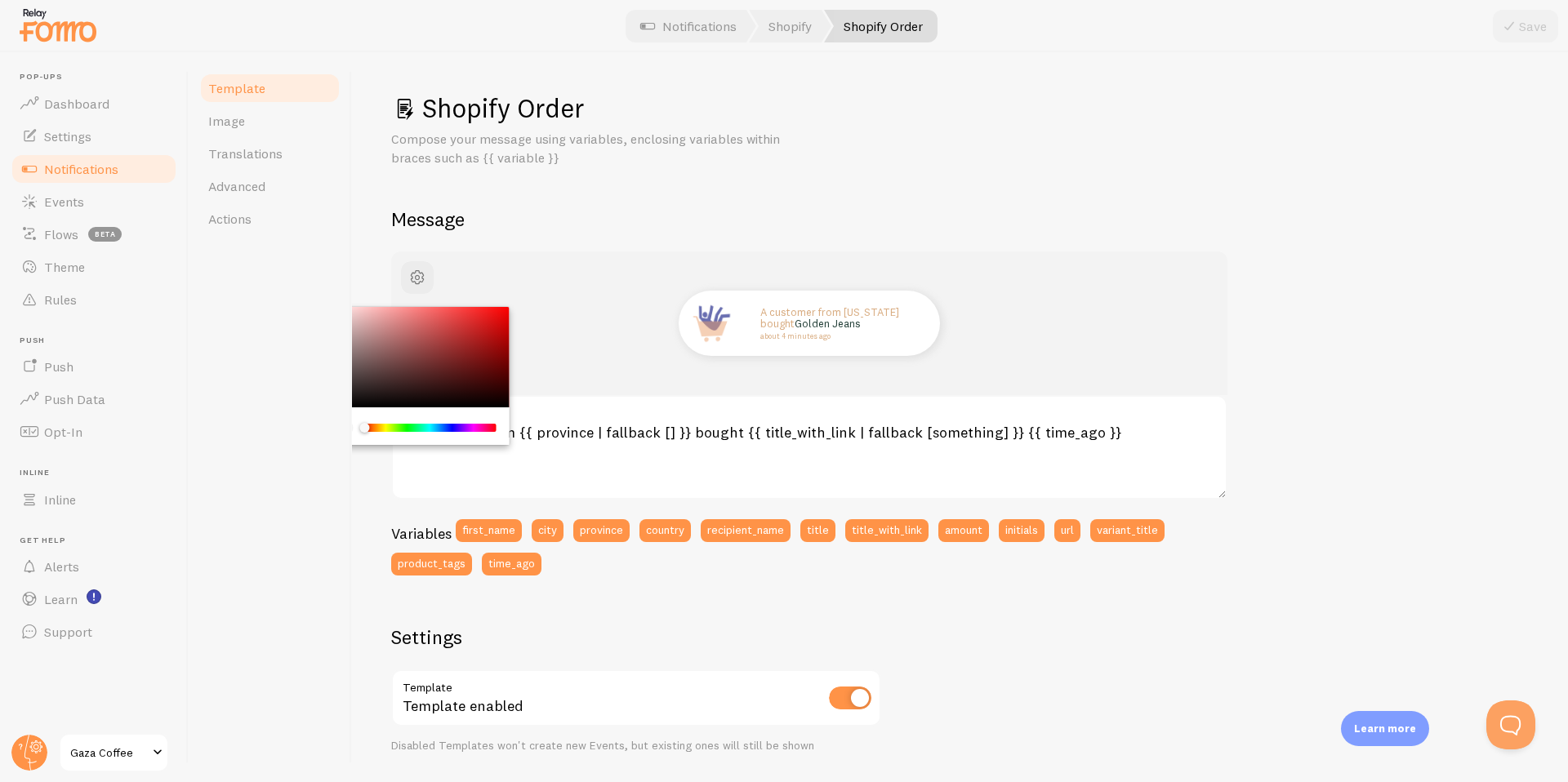
click at [346, 280] on div "Template Image Translations Advanced Actions" at bounding box center [270, 416] width 163 height 730
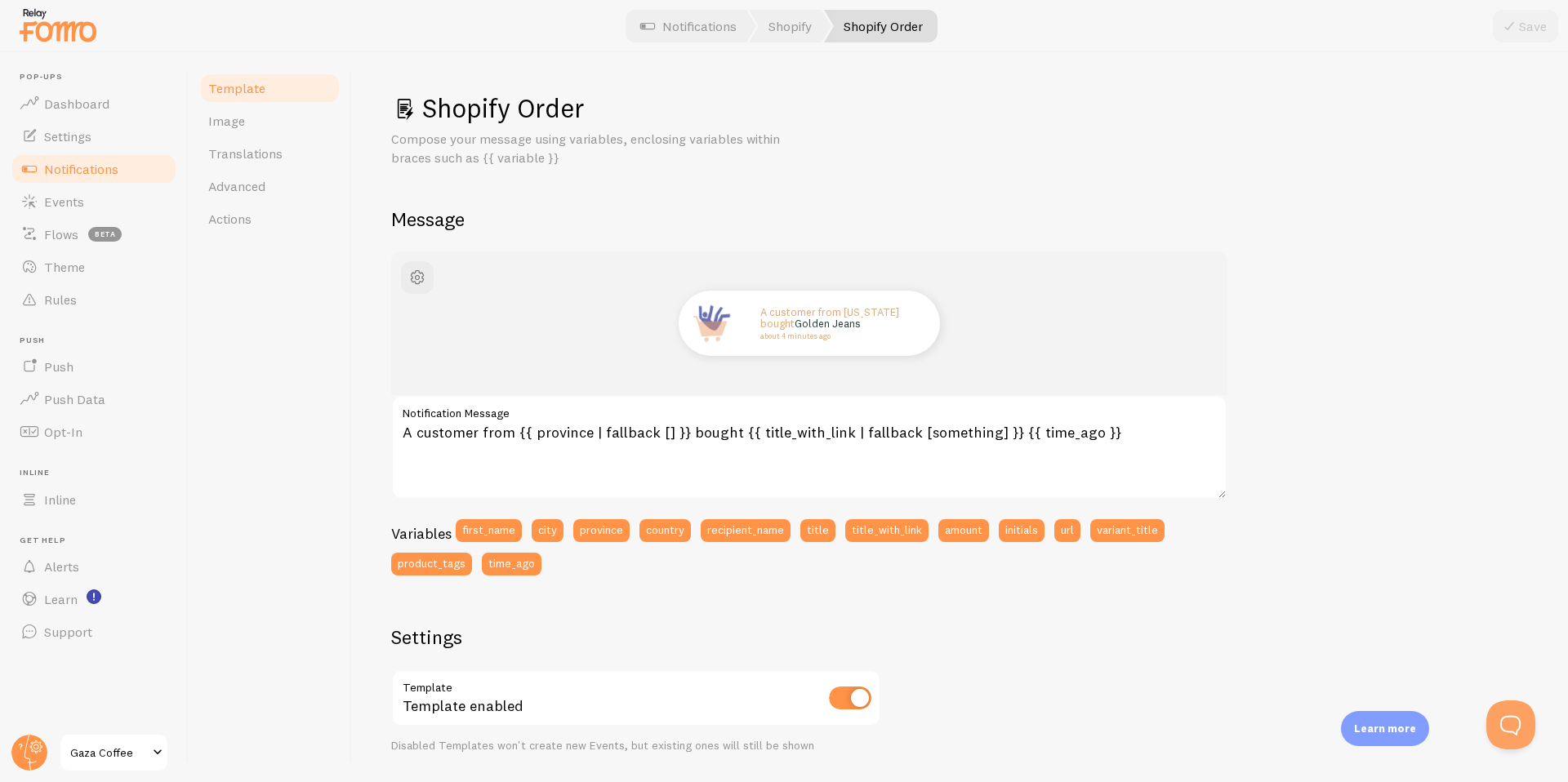
click at [349, 280] on div "Template Image Translations Advanced Actions" at bounding box center [270, 416] width 163 height 730
click at [114, 171] on span "Notifications" at bounding box center [81, 169] width 74 height 17
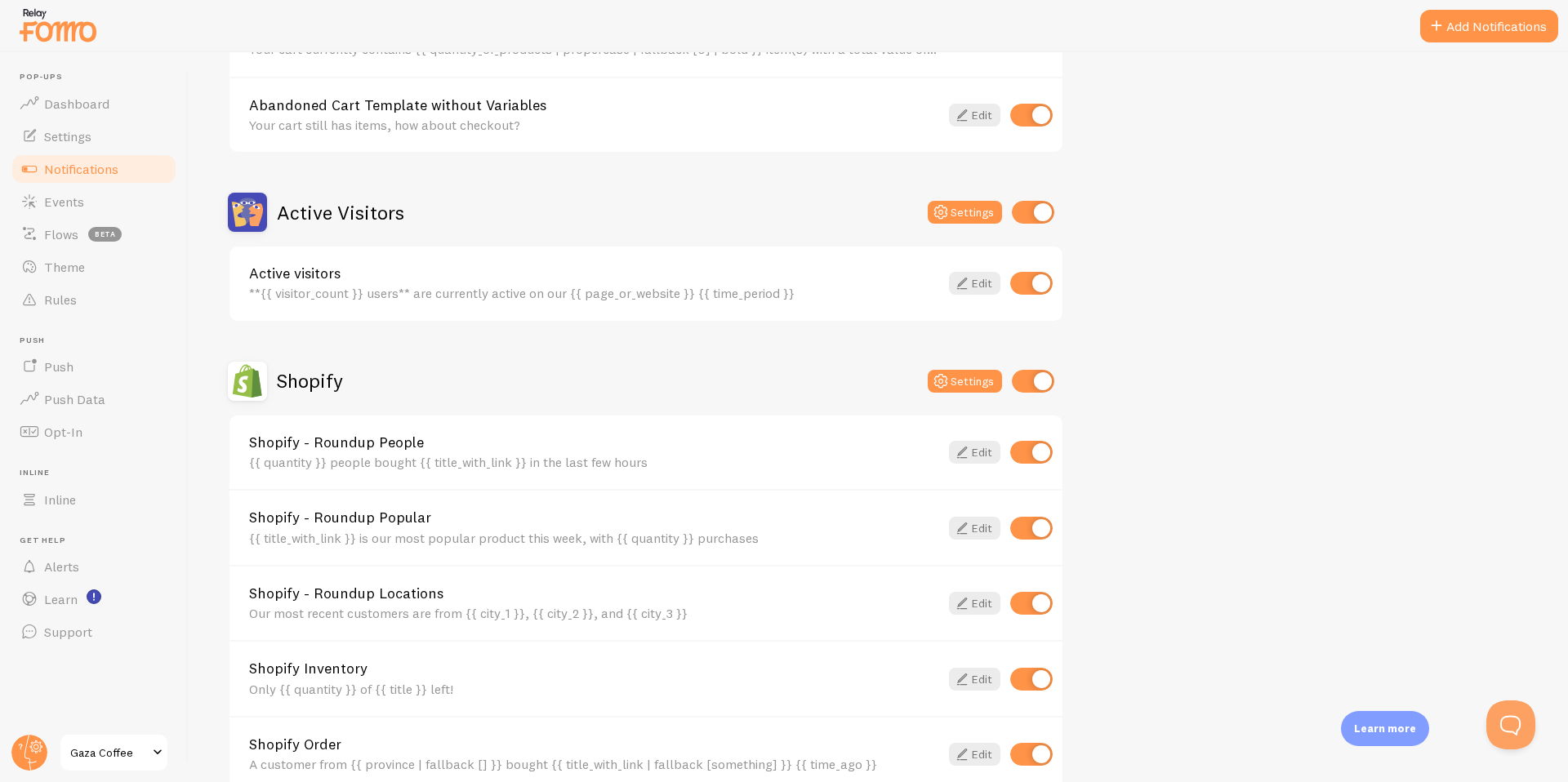
scroll to position [349, 0]
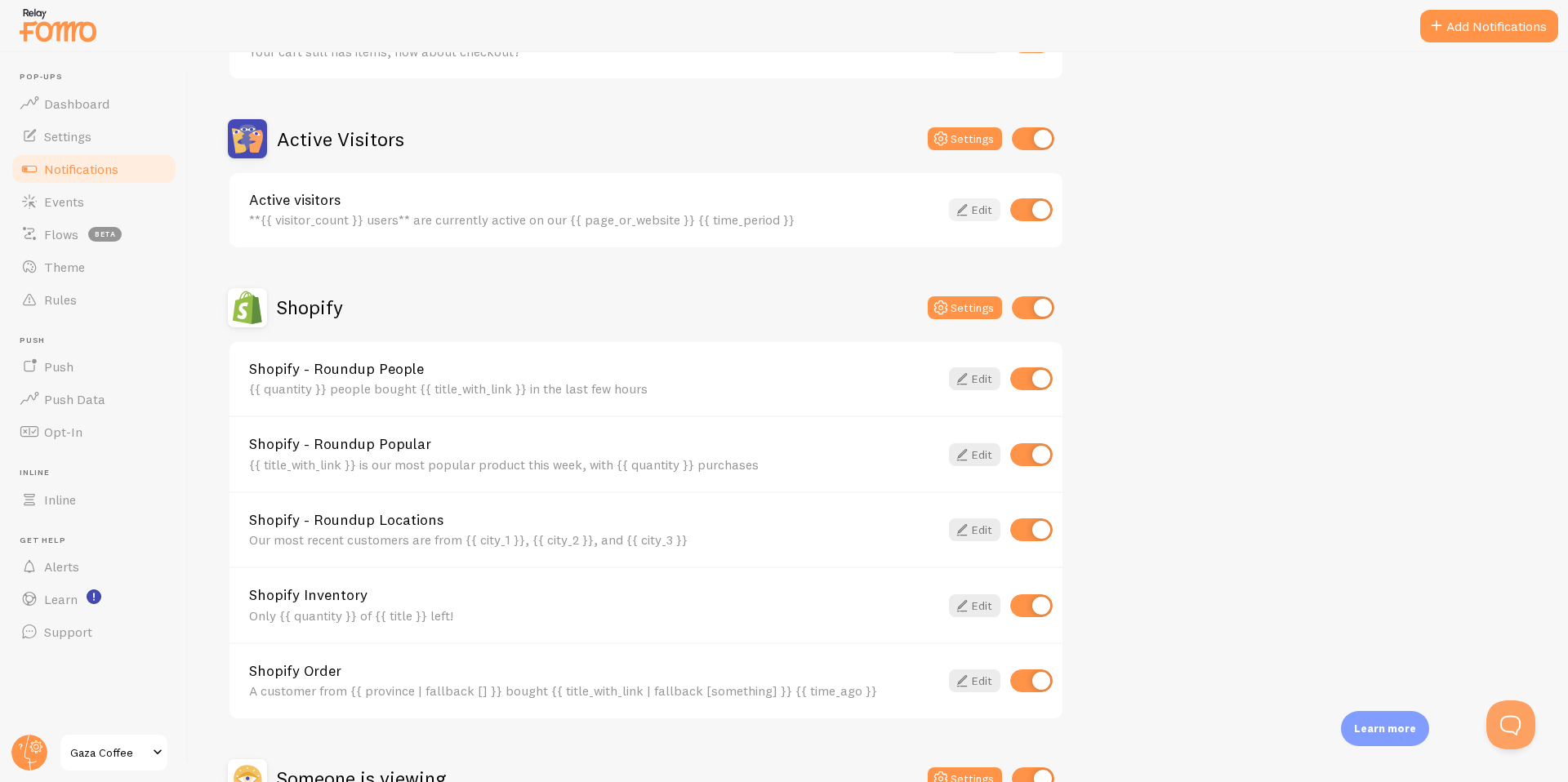
click at [967, 217] on icon at bounding box center [962, 210] width 20 height 20
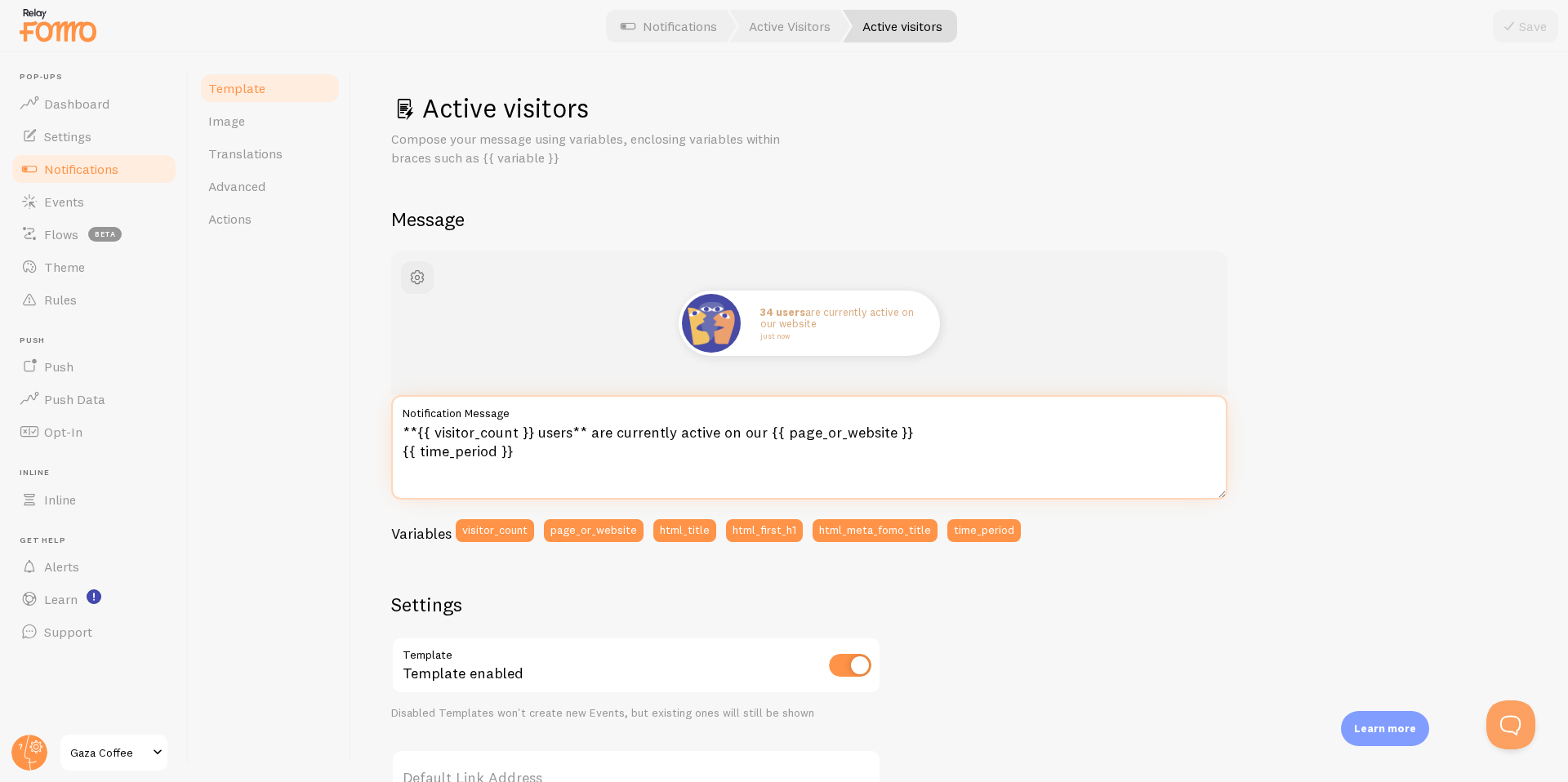
click at [483, 450] on textarea "**{{ visitor_count }} users** are currently active on our {{ page_or_website }}…" at bounding box center [808, 447] width 836 height 105
click at [563, 458] on textarea "**{{ visitor_count }} users** are currently active on our {{ page_or_website }}…" at bounding box center [808, 447] width 836 height 105
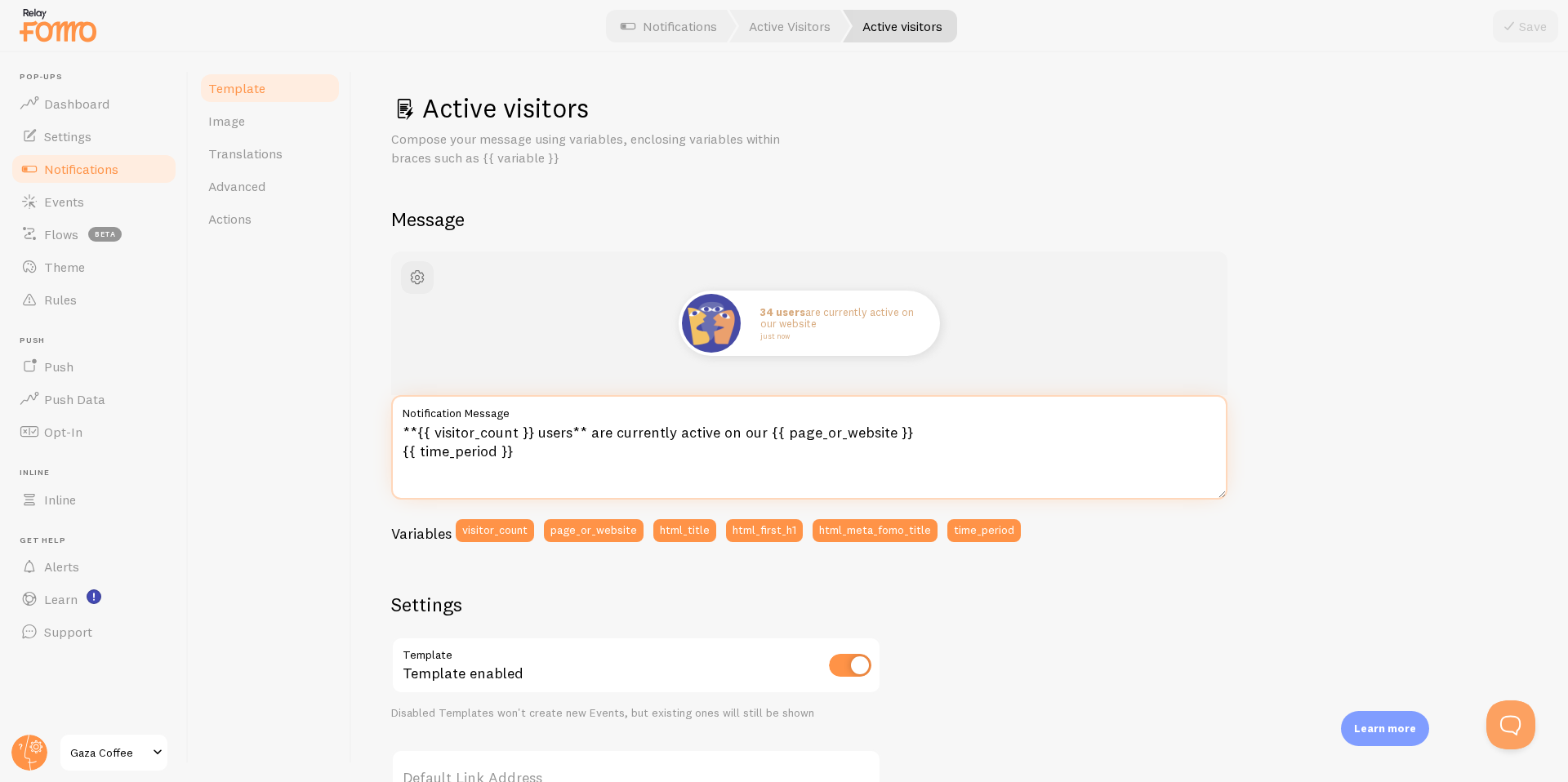
click at [563, 458] on textarea "**{{ visitor_count }} users** are currently active on our {{ page_or_website }}…" at bounding box center [808, 447] width 836 height 105
drag, startPoint x: 565, startPoint y: 459, endPoint x: 381, endPoint y: 416, distance: 189.0
click at [381, 416] on div "Active visitors Compose your message using variables, enclosing variables withi…" at bounding box center [960, 416] width 1216 height 730
paste textarea "👀 {{ visitor_count }} people are browsing Gaza Coffee right now."
type textarea "👀 {{ visitor_count }} people are browsing Gaza Coffee right now."
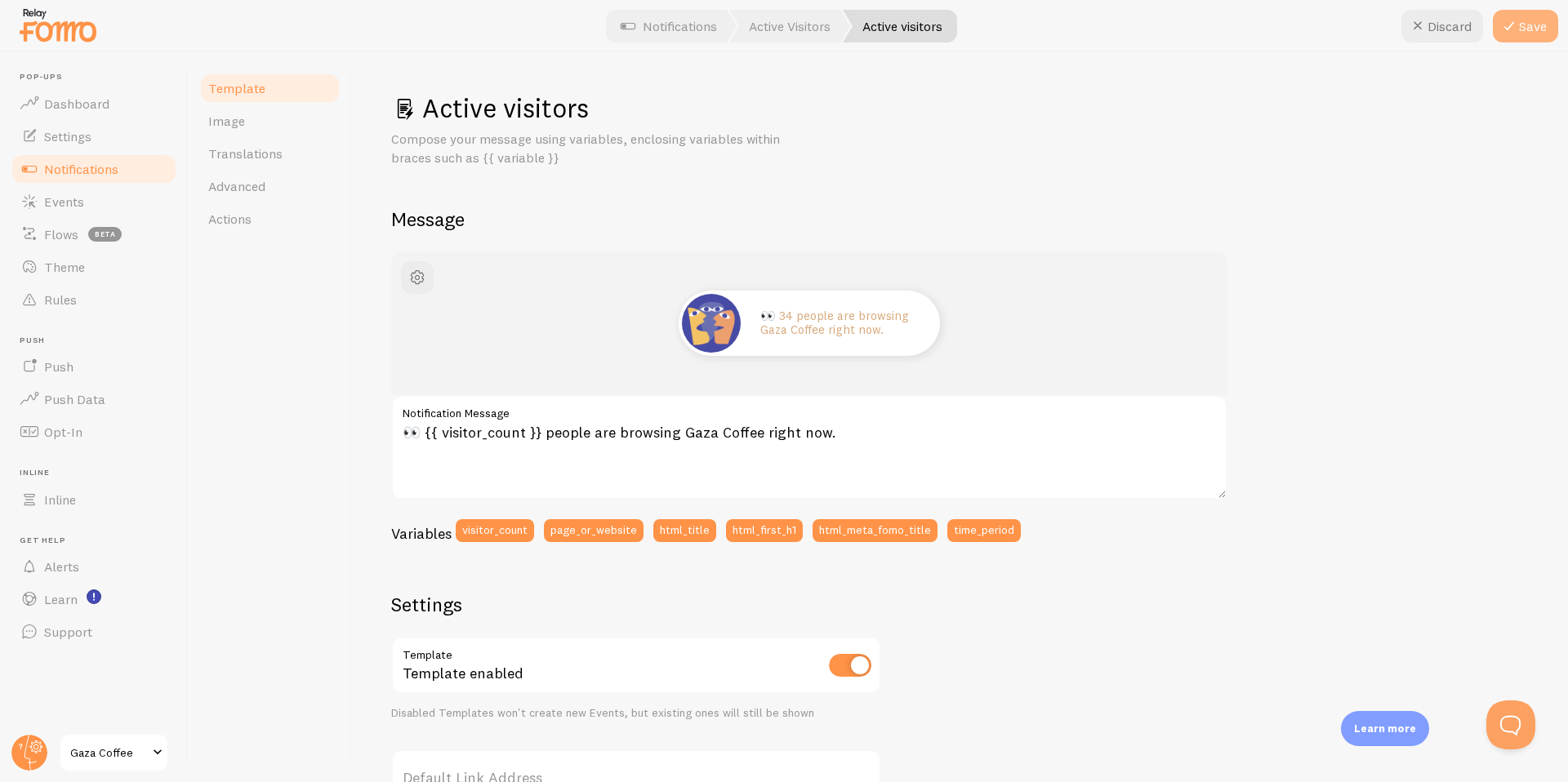
click at [1523, 25] on button "Save" at bounding box center [1525, 25] width 65 height 32
click at [70, 174] on span "Notifications" at bounding box center [81, 169] width 74 height 17
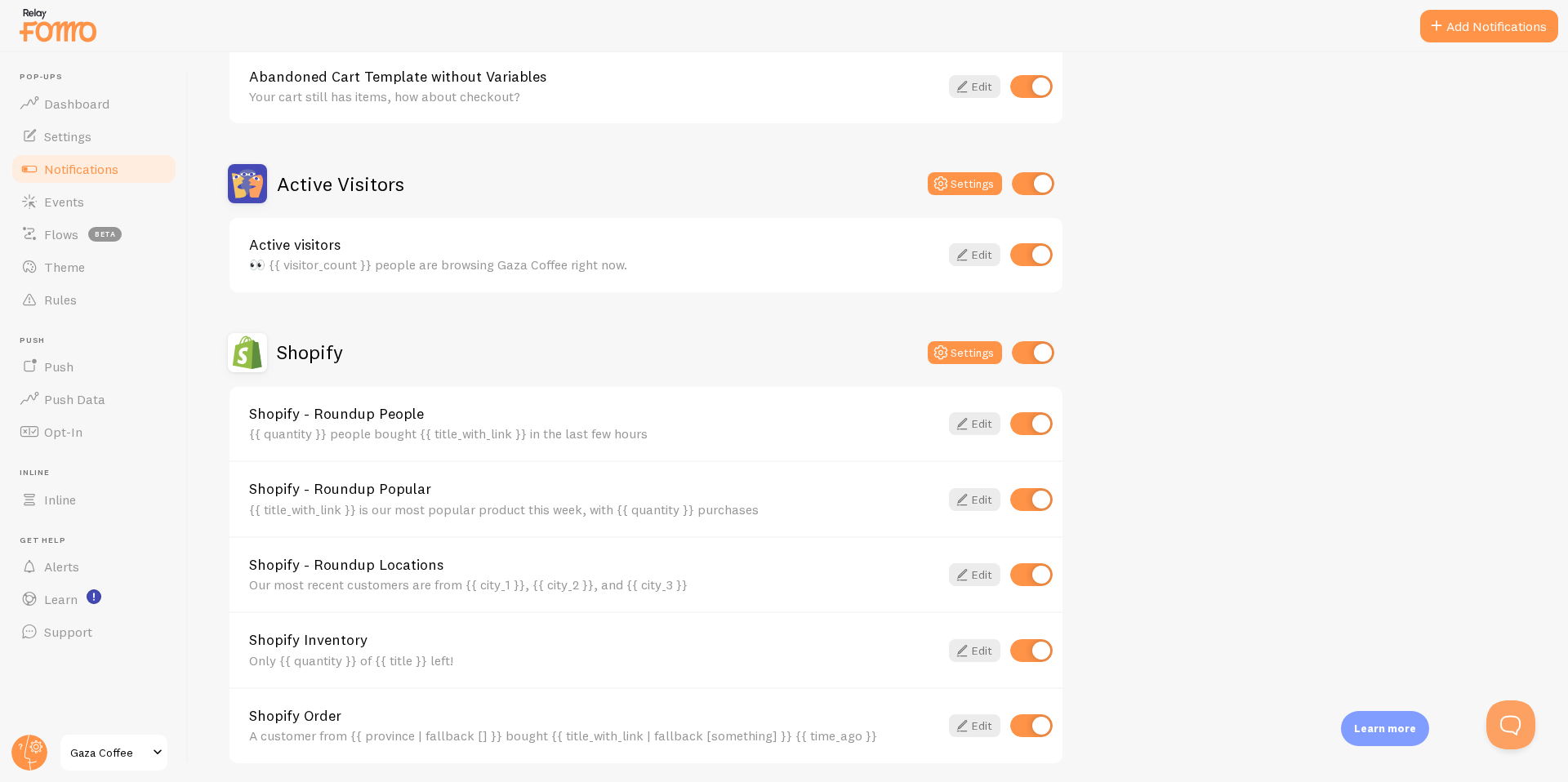
scroll to position [316, 0]
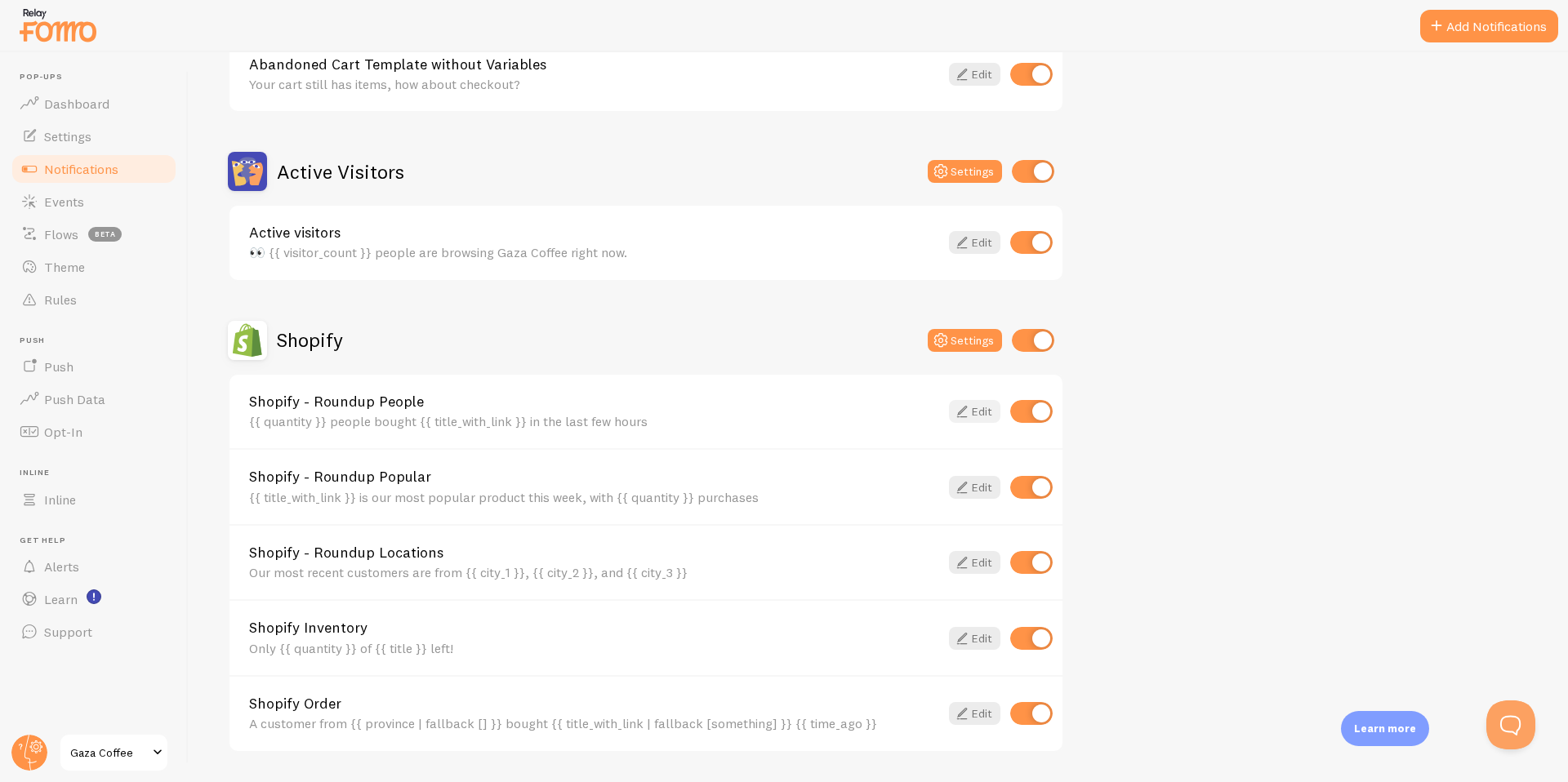
click at [983, 410] on link "Edit" at bounding box center [975, 411] width 52 height 22
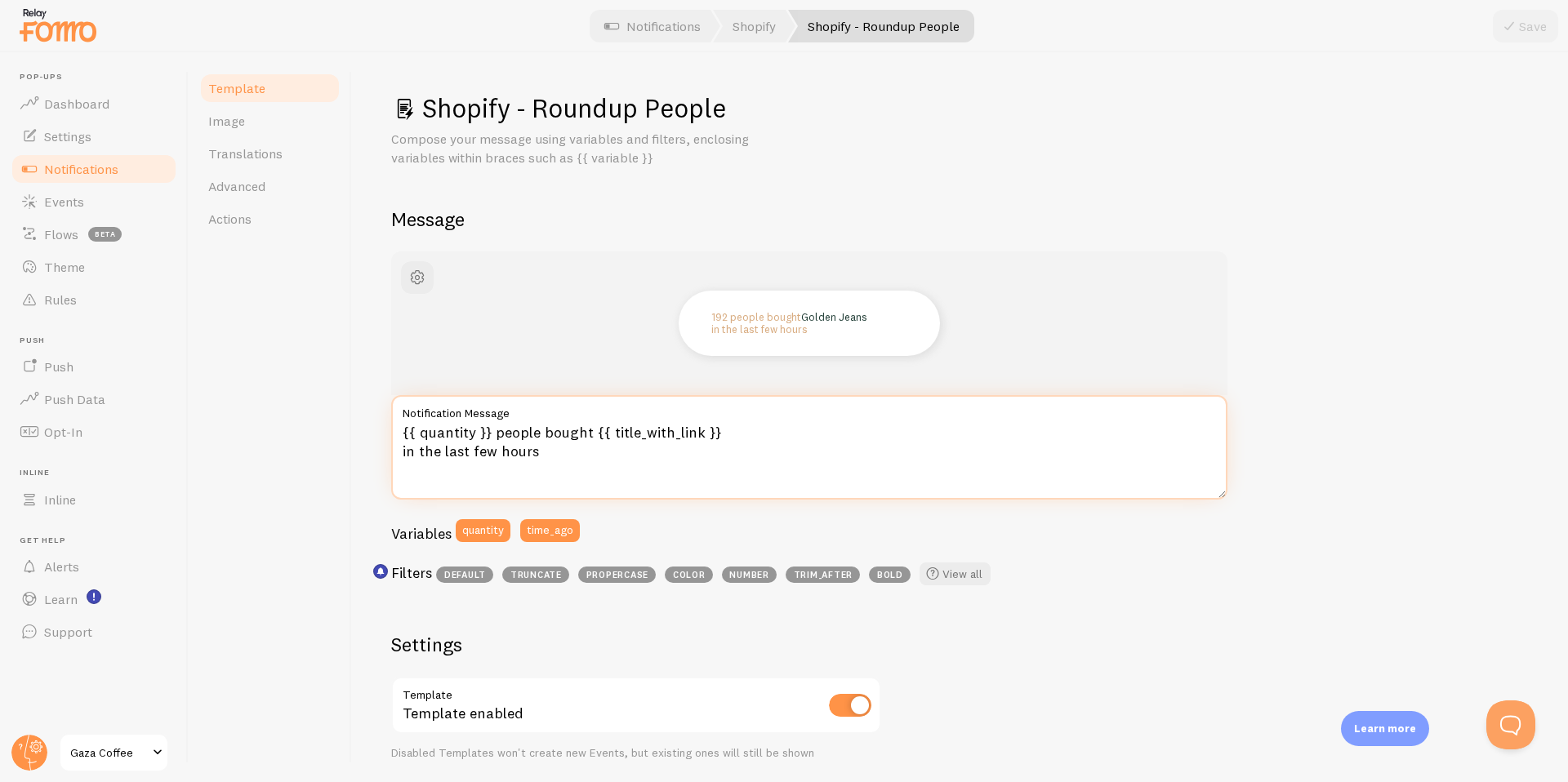
drag, startPoint x: 498, startPoint y: 436, endPoint x: 578, endPoint y: 433, distance: 80.1
click at [578, 433] on textarea "{{ quantity }} people bought {{ title_with_link }} in the last few hours" at bounding box center [808, 447] width 836 height 105
drag, startPoint x: 588, startPoint y: 433, endPoint x: 494, endPoint y: 433, distance: 94.0
click at [494, 433] on textarea "{{ quantity }} people bought {{ title_with_link }} in the last few hours" at bounding box center [808, 447] width 836 height 105
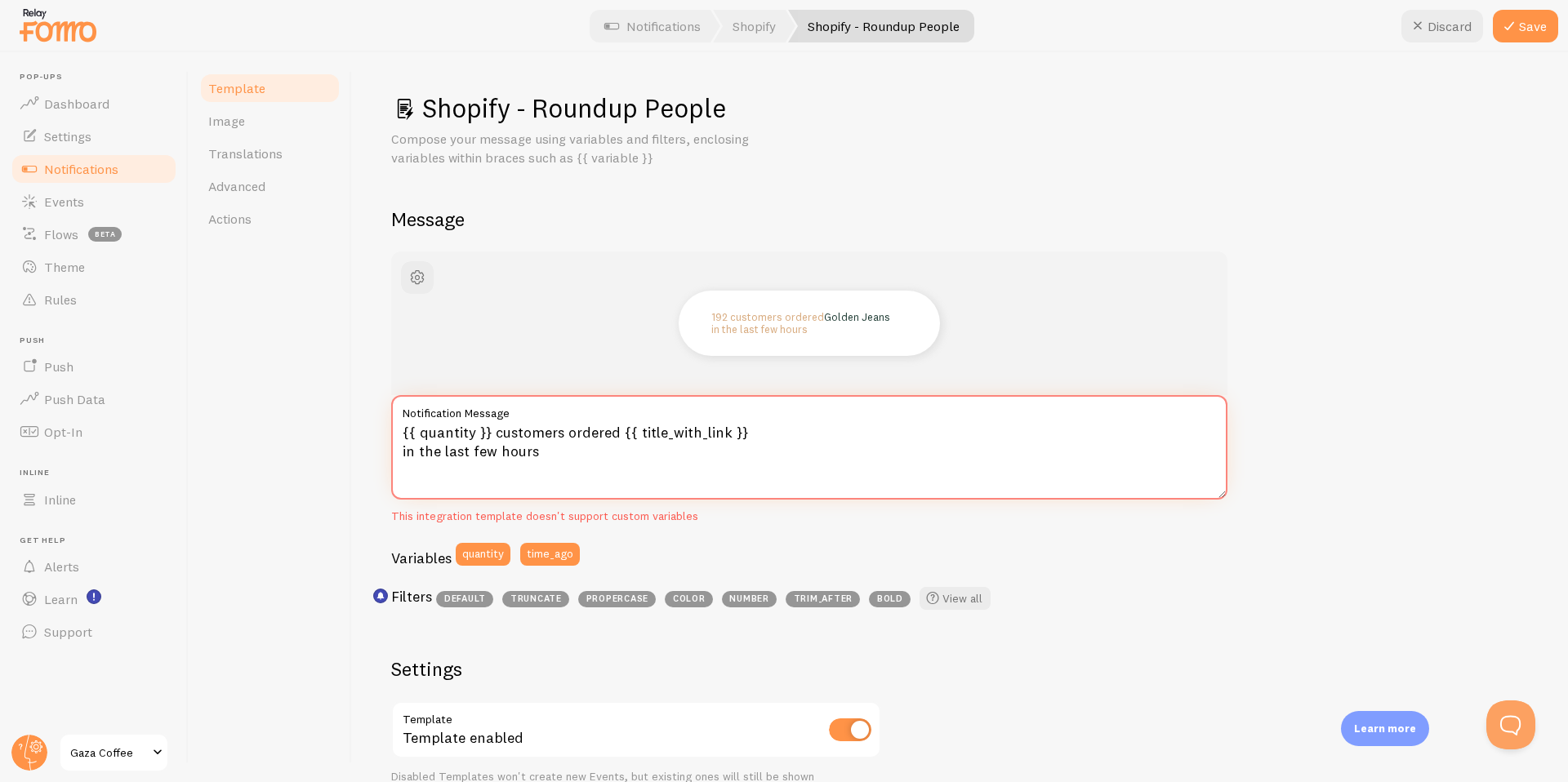
click at [745, 462] on textarea "{{ quantity }} customers ordered {{ title_with_link }} in the last few hours" at bounding box center [808, 447] width 836 height 105
type textarea "{{ quantity }} customers ordered {{ title_with_link }} in the last few hours"
click at [1525, 28] on button "Save" at bounding box center [1525, 25] width 65 height 32
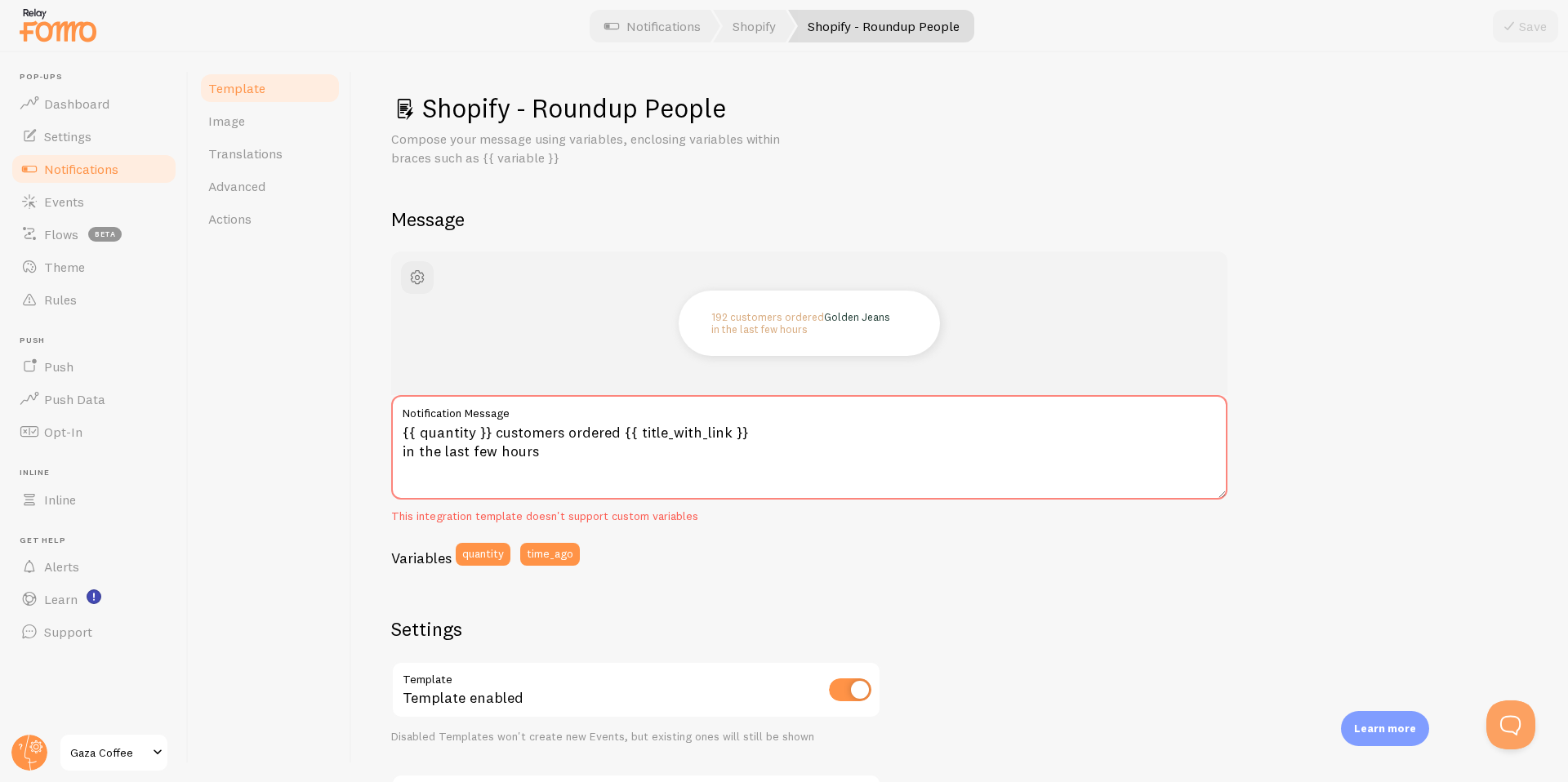
click at [1239, 181] on div "Shopify - Roundup People Compose your message using variables, enclosing variab…" at bounding box center [960, 614] width 1138 height 1044
click at [1404, 246] on div "Shopify - Roundup People Compose your message using variables, enclosing variab…" at bounding box center [960, 614] width 1138 height 1044
click at [1393, 370] on div "192 customers ordered Golden Jeans in the last few hours {{ quantity }} custome…" at bounding box center [960, 693] width 1138 height 885
click at [117, 171] on span "Notifications" at bounding box center [81, 169] width 74 height 17
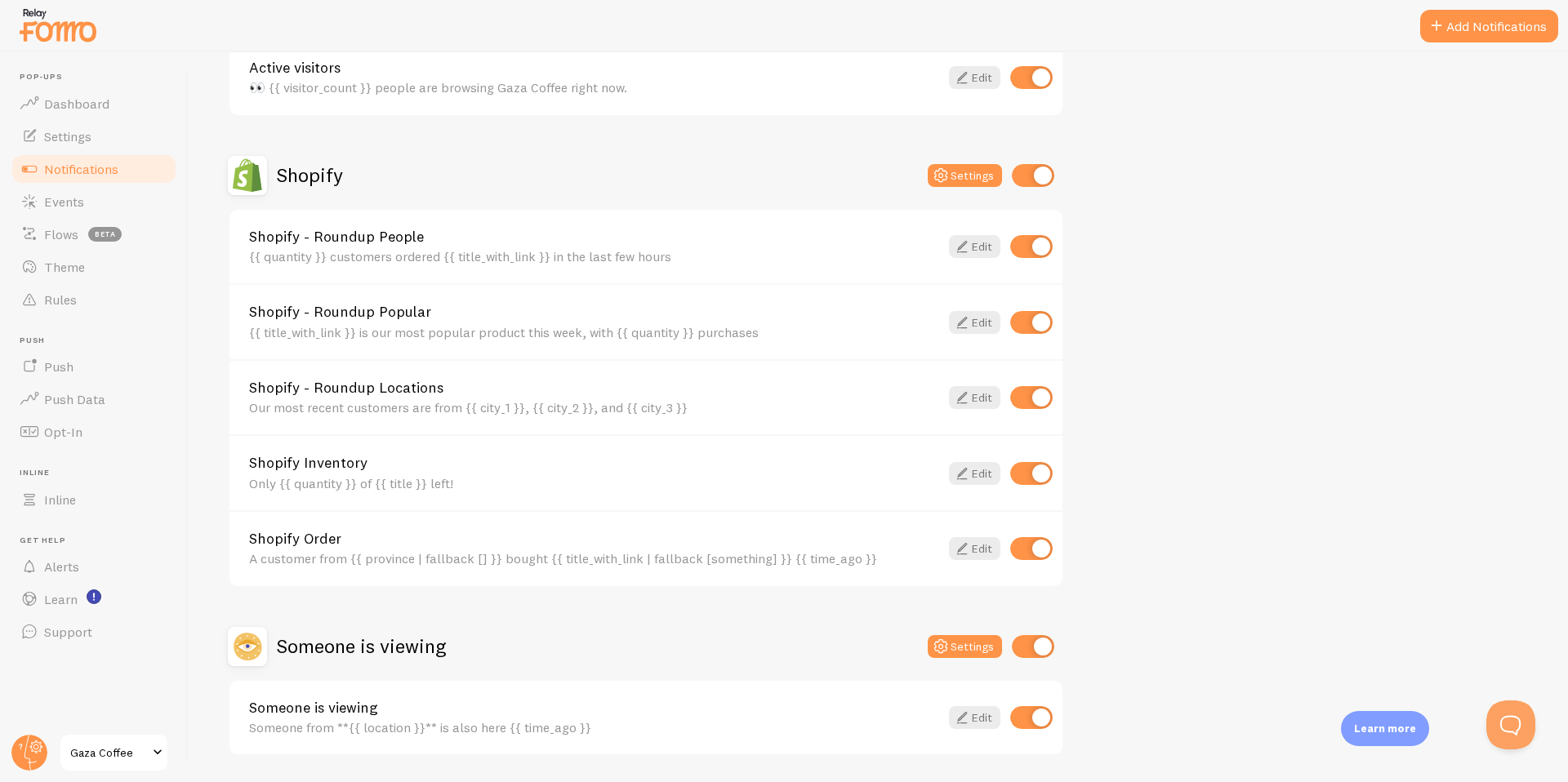
scroll to position [533, 0]
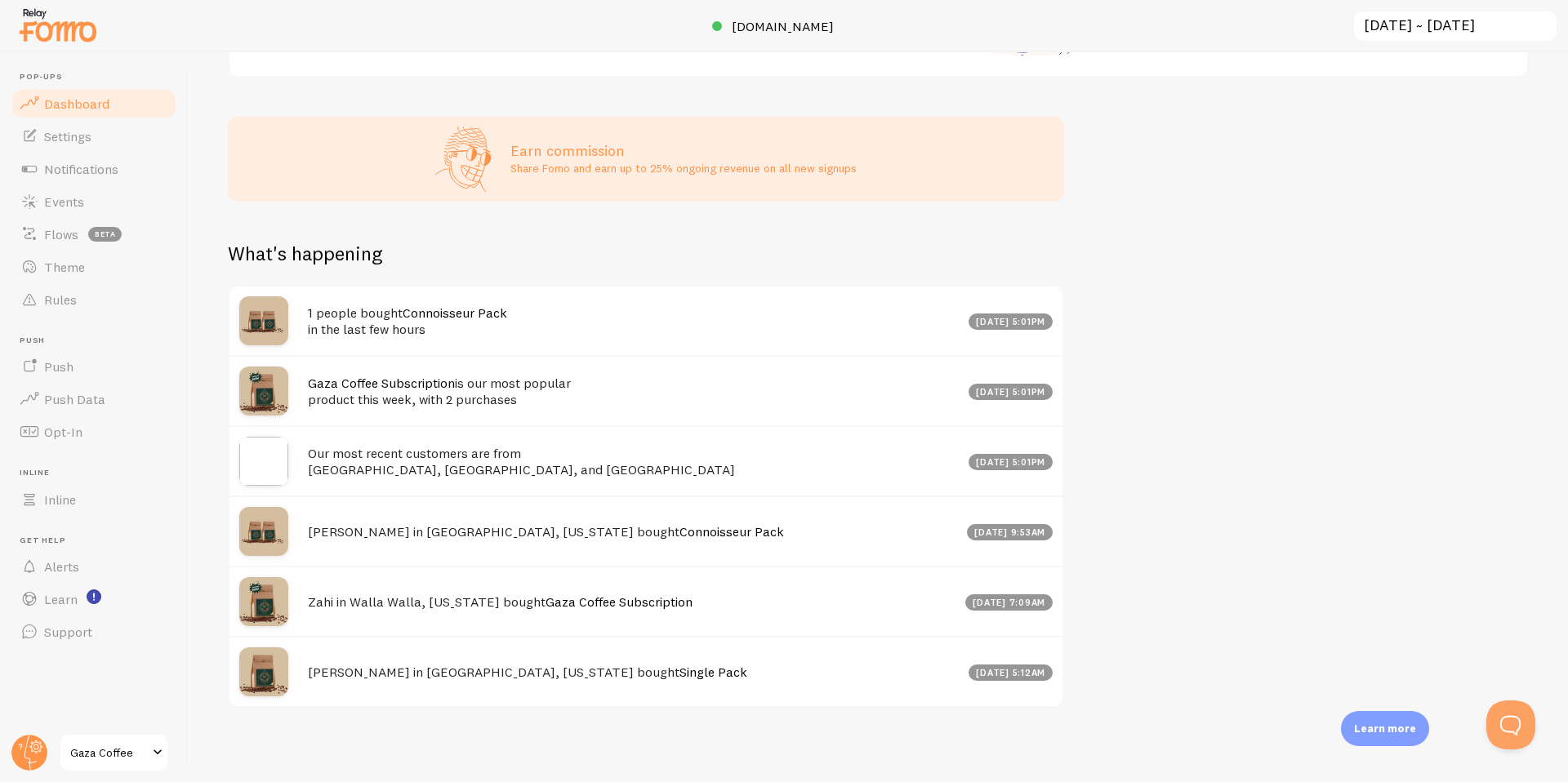
scroll to position [373, 0]
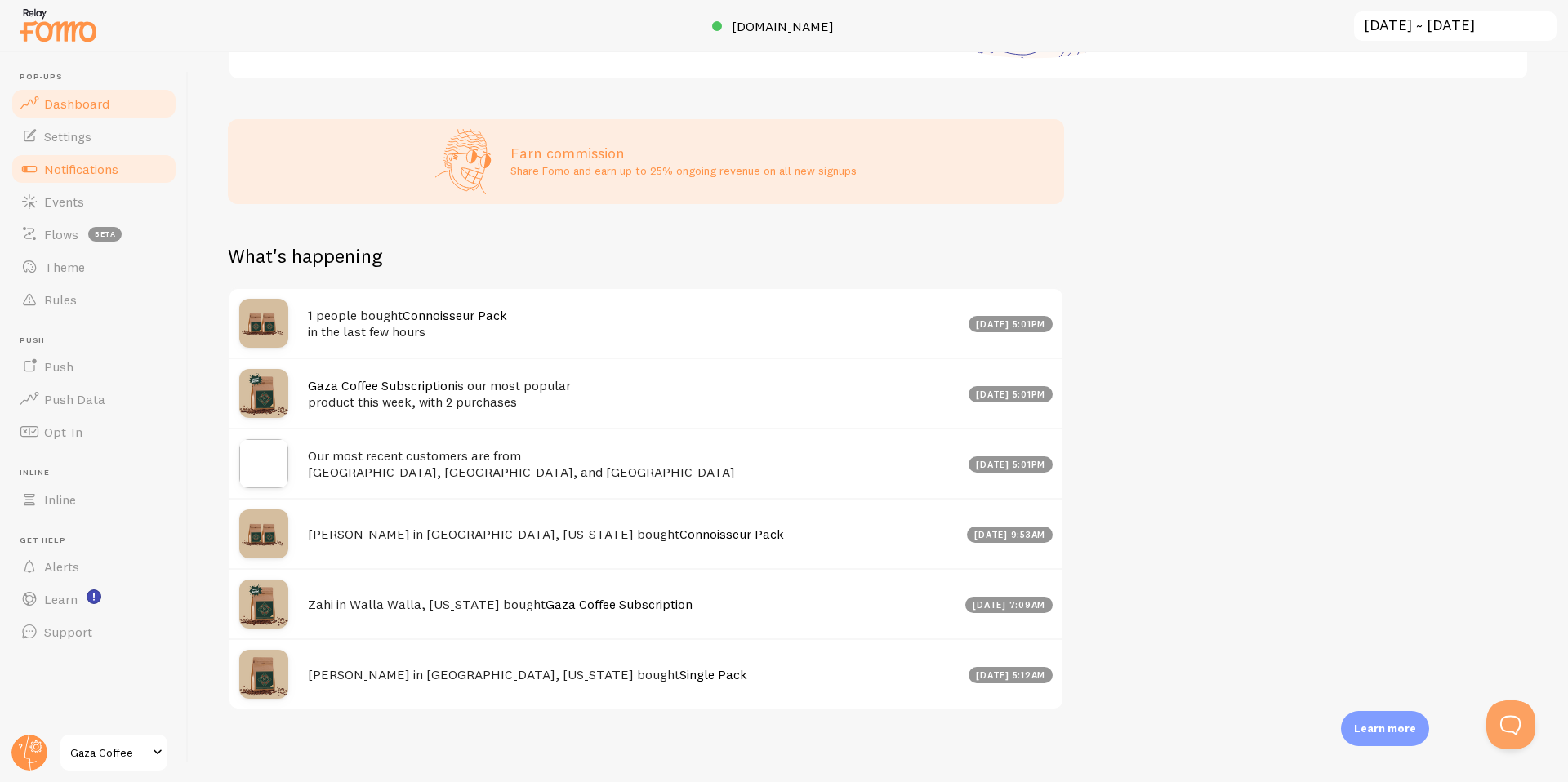
click at [81, 171] on span "Notifications" at bounding box center [81, 169] width 74 height 17
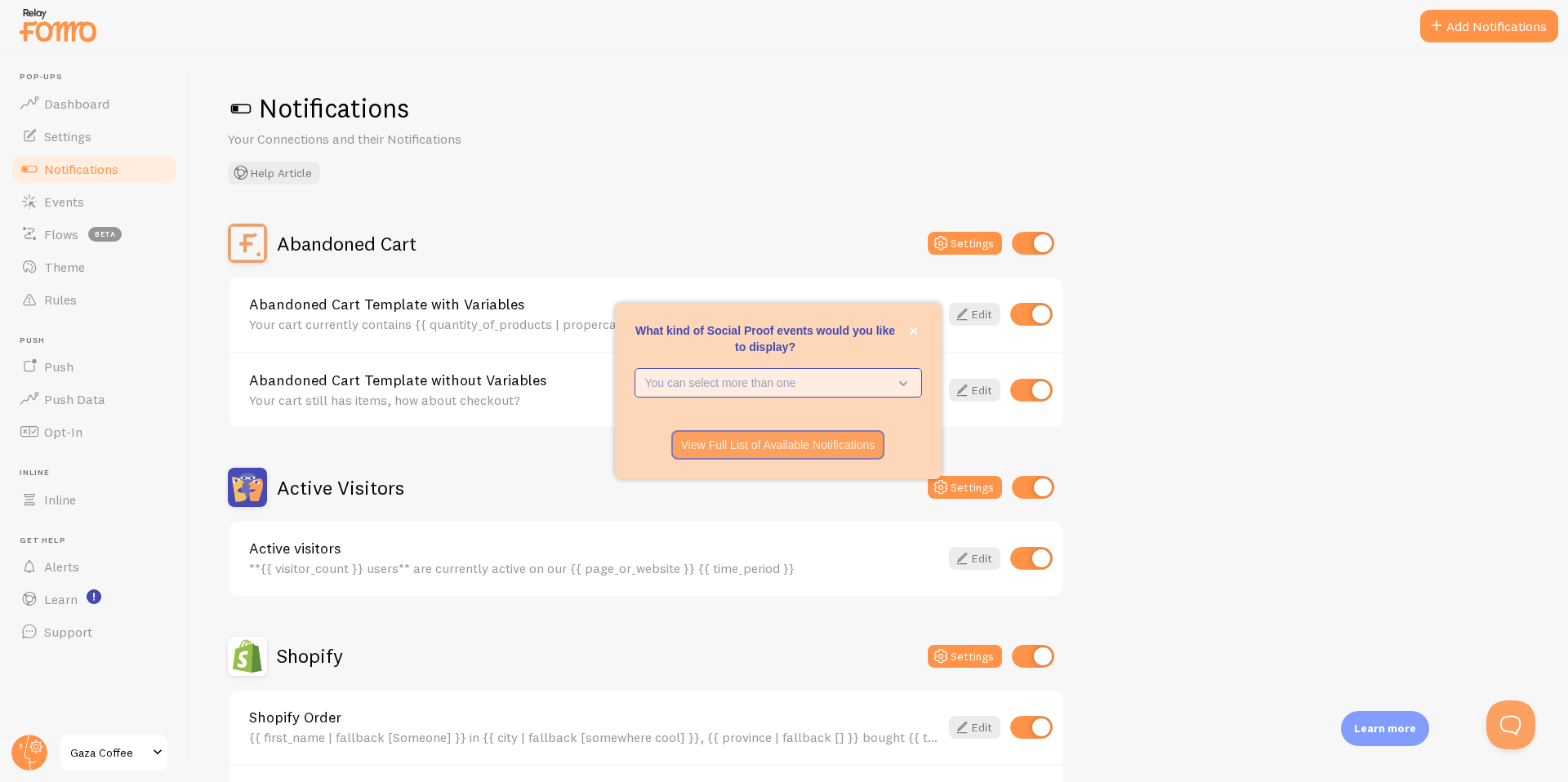
click at [671, 389] on p "You can select more than one" at bounding box center [766, 382] width 243 height 17
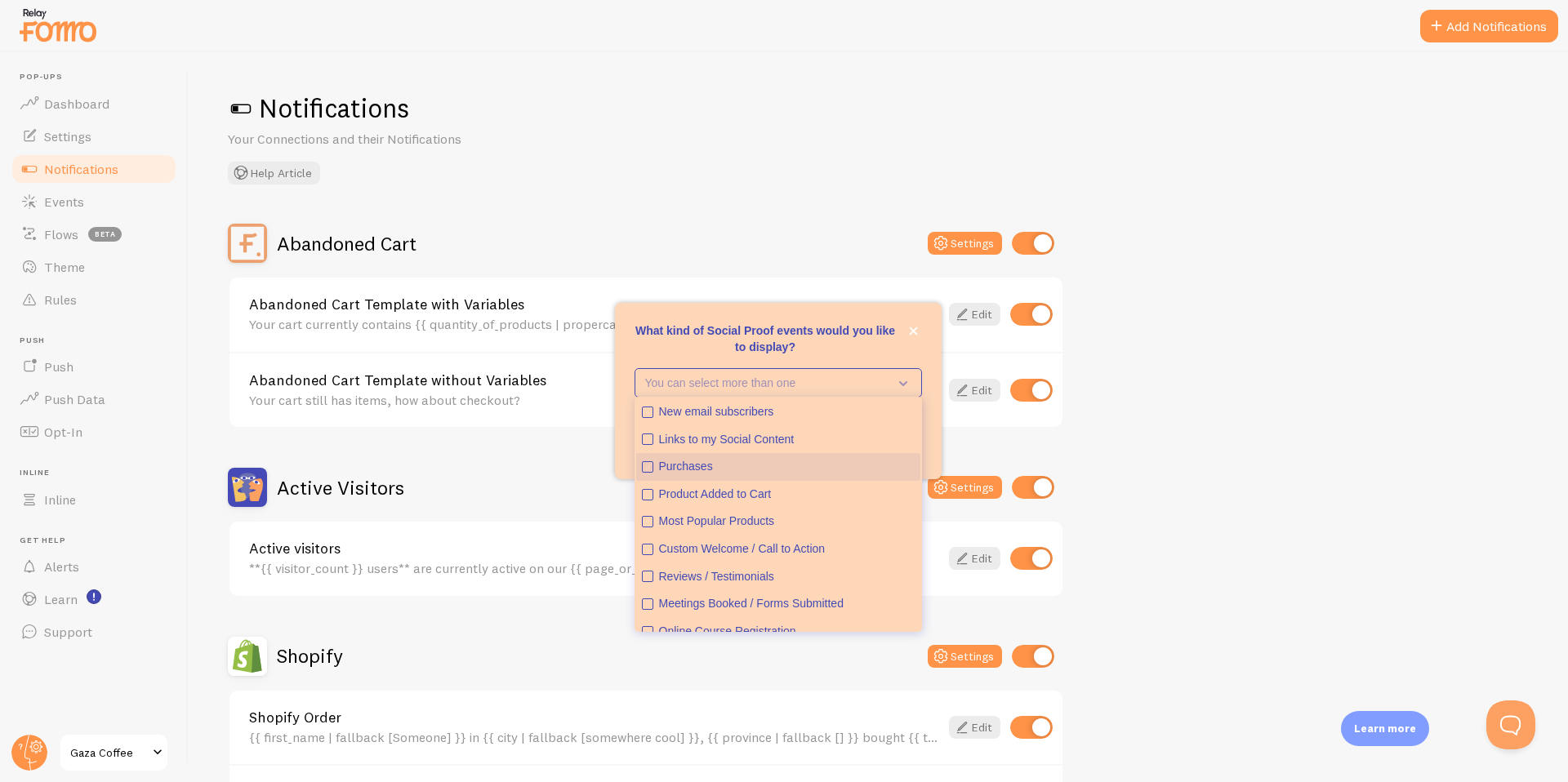
click at [649, 466] on icon "Purchases" at bounding box center [647, 467] width 10 height 10
click at [924, 334] on div "What kind of Social Proof events would you like to display? You can select more…" at bounding box center [778, 391] width 327 height 176
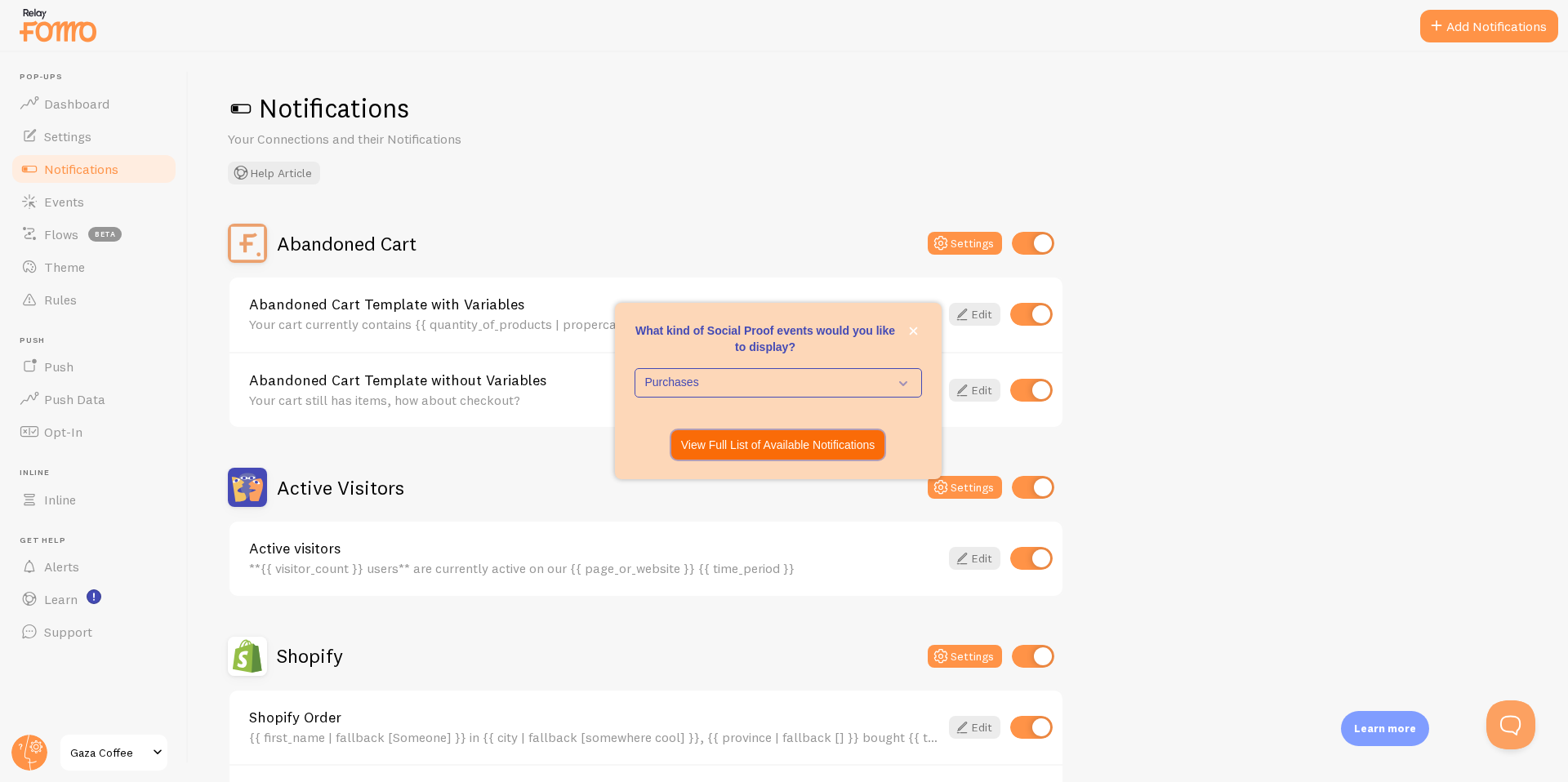
click at [762, 443] on p "View Full List of Available Notifications" at bounding box center [778, 445] width 195 height 17
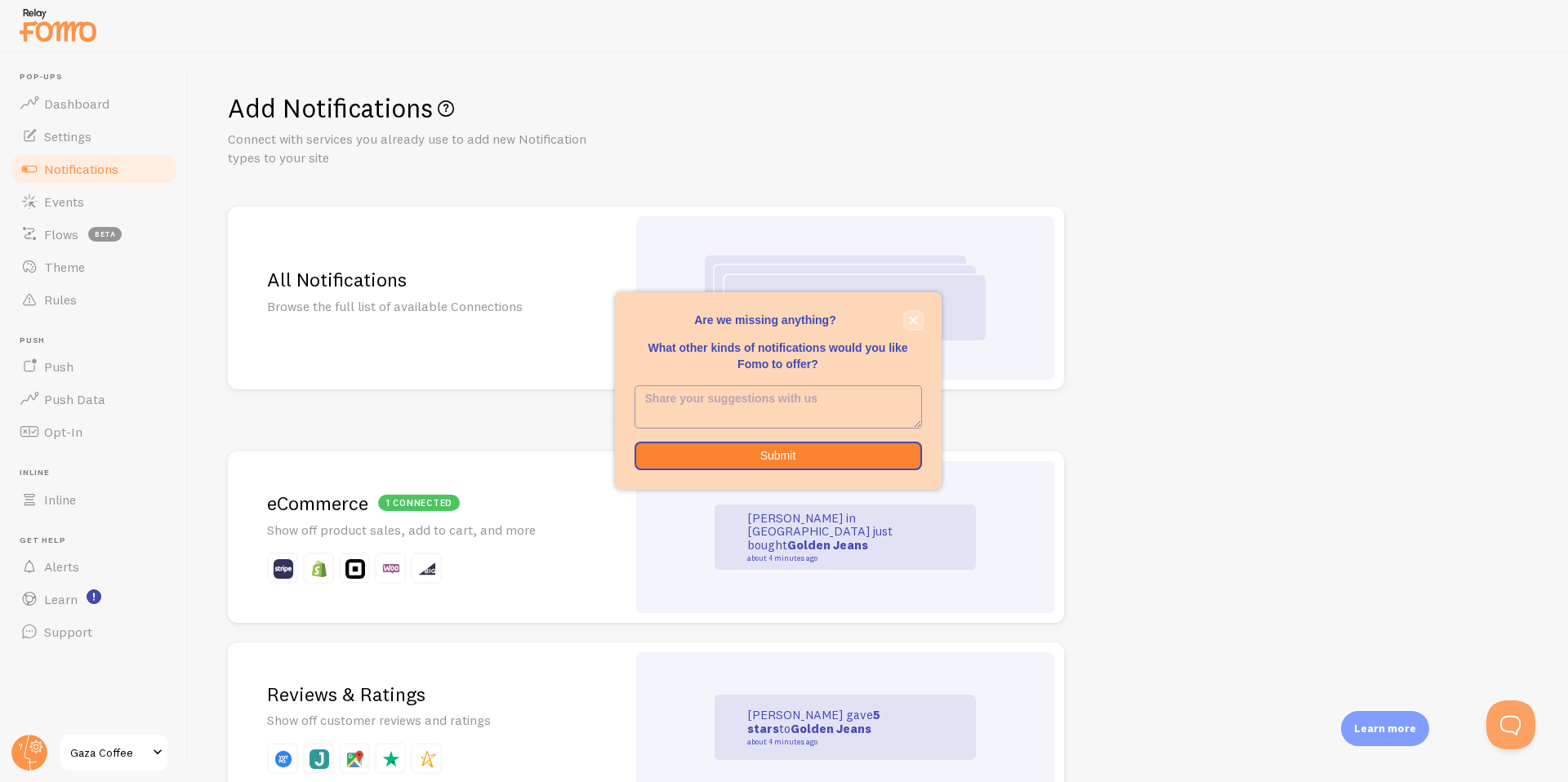
click at [911, 326] on button "close," at bounding box center [914, 321] width 18 height 18
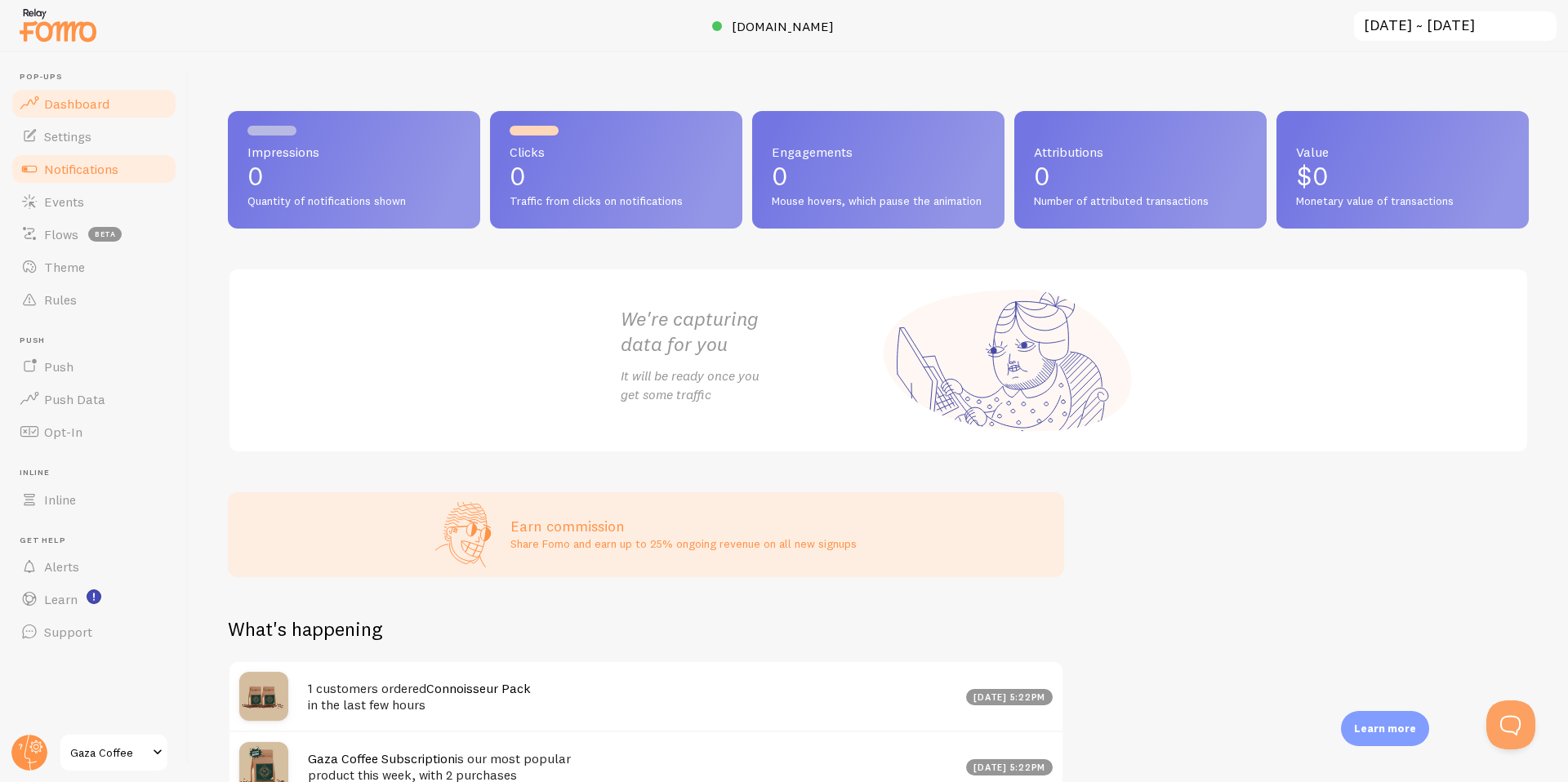
click at [95, 172] on span "Notifications" at bounding box center [81, 169] width 74 height 17
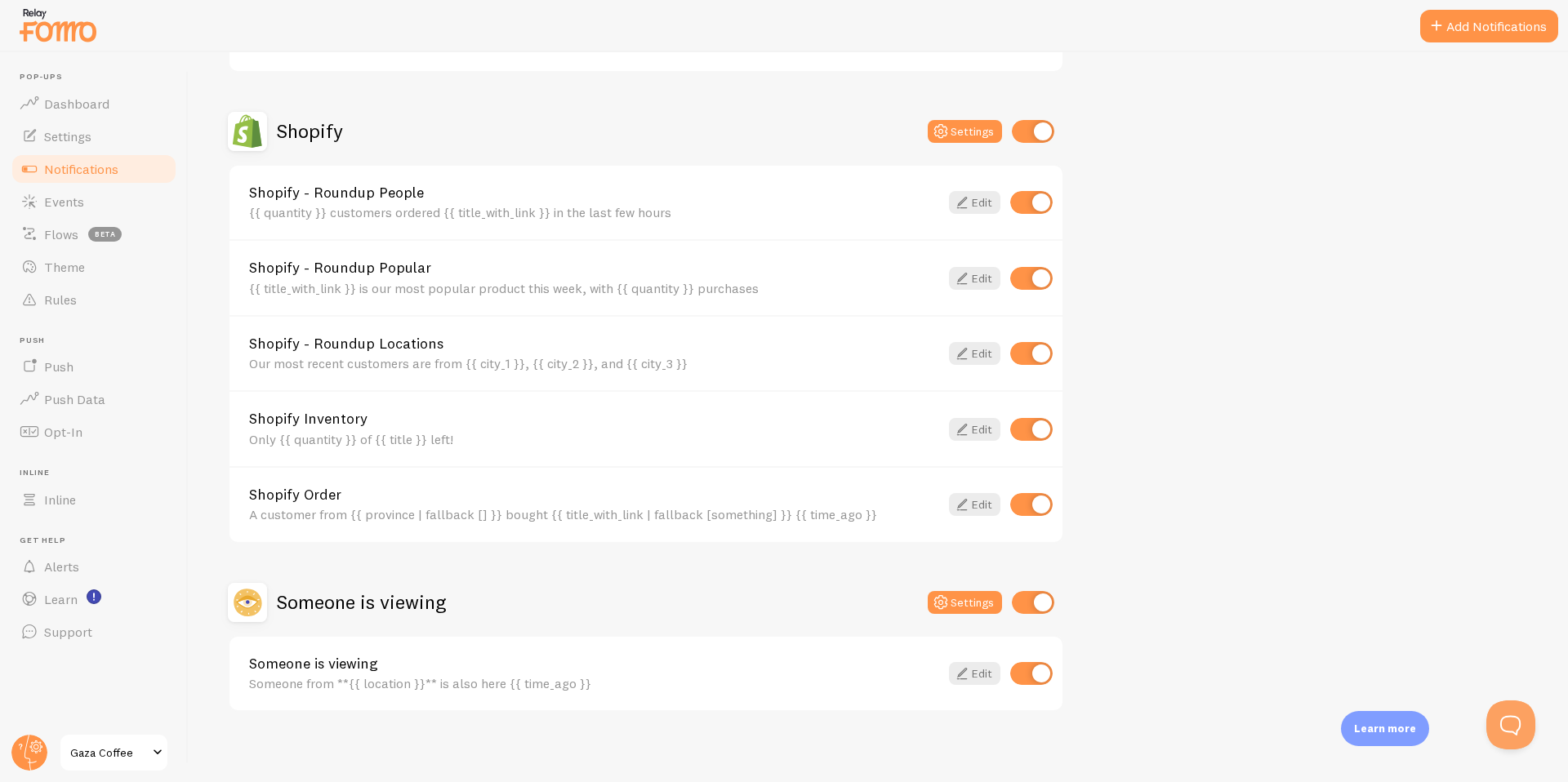
scroll to position [533, 0]
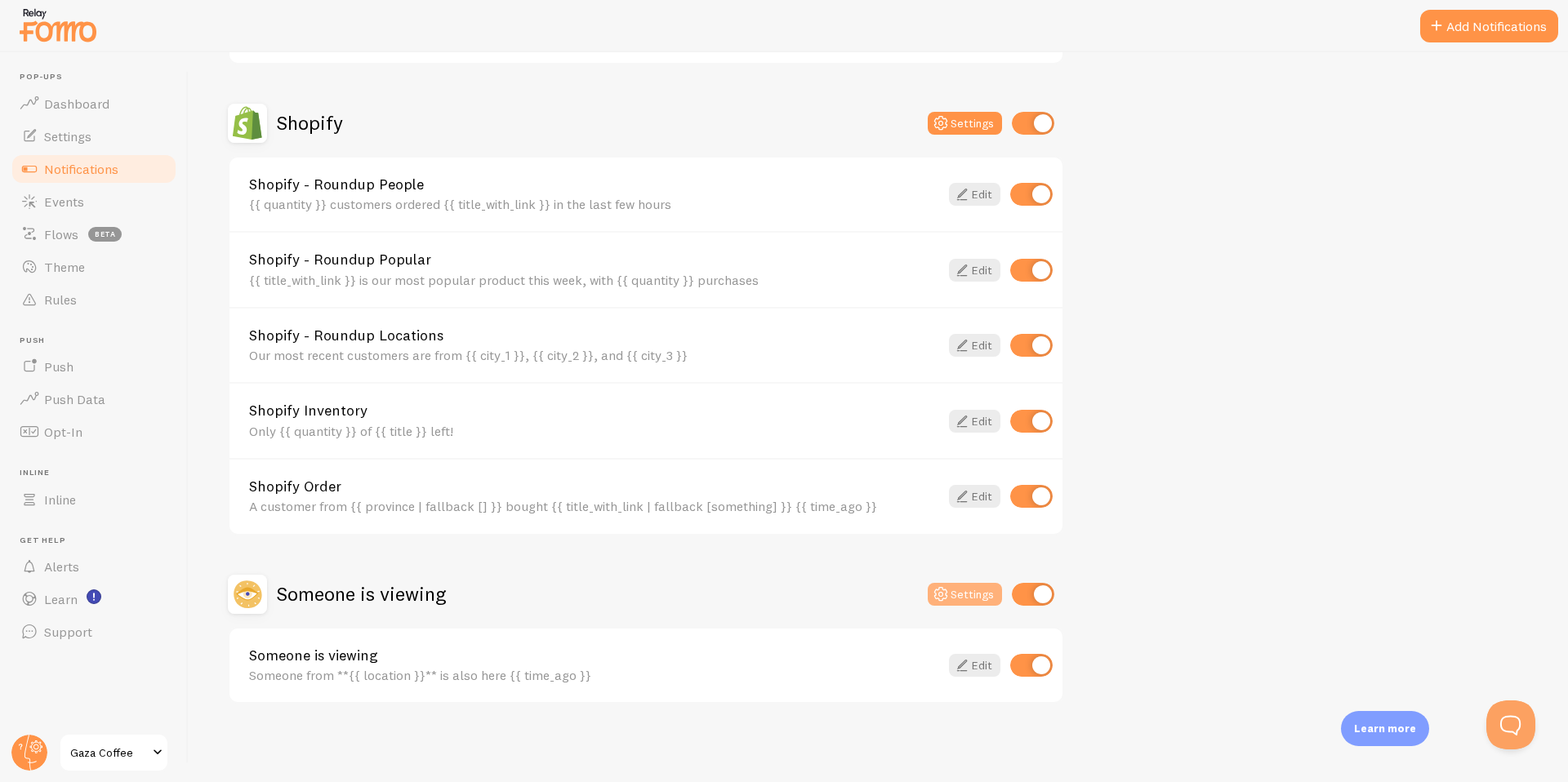
click at [957, 592] on button "Settings" at bounding box center [965, 593] width 74 height 22
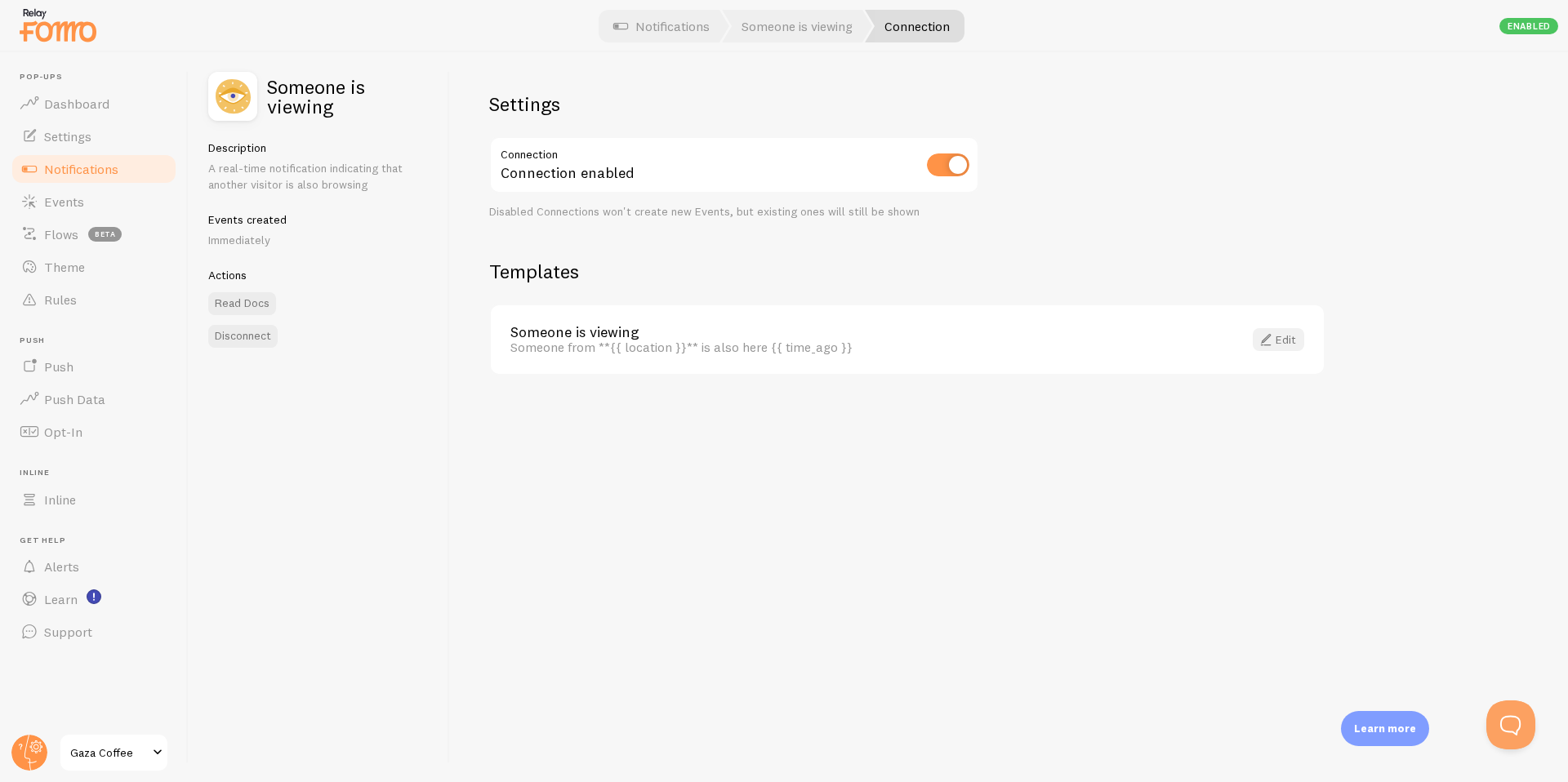
click at [1272, 344] on span at bounding box center [1266, 339] width 20 height 20
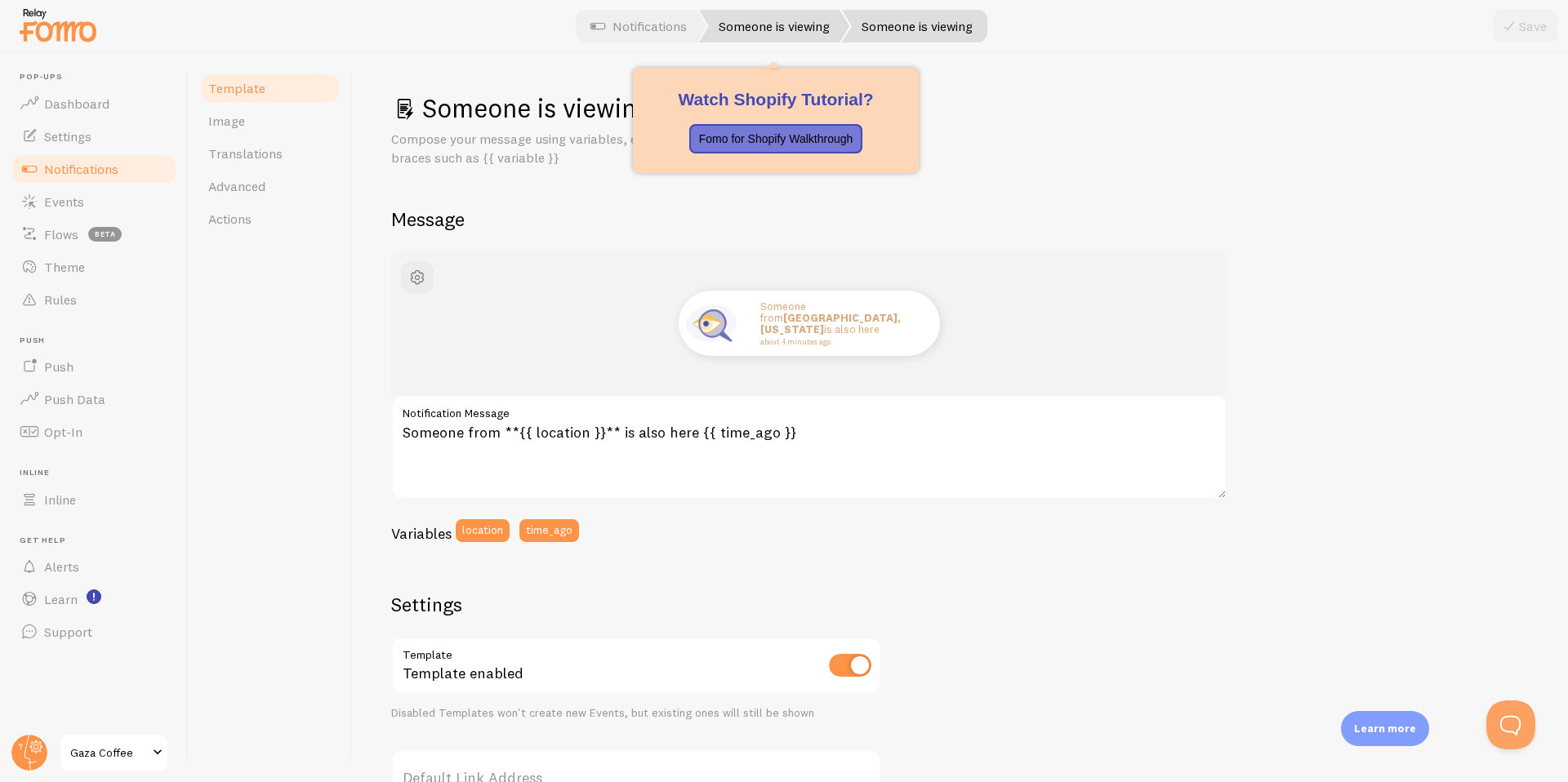
click at [757, 23] on link "Someone is viewing" at bounding box center [774, 25] width 151 height 32
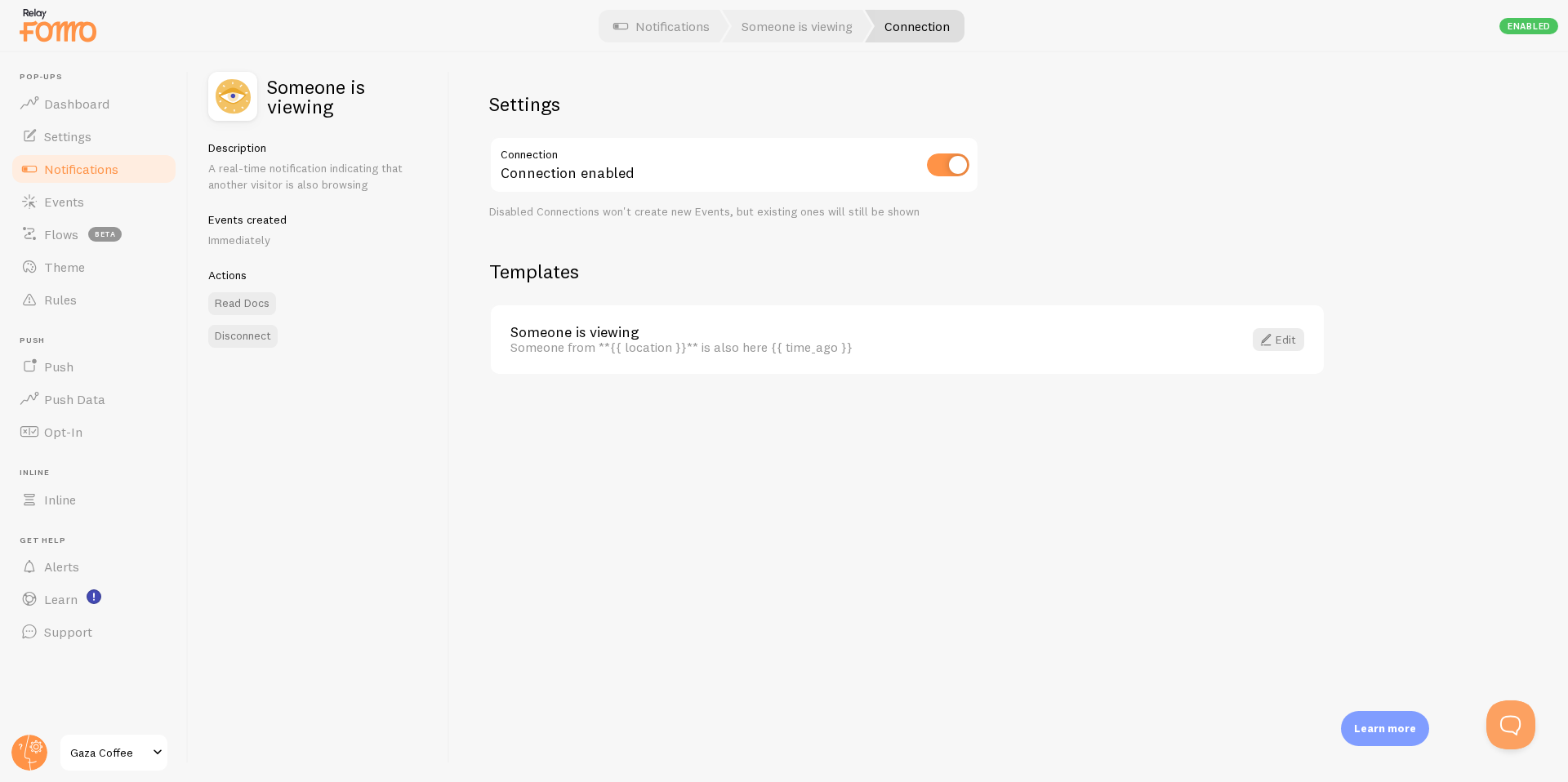
click at [942, 27] on link "Connection" at bounding box center [915, 25] width 100 height 32
click at [1274, 344] on span at bounding box center [1266, 339] width 20 height 20
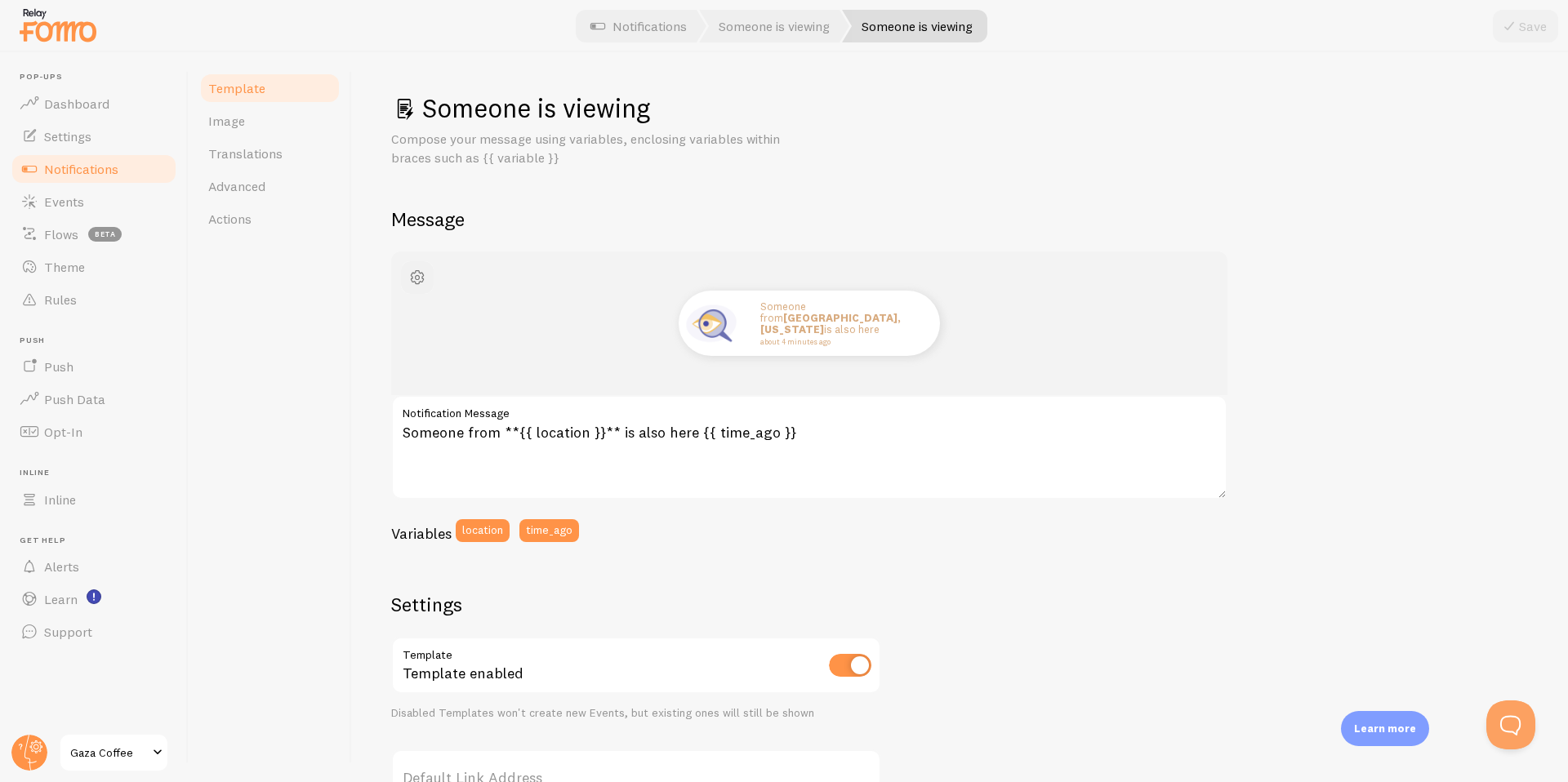
click at [419, 283] on span "button" at bounding box center [417, 278] width 20 height 20
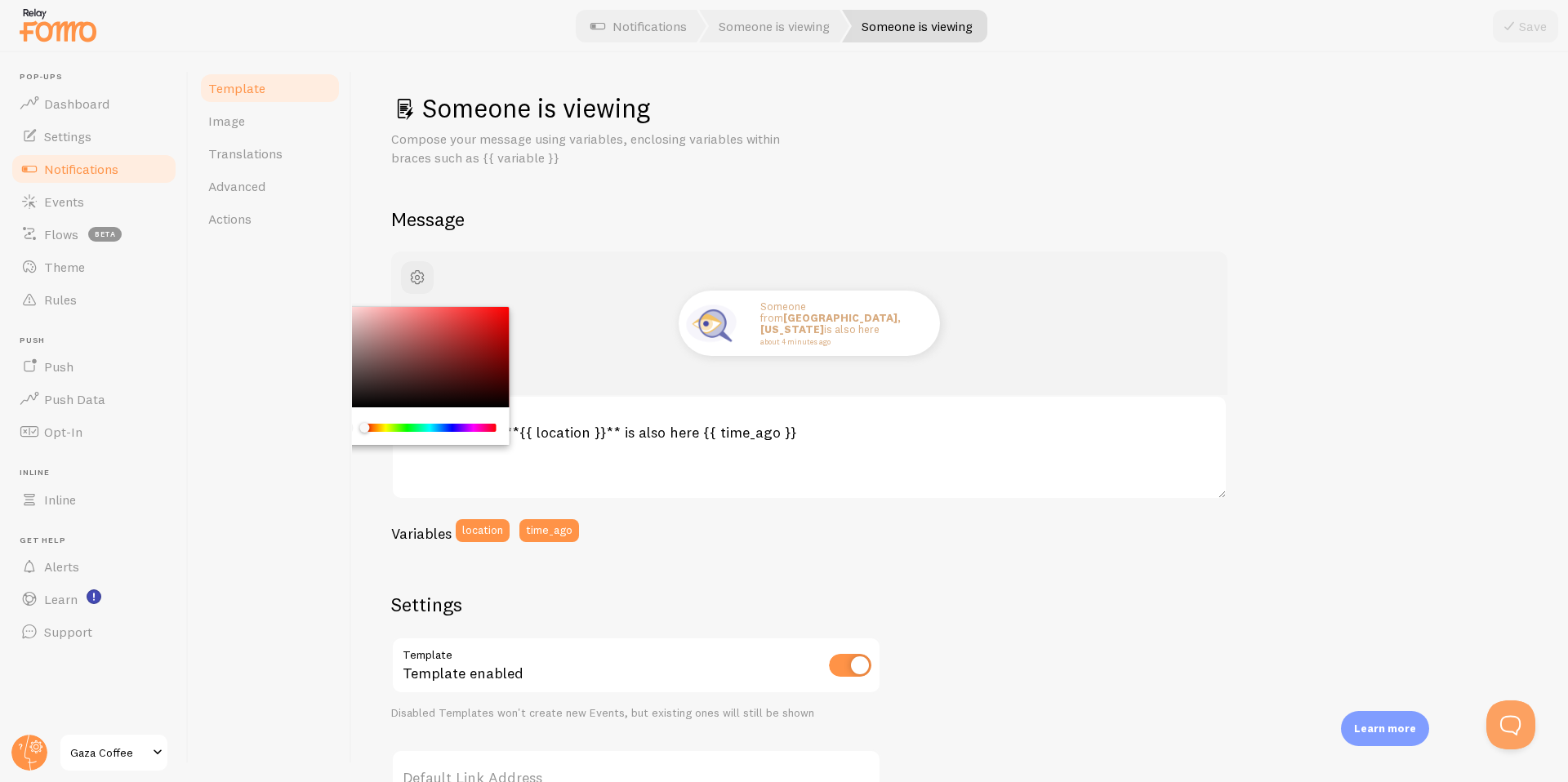
click at [733, 194] on div "Someone is viewing Compose your message using variables, enclosing variables wi…" at bounding box center [960, 601] width 1138 height 1020
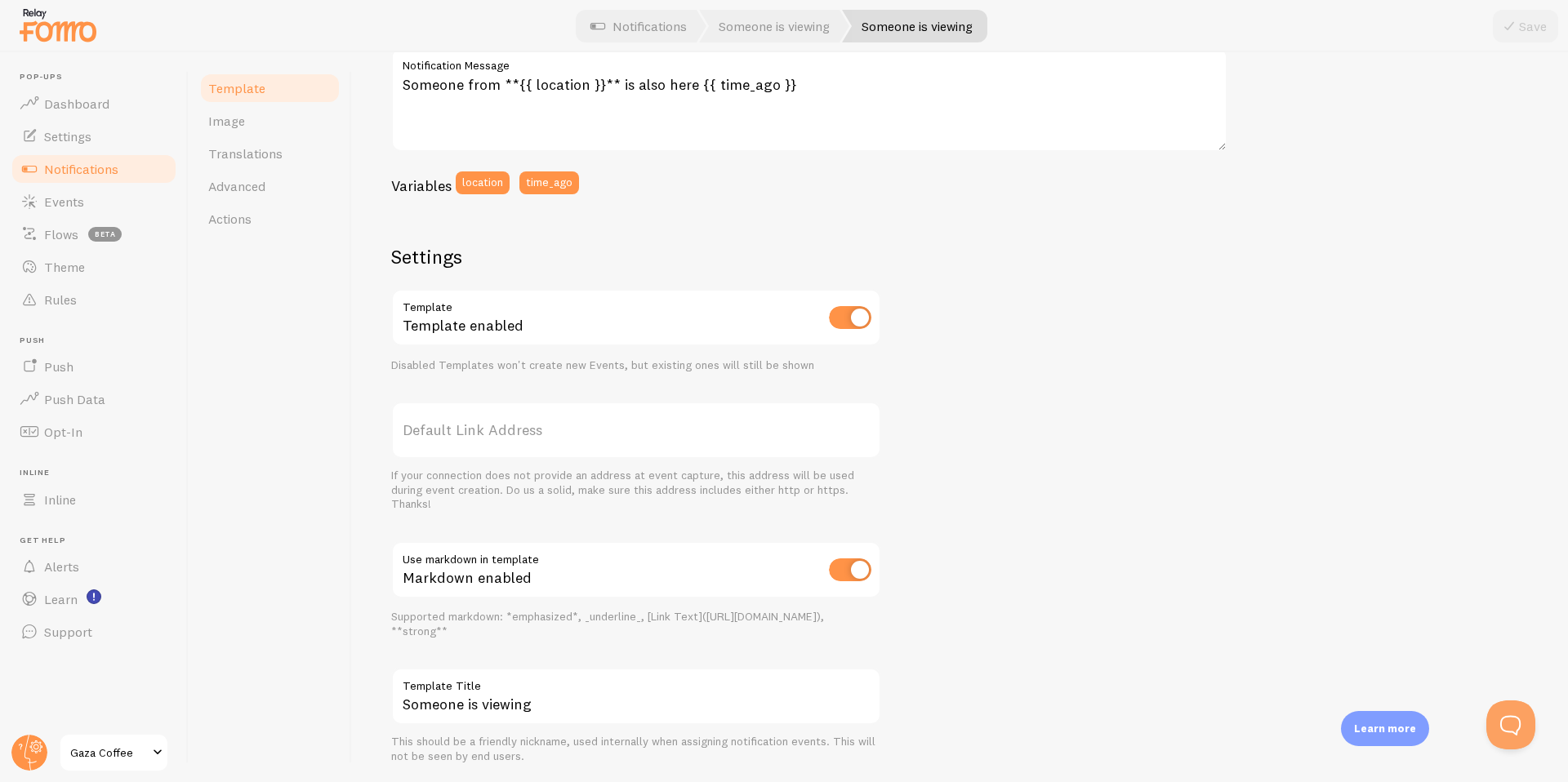
scroll to position [398, 0]
